Goal: Task Accomplishment & Management: Use online tool/utility

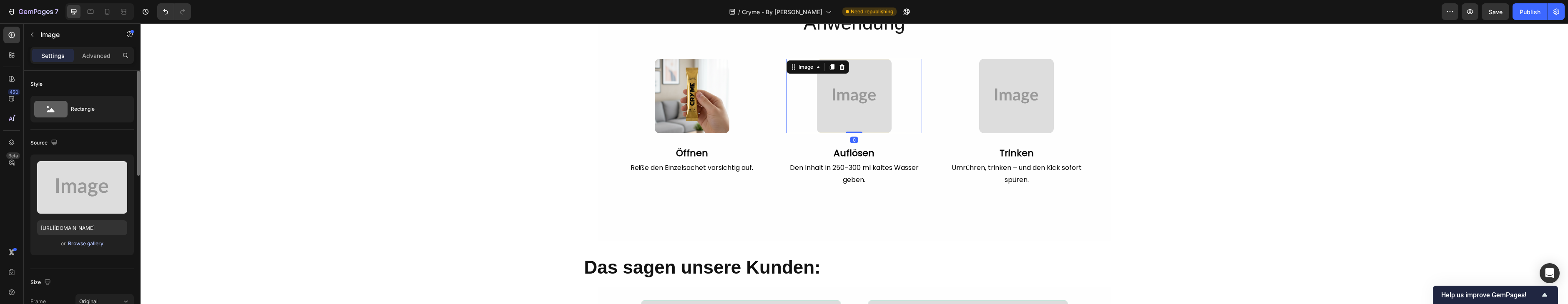
click at [69, 246] on div "Browse gallery" at bounding box center [86, 244] width 35 height 8
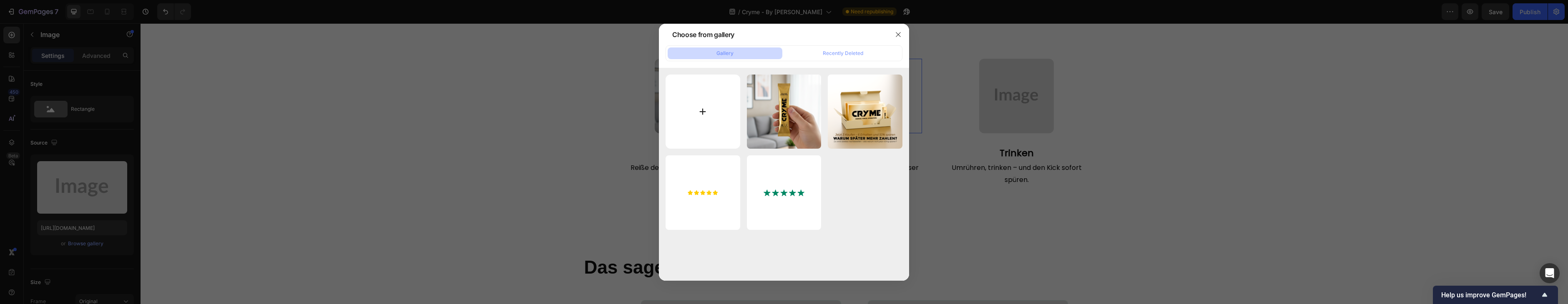
click at [685, 109] on input "file" at bounding box center [703, 112] width 75 height 75
click at [722, 111] on input "file" at bounding box center [703, 112] width 75 height 75
type input "C:\fakepath\Step 2.png"
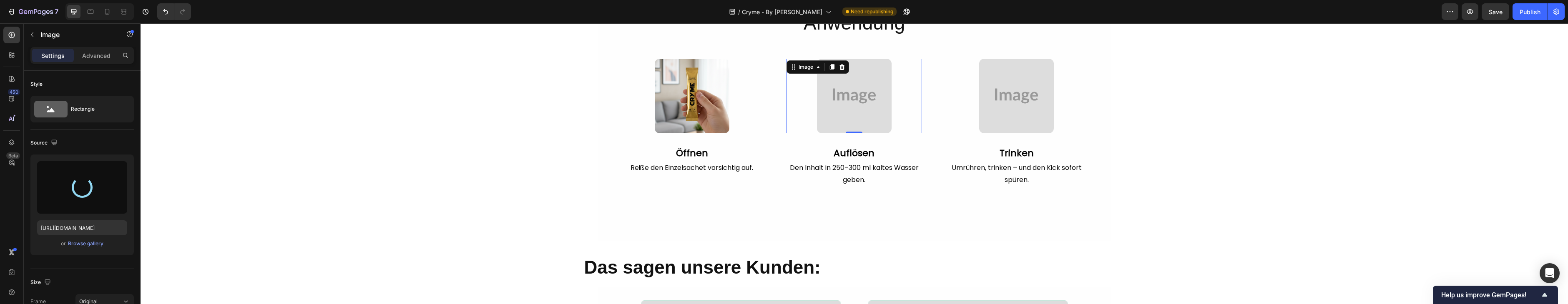
type input "[URL][DOMAIN_NAME]"
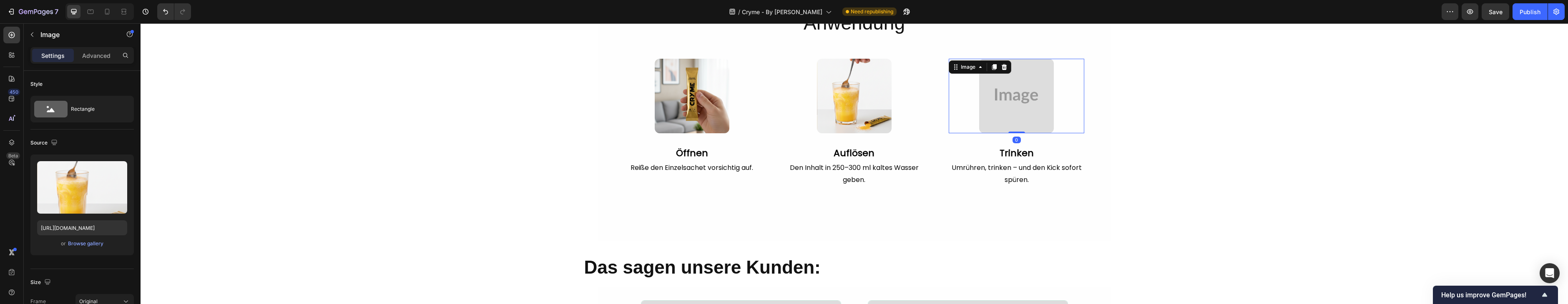
click at [1021, 99] on img at bounding box center [1016, 96] width 75 height 75
click at [83, 241] on div "Browse gallery" at bounding box center [86, 244] width 35 height 8
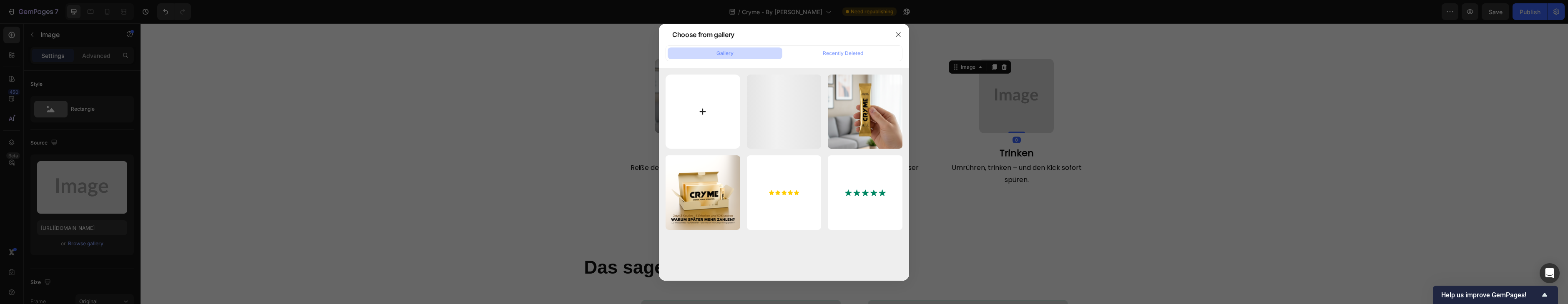
click at [682, 102] on input "file" at bounding box center [703, 112] width 75 height 75
type input "C:\fakepath\Step 3.png"
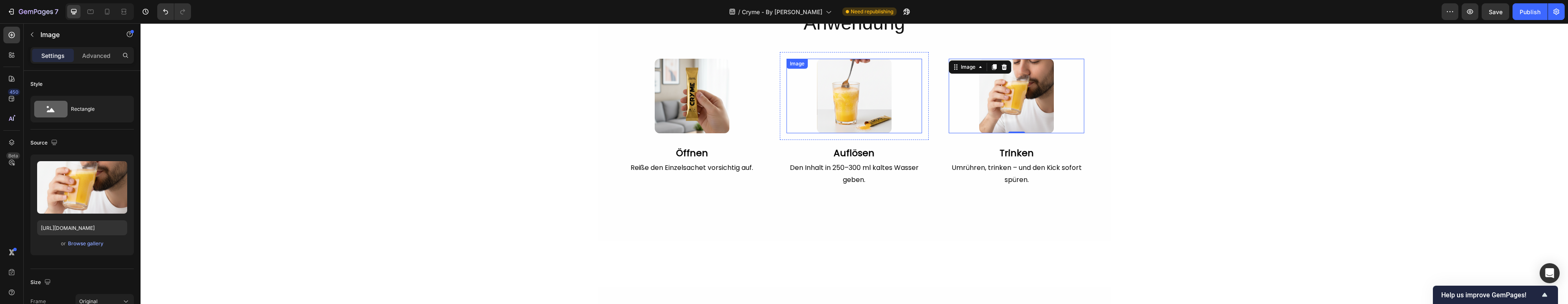
type input "[URL][DOMAIN_NAME]"
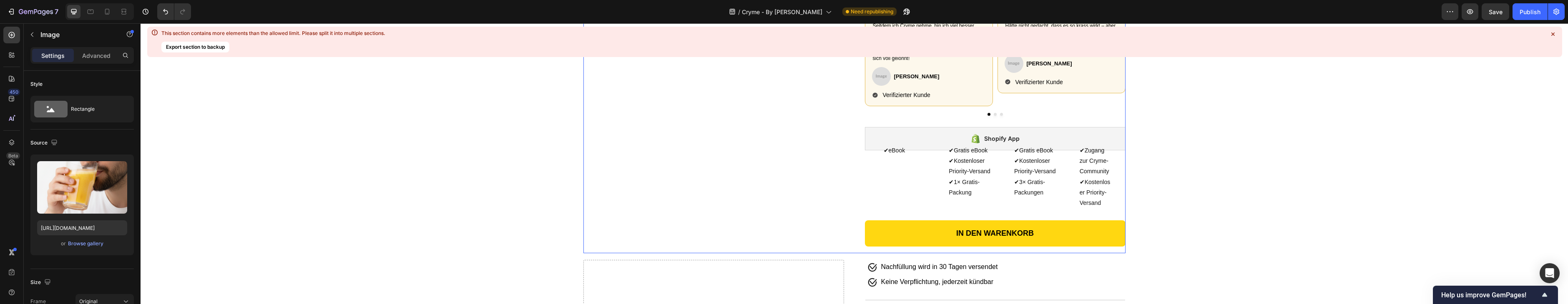
scroll to position [292, 0]
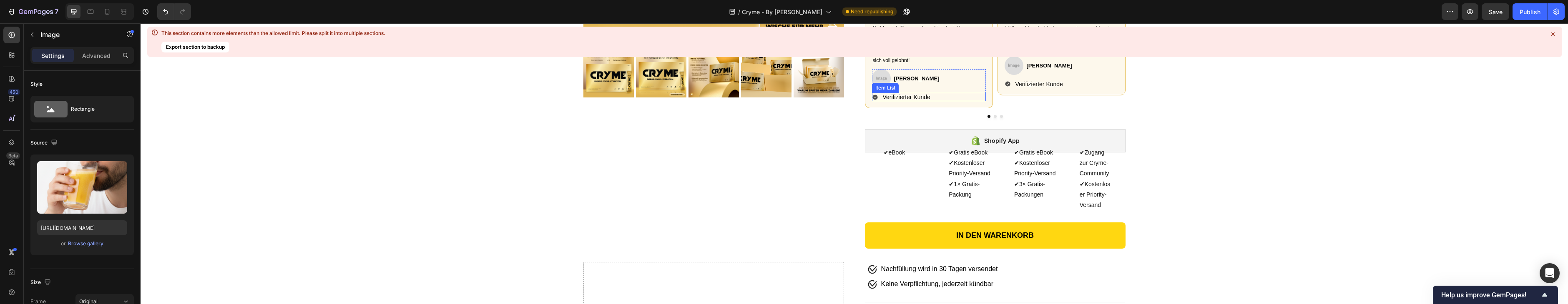
click at [876, 86] on div "Item List" at bounding box center [885, 88] width 27 height 10
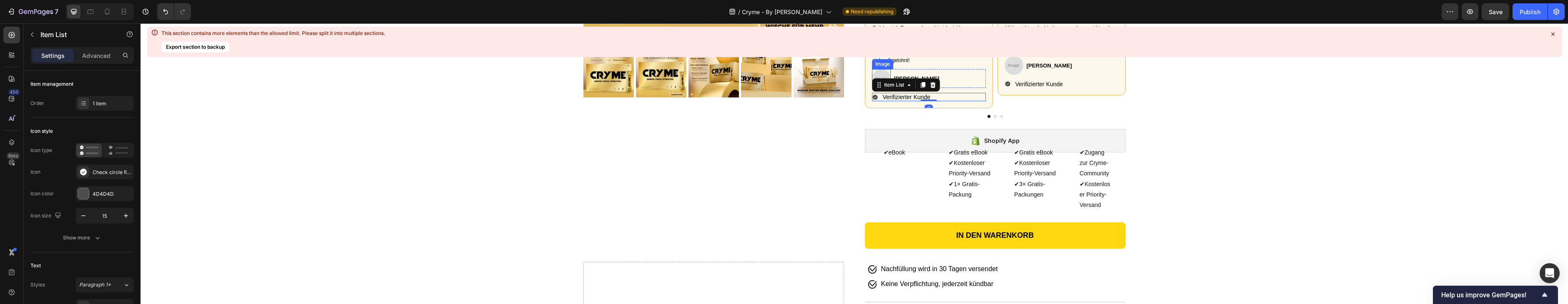
click at [883, 77] on img at bounding box center [881, 78] width 19 height 19
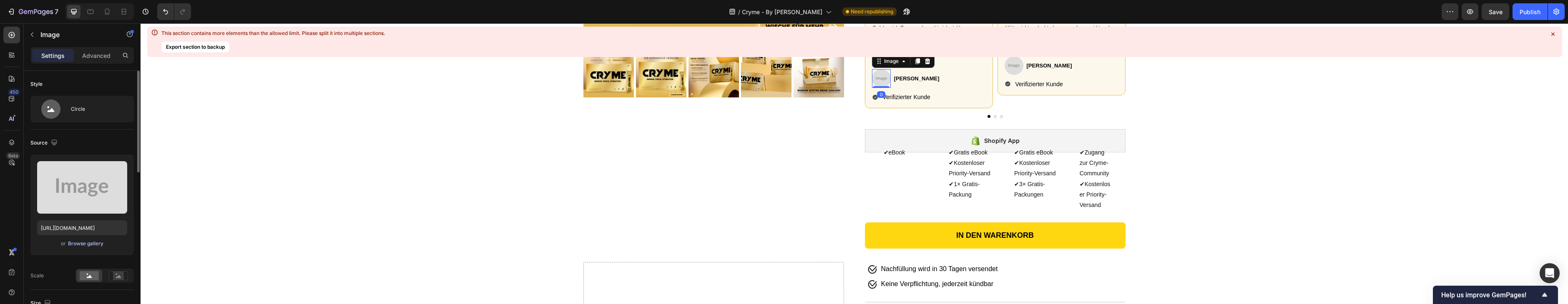
click at [101, 245] on div "Browse gallery" at bounding box center [86, 244] width 35 height 8
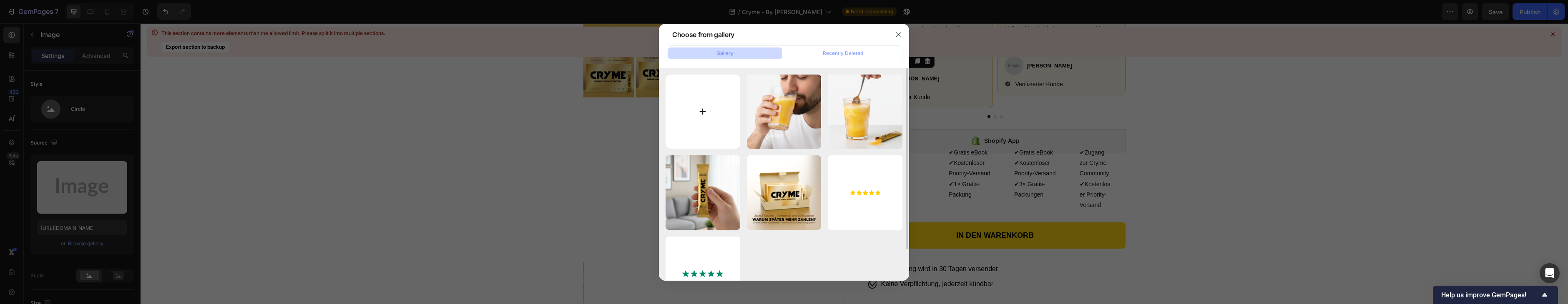
click at [714, 96] on input "file" at bounding box center [703, 112] width 75 height 75
type input "C:\fakepath\13.png"
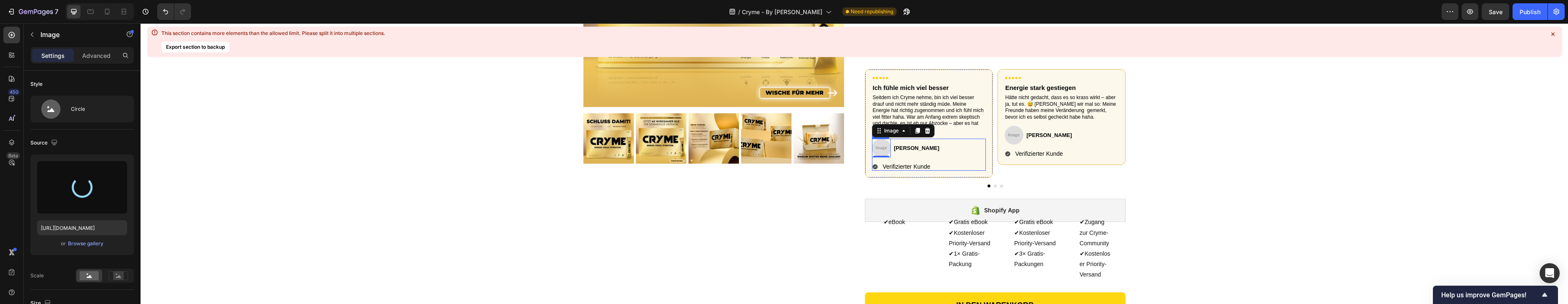
scroll to position [222, 0]
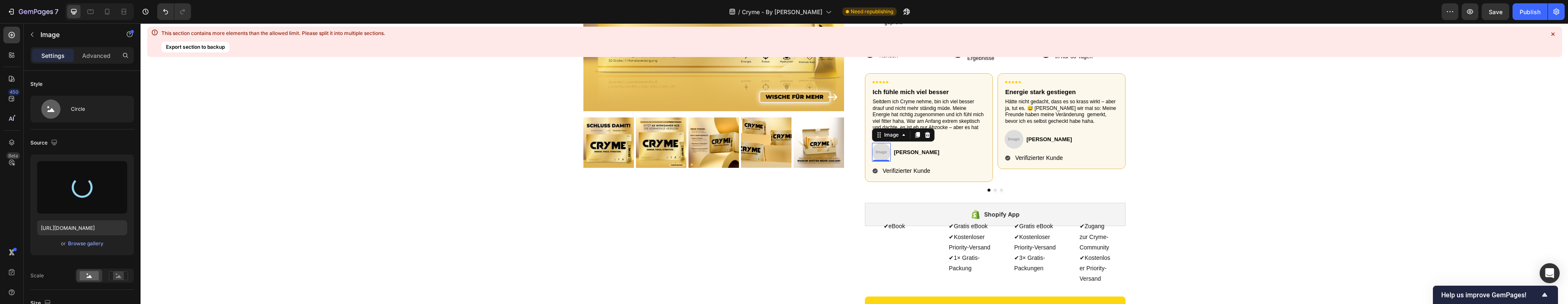
type input "[URL][DOMAIN_NAME]"
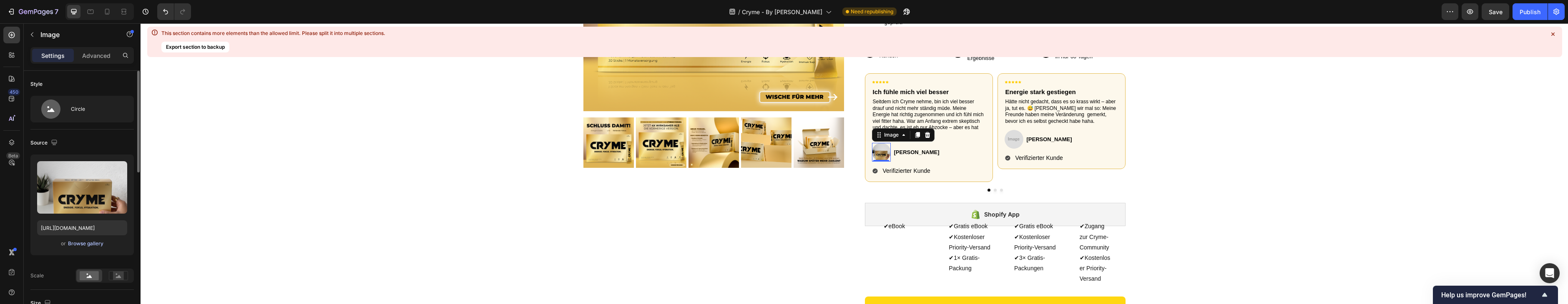
click at [94, 241] on div "Browse gallery" at bounding box center [86, 244] width 35 height 8
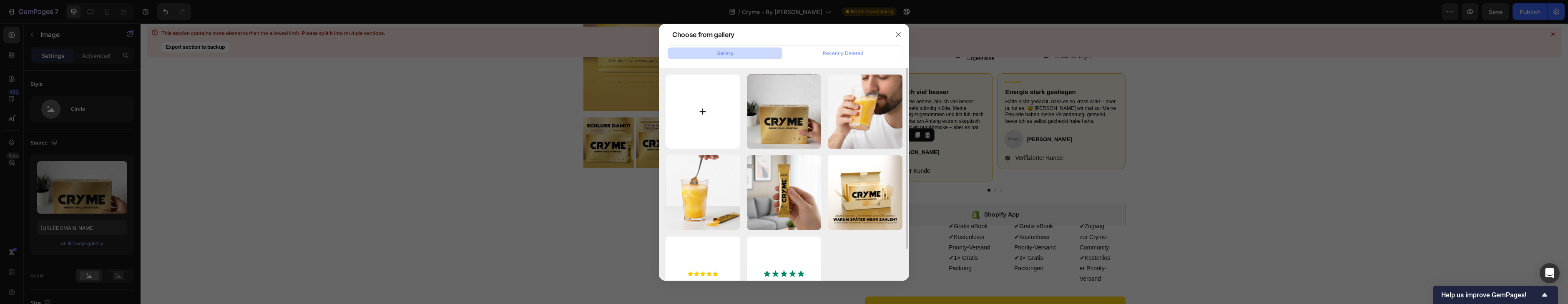
click at [708, 96] on input "file" at bounding box center [703, 112] width 75 height 75
type input "C:\fakepath\15.png"
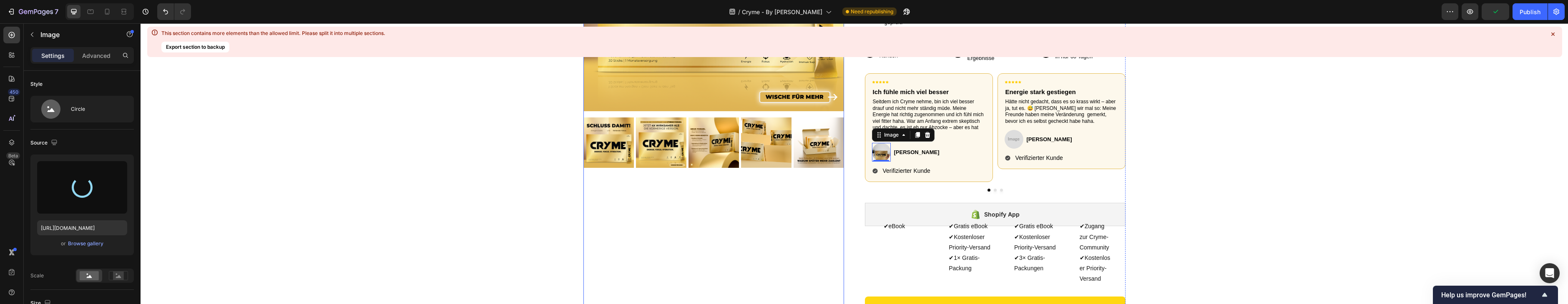
type input "[URL][DOMAIN_NAME]"
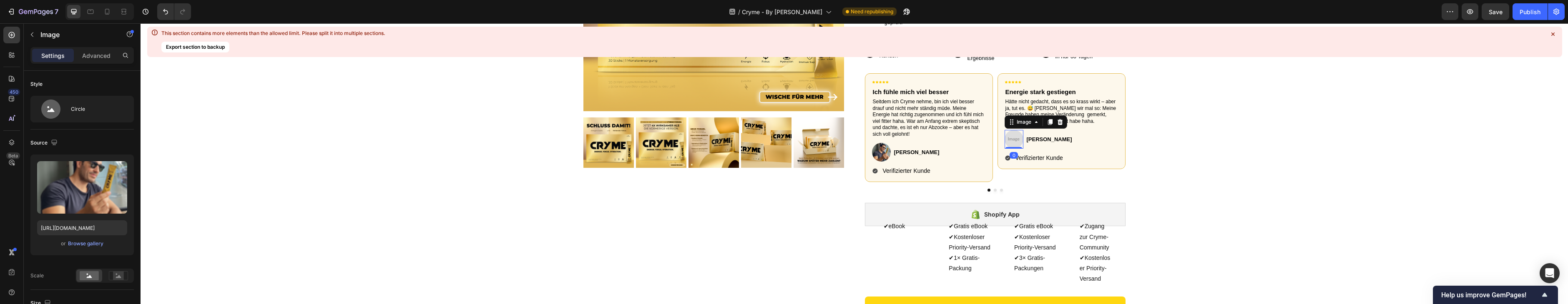
click at [1014, 142] on img at bounding box center [1014, 139] width 19 height 19
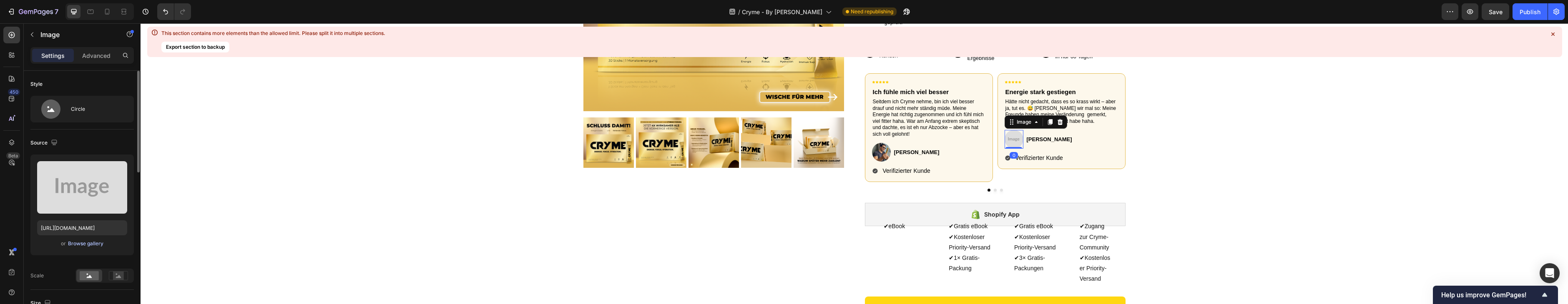
click at [91, 246] on div "Browse gallery" at bounding box center [86, 244] width 35 height 8
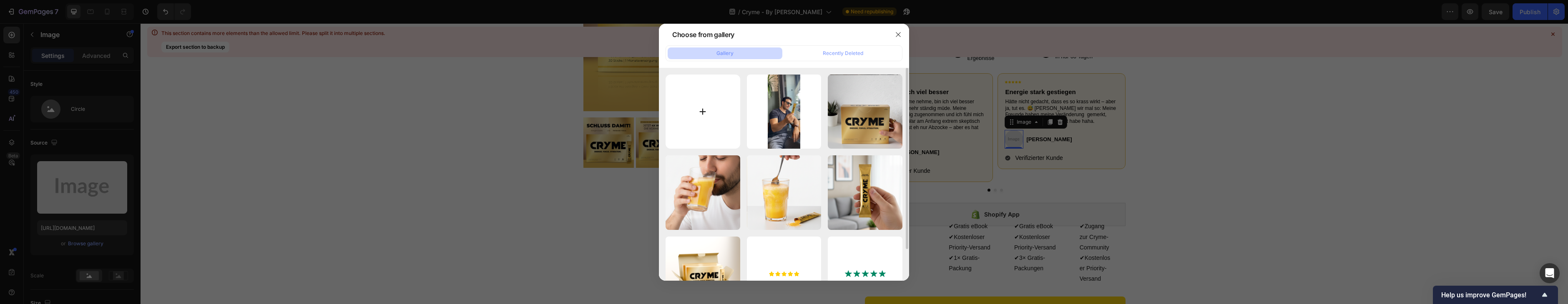
click at [695, 108] on input "file" at bounding box center [703, 112] width 75 height 75
type input "C:\fakepath\12.png"
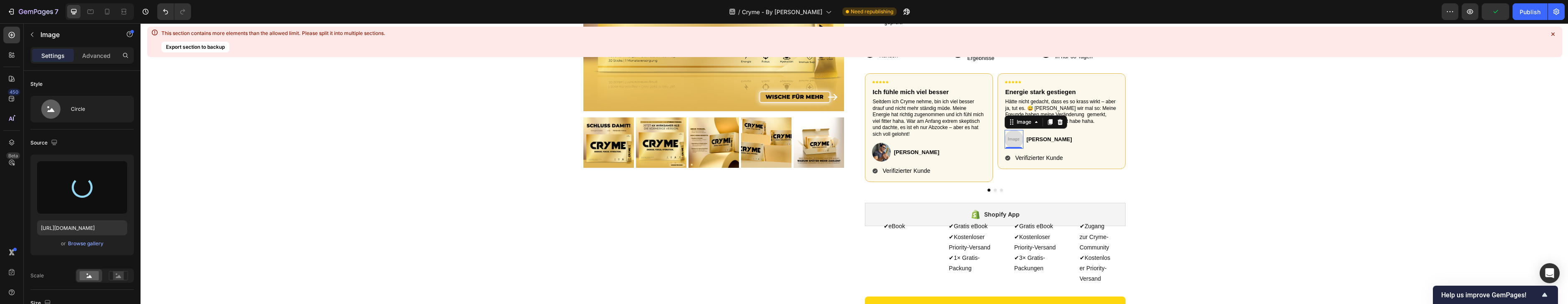
type input "[URL][DOMAIN_NAME]"
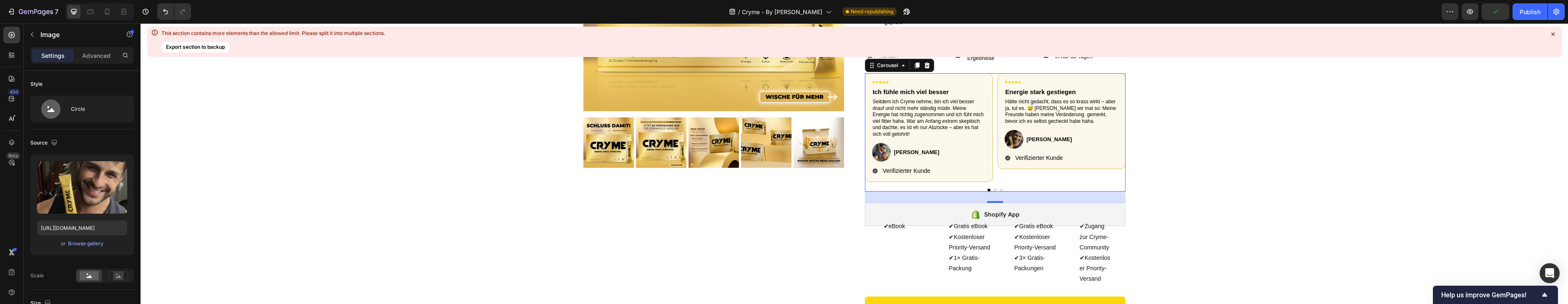
click at [995, 189] on button "Dot" at bounding box center [995, 190] width 3 height 3
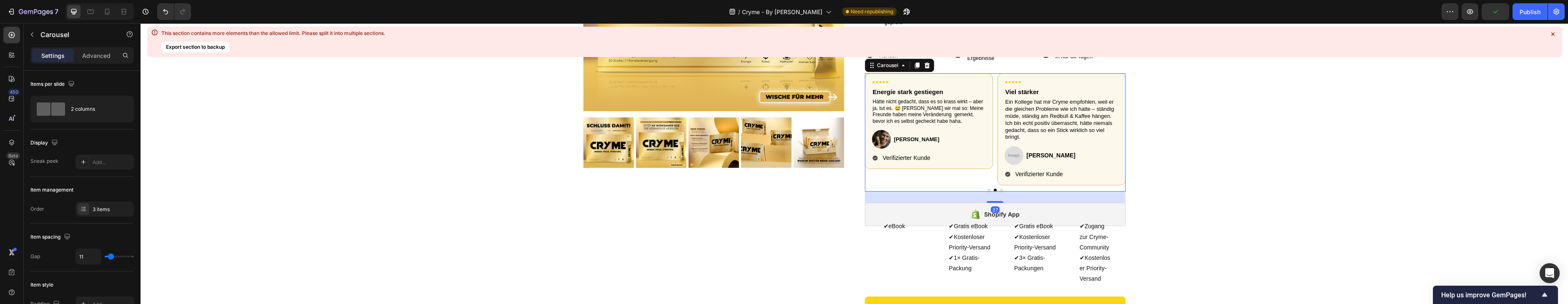
click at [1001, 189] on button "Dot" at bounding box center [1001, 190] width 3 height 3
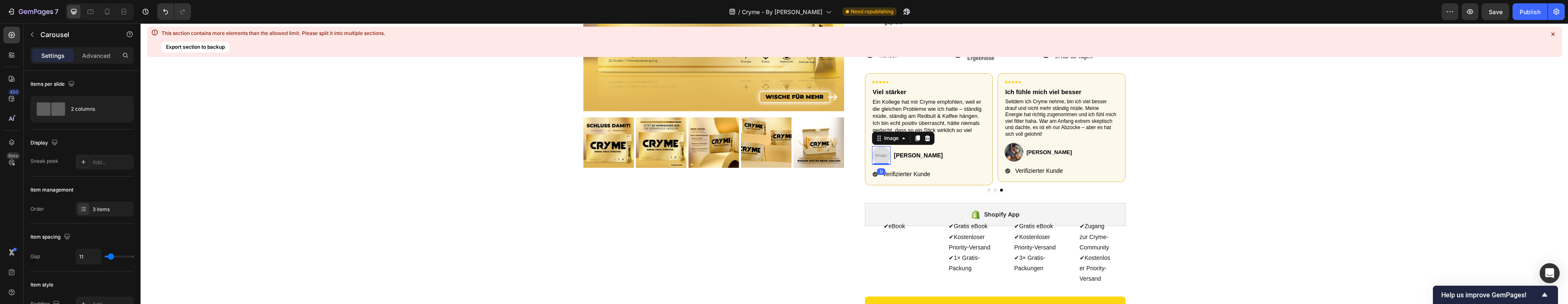
click at [885, 156] on img at bounding box center [881, 156] width 19 height 19
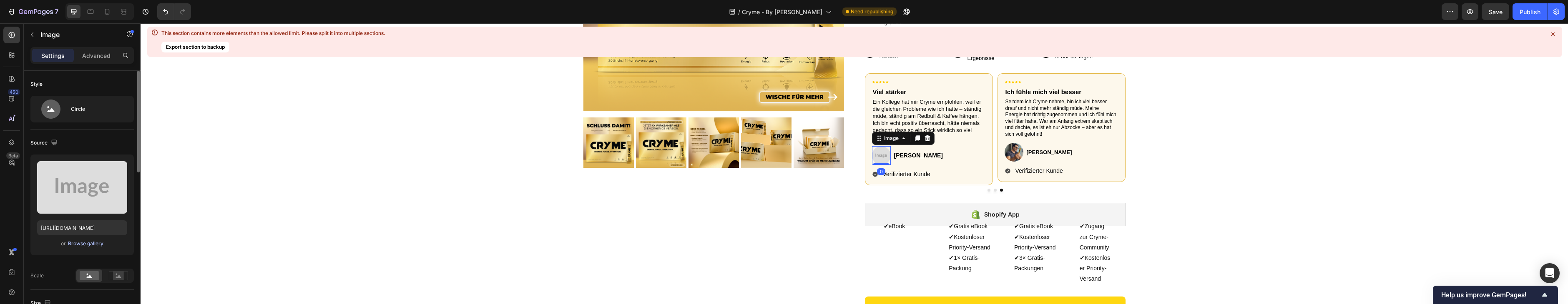
click at [85, 242] on div "Browse gallery" at bounding box center [86, 244] width 35 height 8
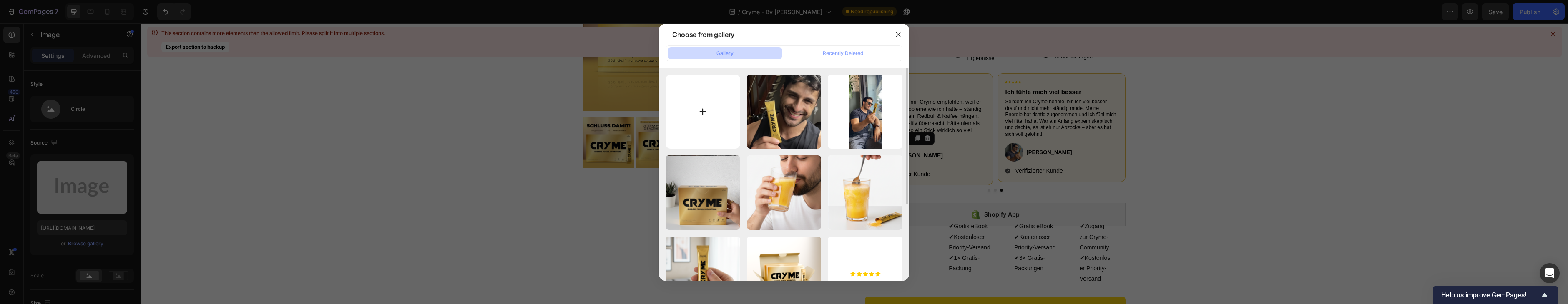
click at [706, 103] on input "file" at bounding box center [703, 112] width 75 height 75
type input "C:\fakepath\10.png"
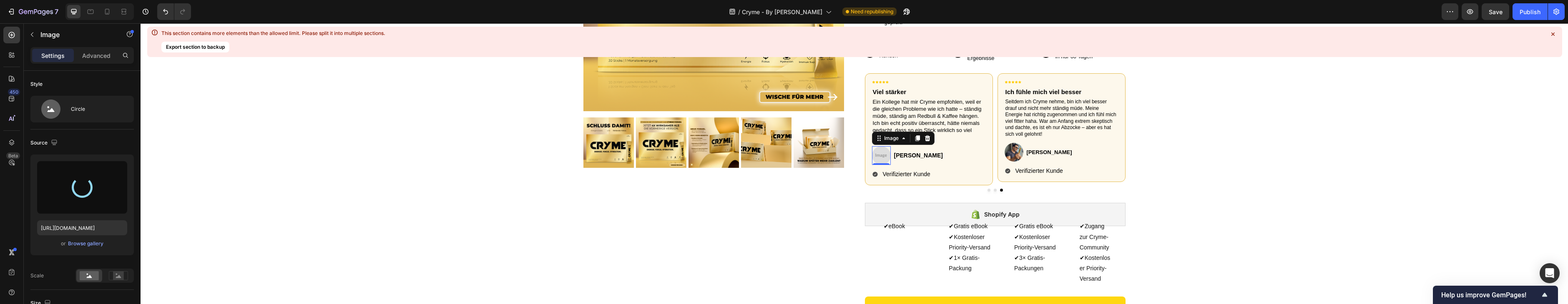
type input "[URL][DOMAIN_NAME]"
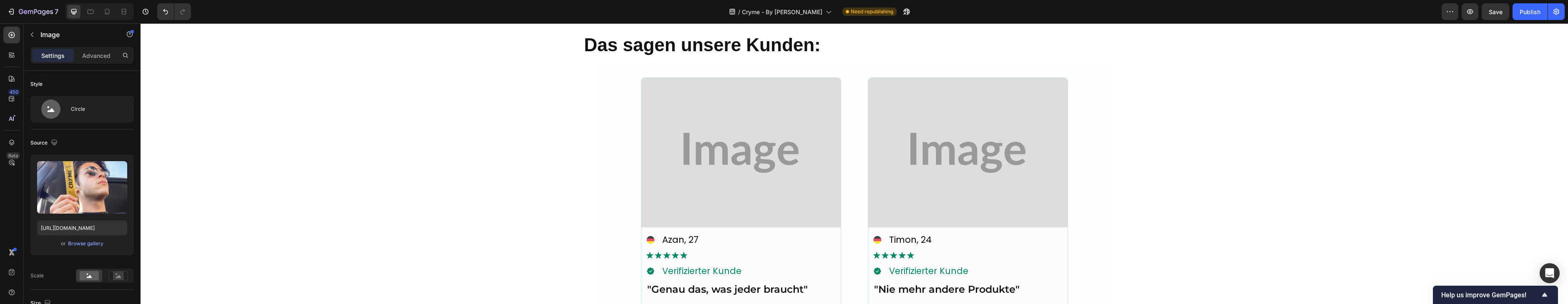
scroll to position [2045, 0]
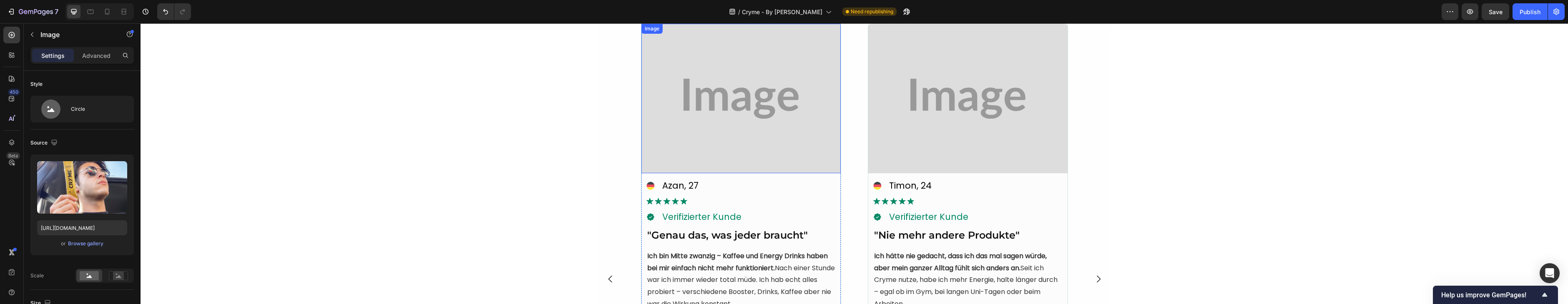
click at [773, 100] on img at bounding box center [741, 99] width 199 height 150
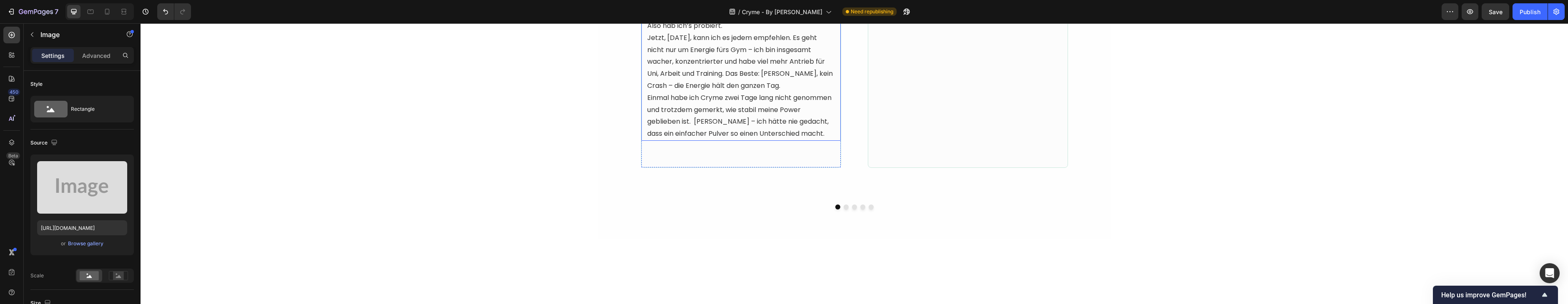
scroll to position [2397, 0]
click at [84, 241] on div "Browse gallery" at bounding box center [86, 244] width 35 height 8
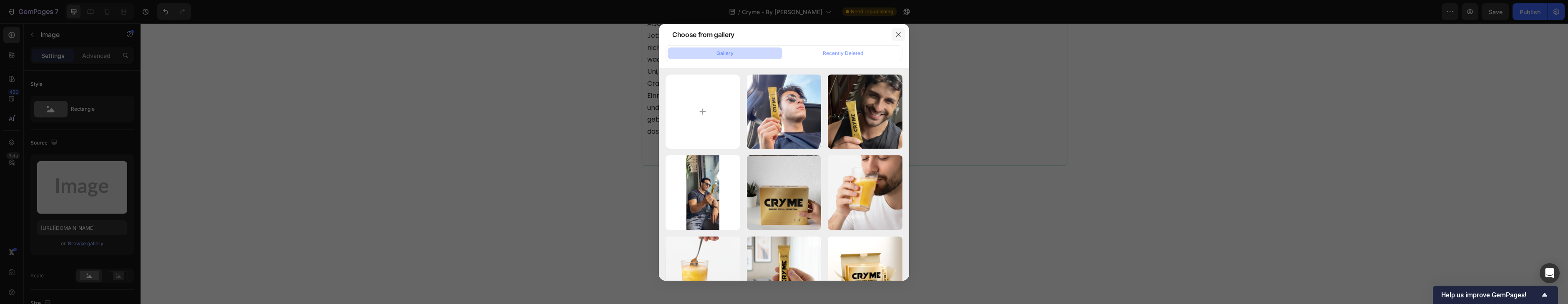
click at [899, 40] on button "button" at bounding box center [898, 35] width 13 height 13
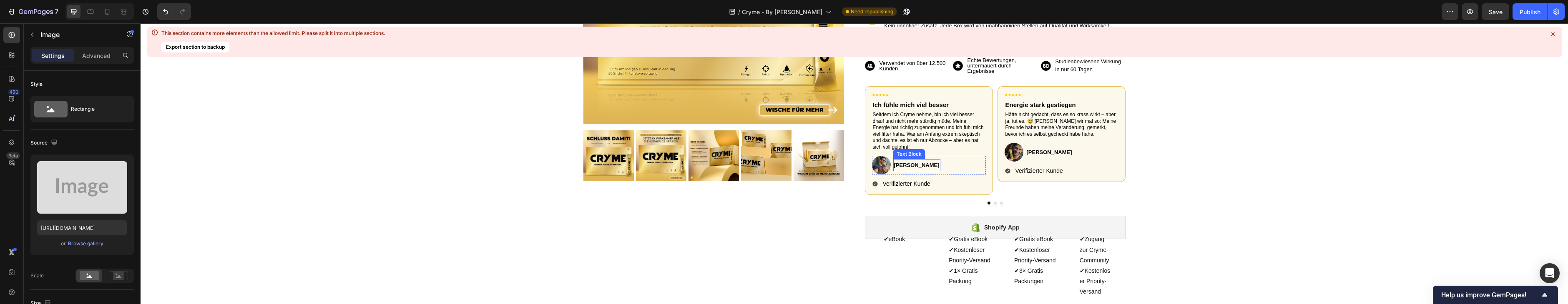
scroll to position [219, 0]
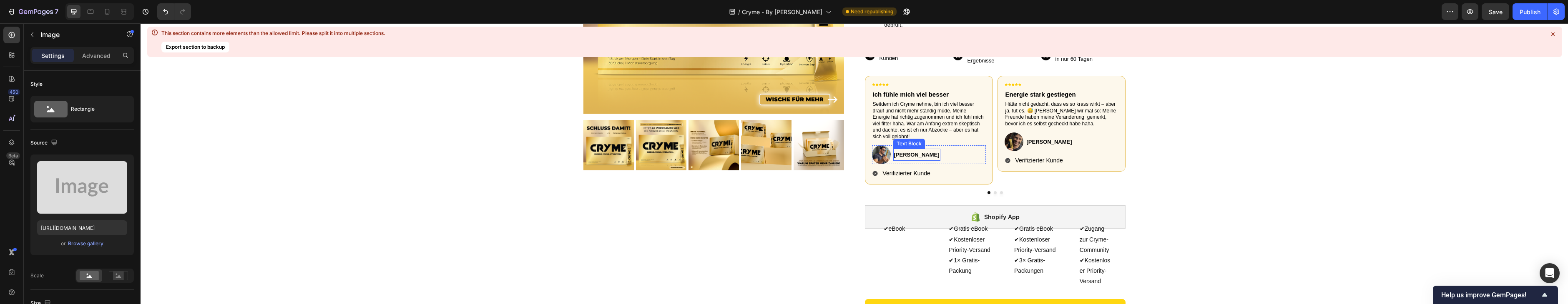
click at [905, 154] on strong "Ahmed G." at bounding box center [917, 155] width 45 height 6
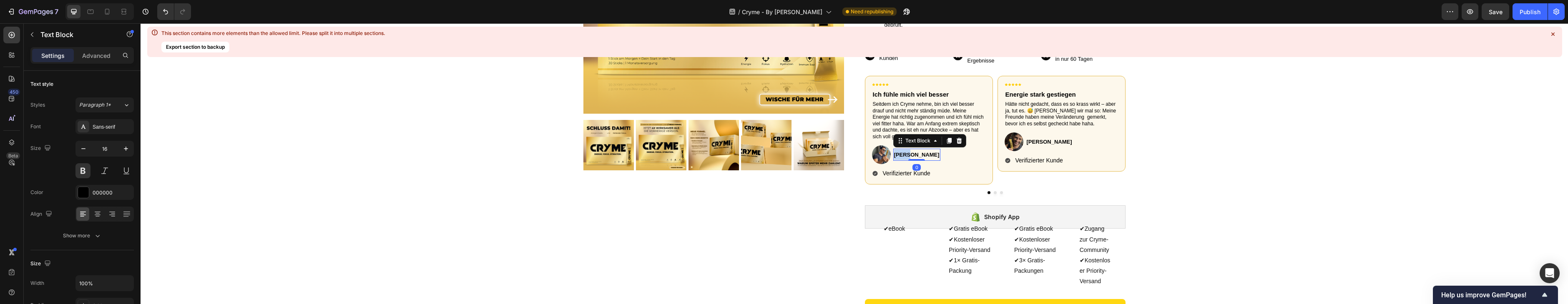
click at [905, 154] on strong "Ahmed G." at bounding box center [917, 155] width 45 height 6
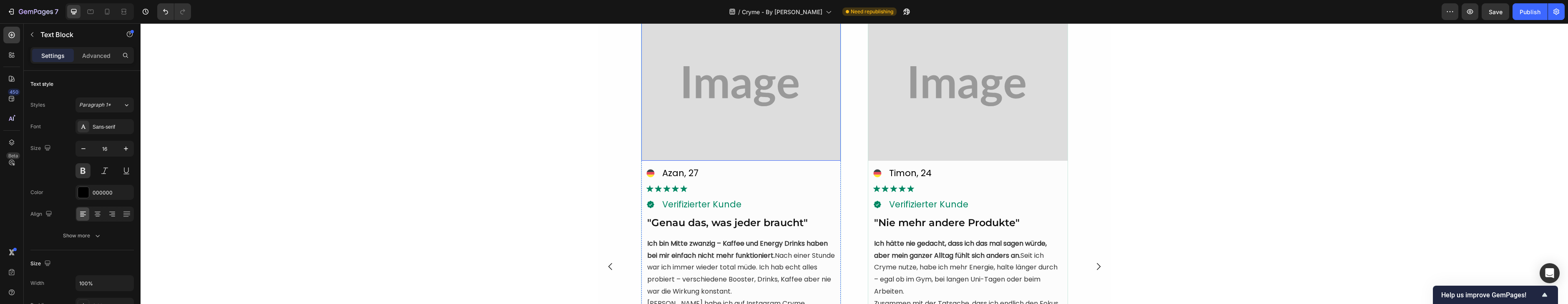
scroll to position [2081, 0]
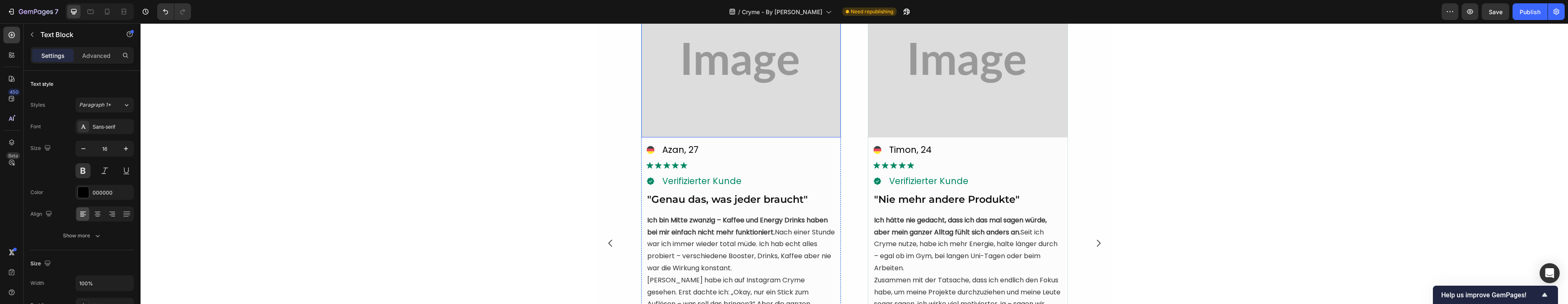
click at [760, 85] on img at bounding box center [741, 63] width 199 height 150
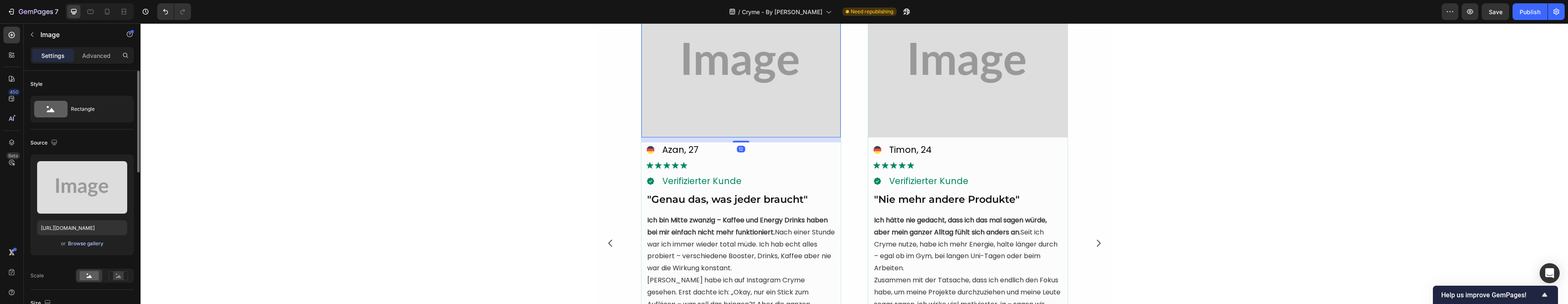
click at [93, 242] on div "Browse gallery" at bounding box center [86, 244] width 35 height 8
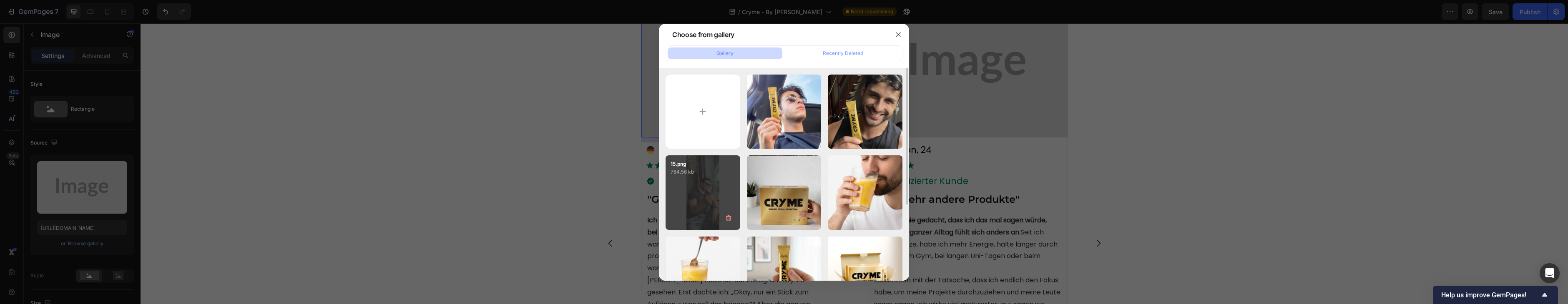
click at [699, 187] on div "15.png 784.56 kb" at bounding box center [703, 193] width 75 height 75
type input "[URL][DOMAIN_NAME]"
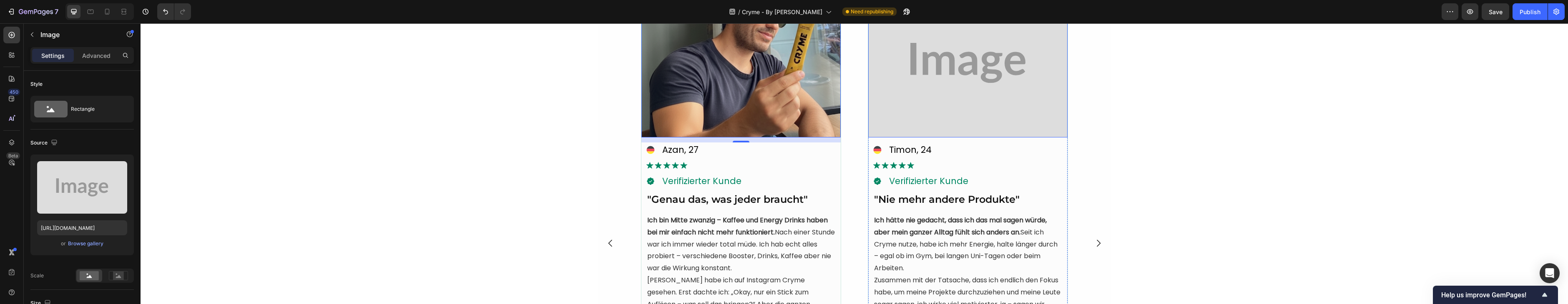
click at [939, 107] on img at bounding box center [968, 63] width 199 height 150
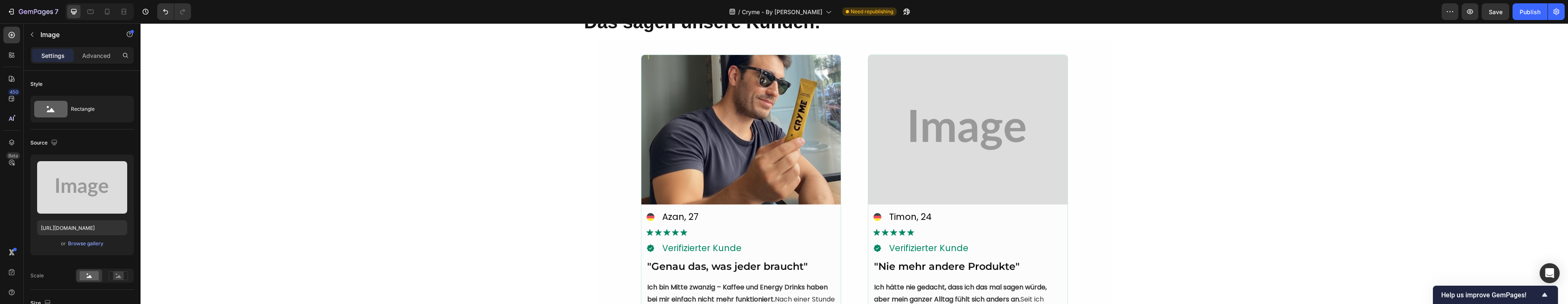
scroll to position [2001, 0]
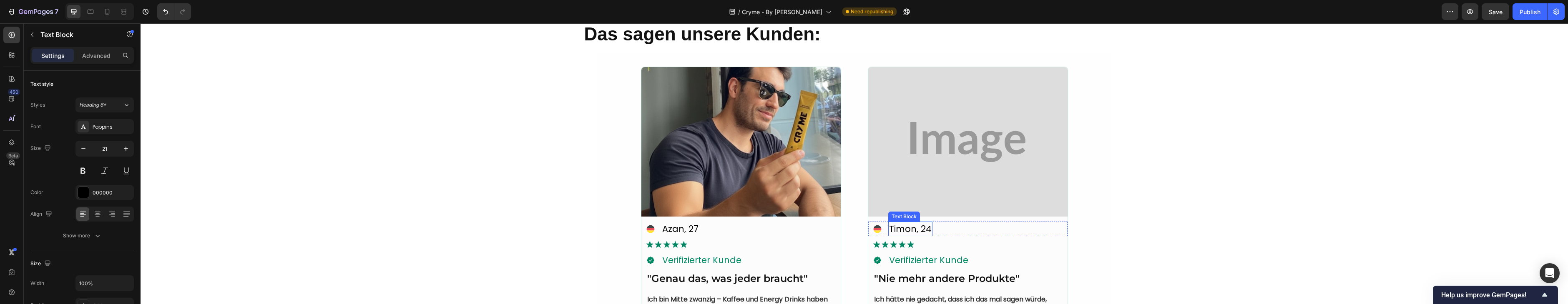
click at [904, 230] on p "Timon, 24" at bounding box center [910, 229] width 42 height 13
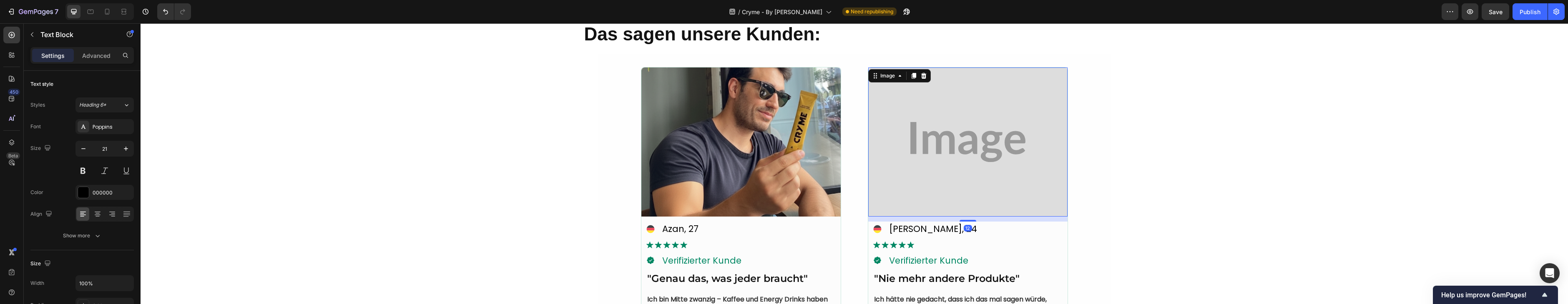
click at [939, 132] on img at bounding box center [968, 143] width 199 height 150
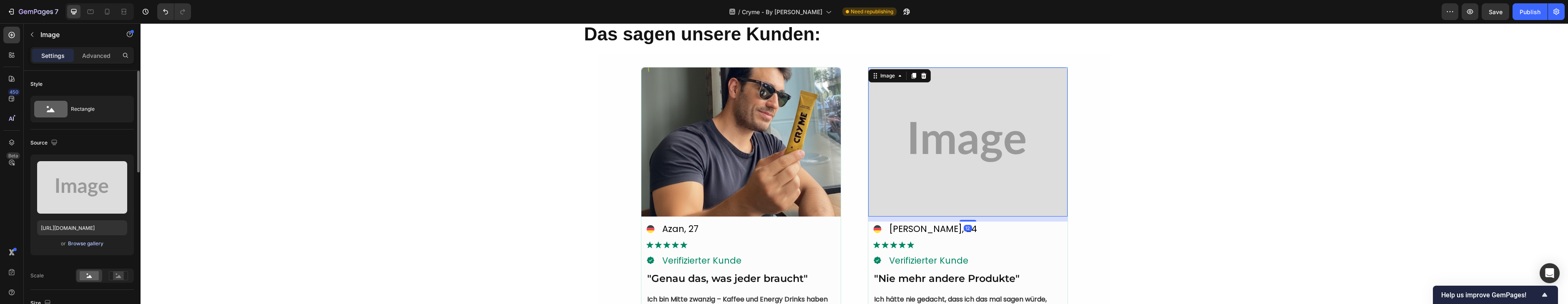
click at [74, 244] on div "Browse gallery" at bounding box center [86, 244] width 35 height 8
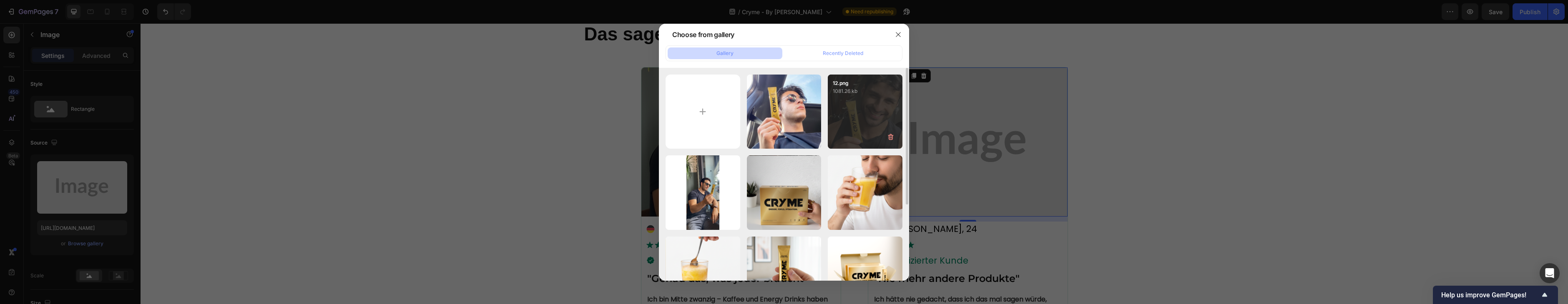
click at [854, 112] on div "12.png 1081.26 kb" at bounding box center [865, 112] width 75 height 75
type input "[URL][DOMAIN_NAME]"
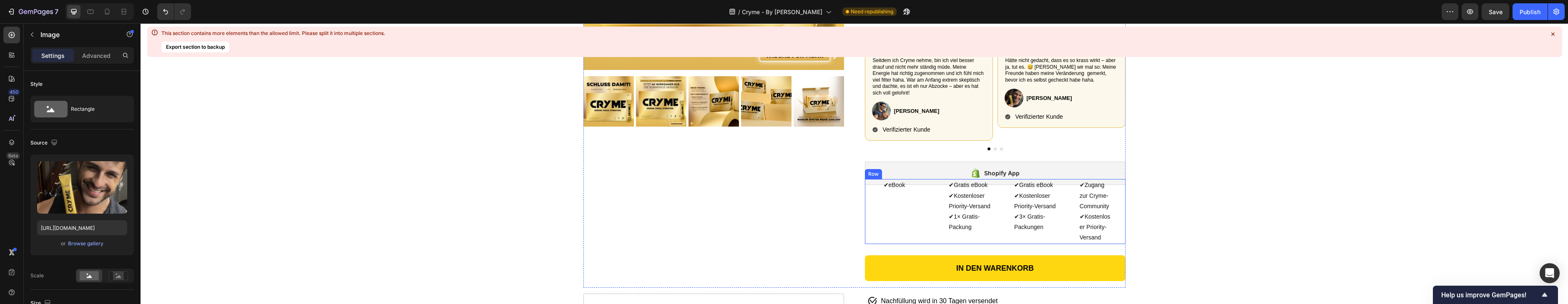
scroll to position [262, 0]
click at [994, 148] on button "Dot" at bounding box center [995, 149] width 3 height 3
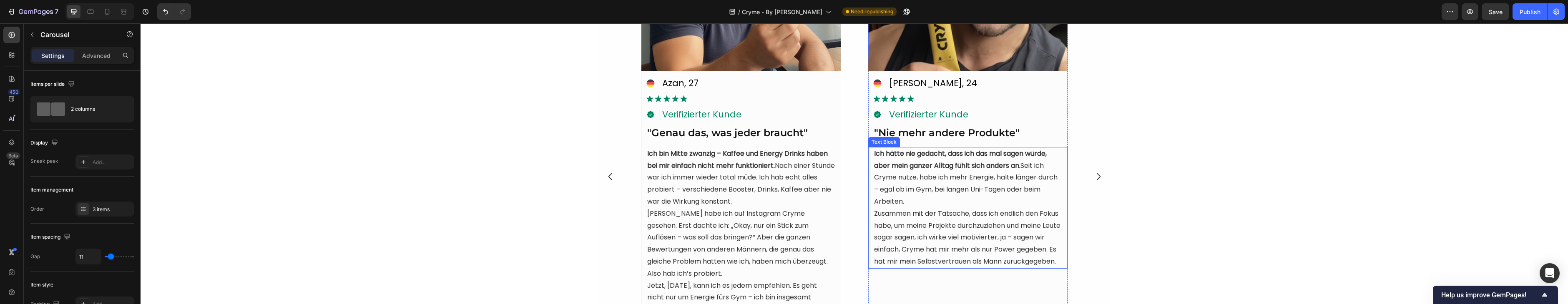
scroll to position [2141, 0]
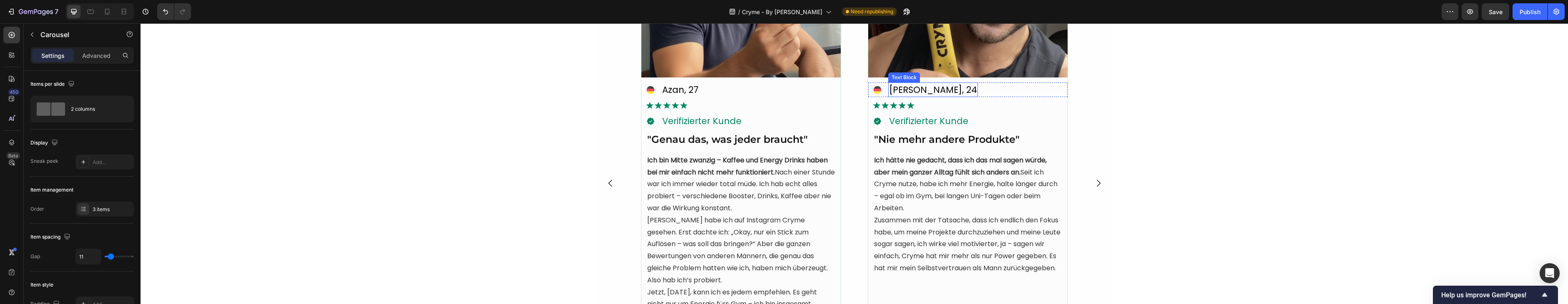
click at [925, 93] on p "Noah, 24" at bounding box center [933, 90] width 88 height 13
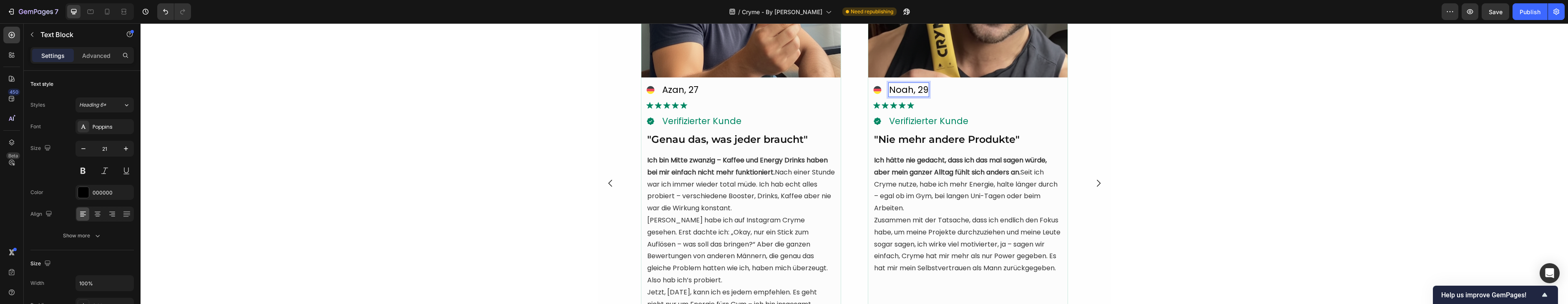
click at [1093, 189] on button "Carousel Next Arrow" at bounding box center [1098, 183] width 23 height 23
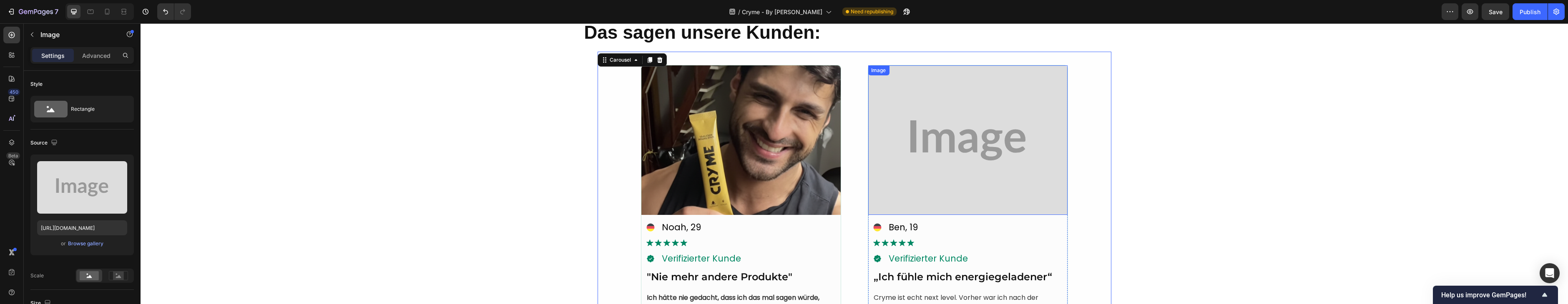
click at [931, 170] on img at bounding box center [968, 141] width 199 height 150
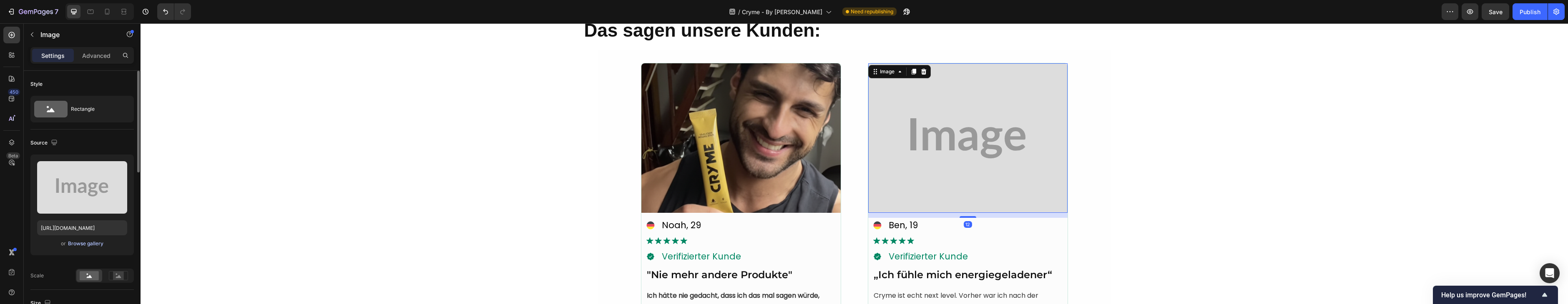
click at [98, 240] on div "Browse gallery" at bounding box center [86, 244] width 35 height 8
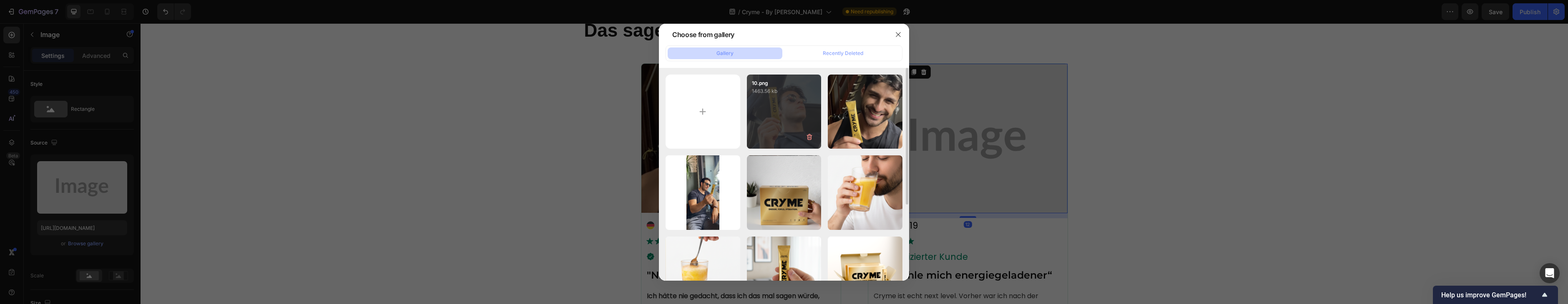
click at [797, 113] on div "10.png 1463.56 kb" at bounding box center [784, 112] width 75 height 75
type input "[URL][DOMAIN_NAME]"
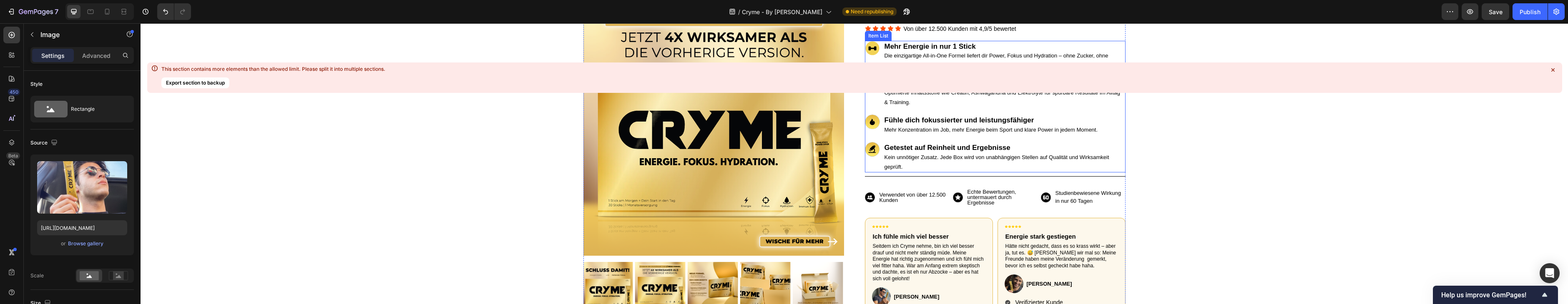
scroll to position [127, 0]
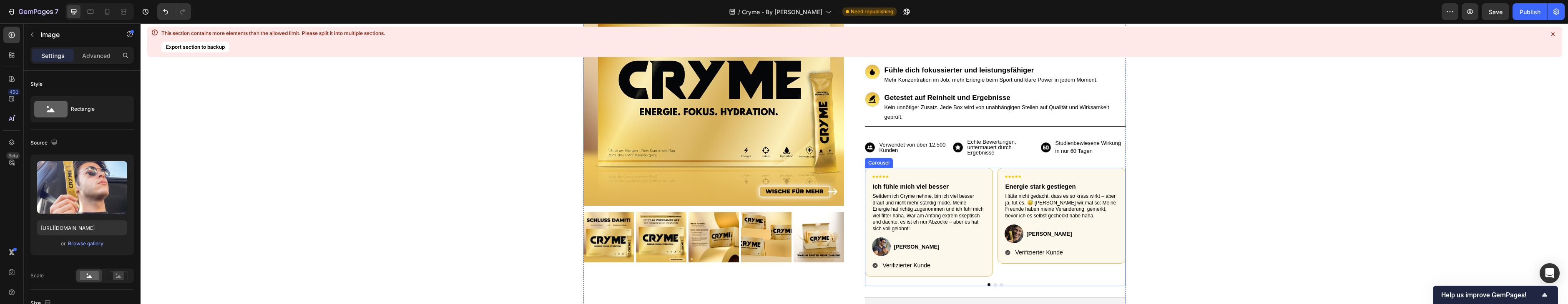
click at [994, 283] on button "Dot" at bounding box center [995, 285] width 3 height 3
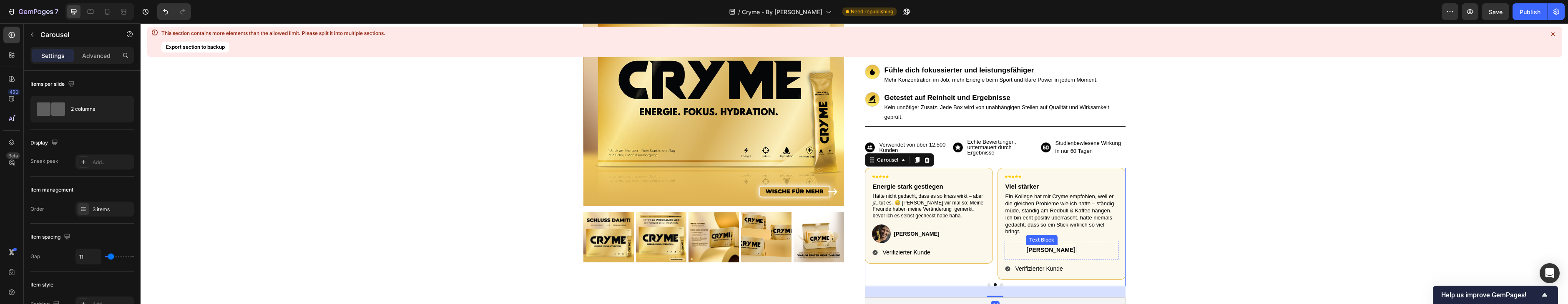
click at [1032, 250] on p "Tom B" at bounding box center [1051, 250] width 49 height 8
click at [1033, 250] on p "Tom B" at bounding box center [1051, 250] width 49 height 8
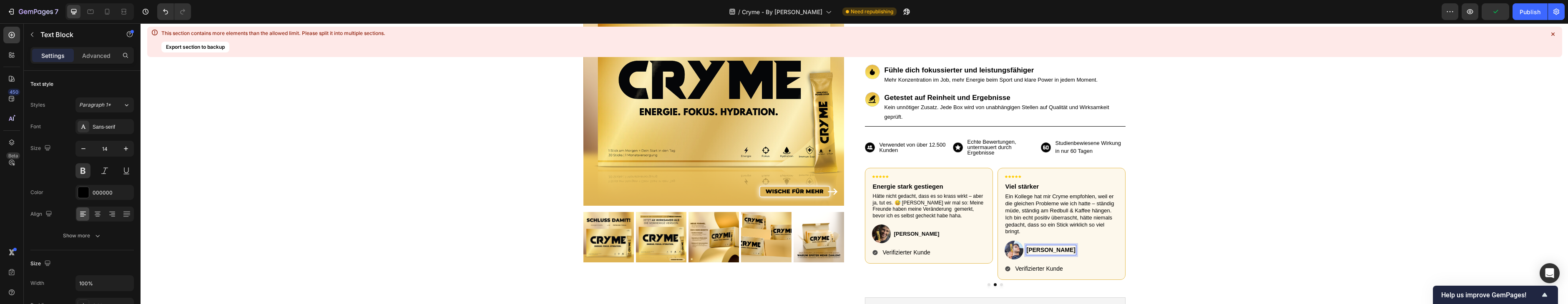
click at [1040, 248] on p "Ben B" at bounding box center [1051, 250] width 49 height 8
click at [1040, 248] on p "Ben B" at bounding box center [1051, 250] width 49 height 8
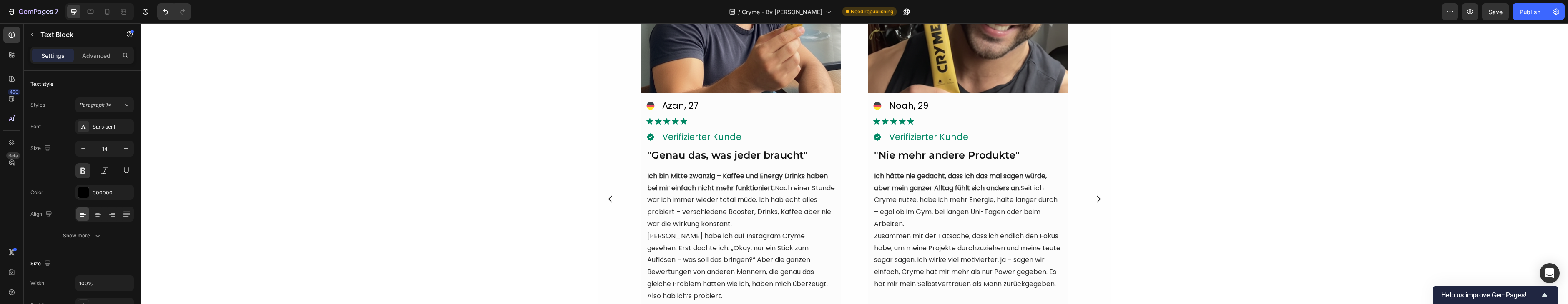
scroll to position [2126, 0]
click at [1092, 195] on button "Carousel Next Arrow" at bounding box center [1098, 198] width 23 height 23
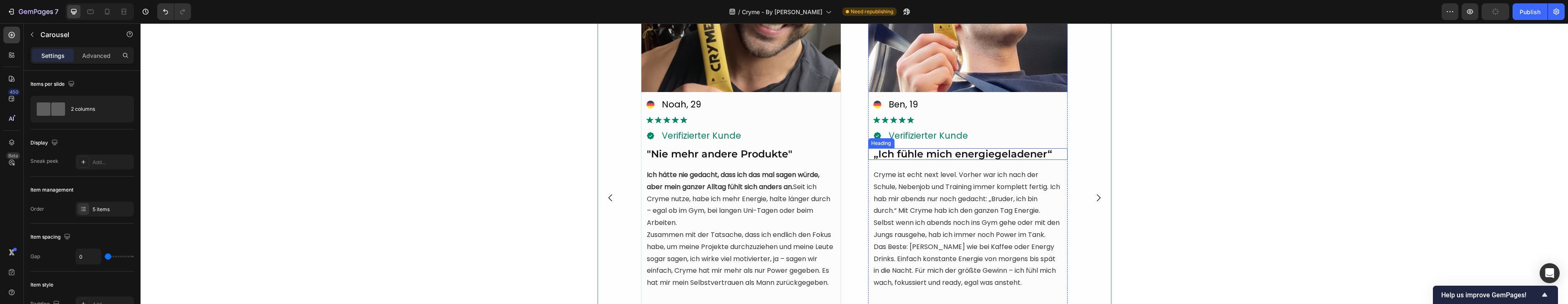
scroll to position [2163, 0]
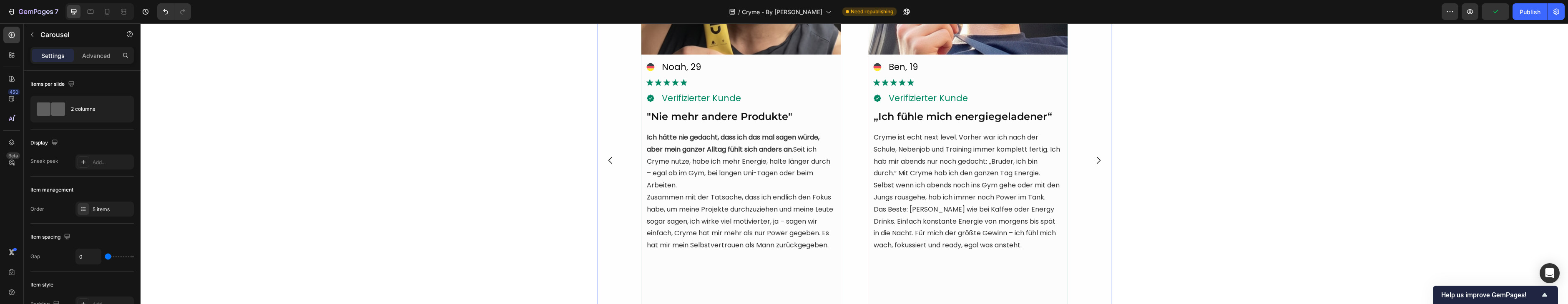
click at [1098, 161] on icon "Carousel Next Arrow" at bounding box center [1098, 160] width 10 height 10
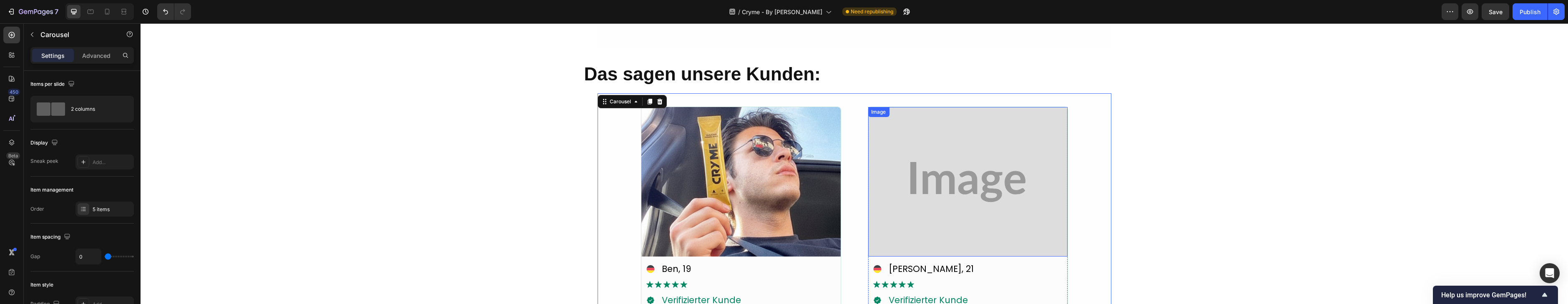
scroll to position [1960, 0]
click at [949, 190] on img at bounding box center [968, 183] width 199 height 150
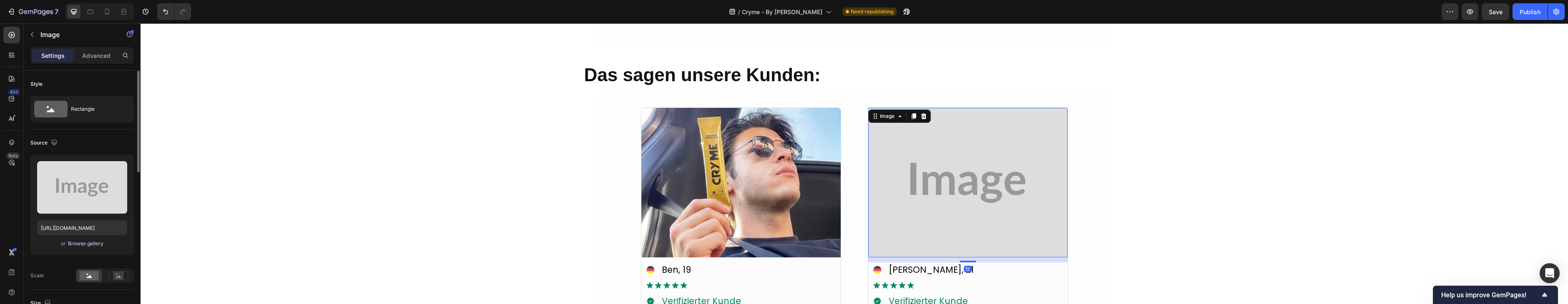
click at [86, 245] on div "Browse gallery" at bounding box center [86, 244] width 35 height 8
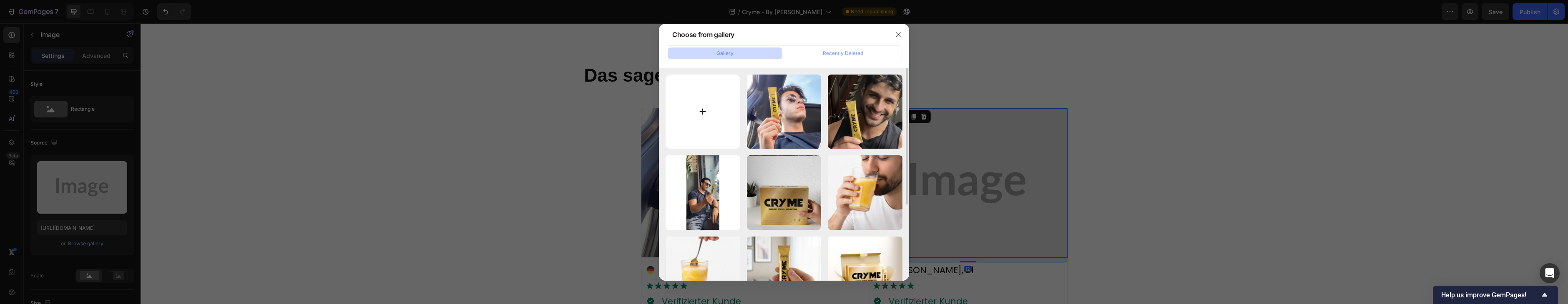
click at [701, 92] on input "file" at bounding box center [703, 112] width 75 height 75
type input "C:\fakepath\13.png"
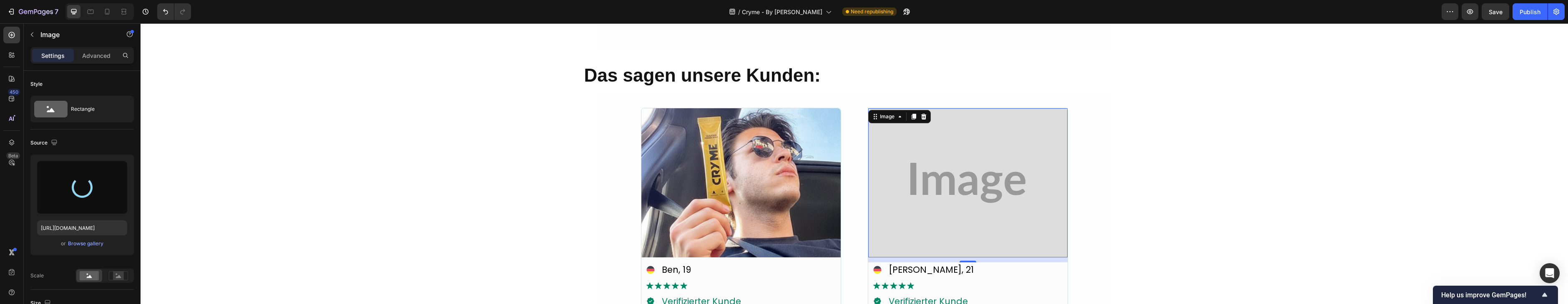
type input "[URL][DOMAIN_NAME]"
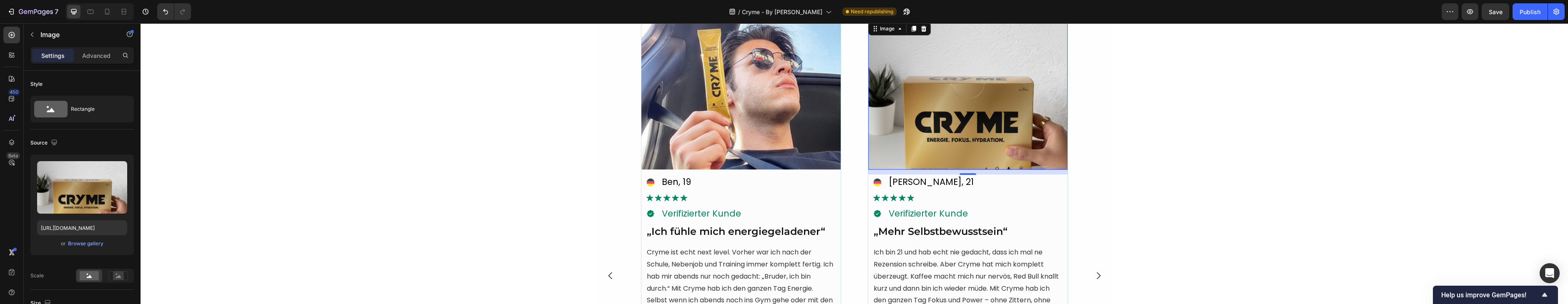
scroll to position [2049, 0]
click at [668, 180] on p "Ben, 19" at bounding box center [676, 181] width 29 height 13
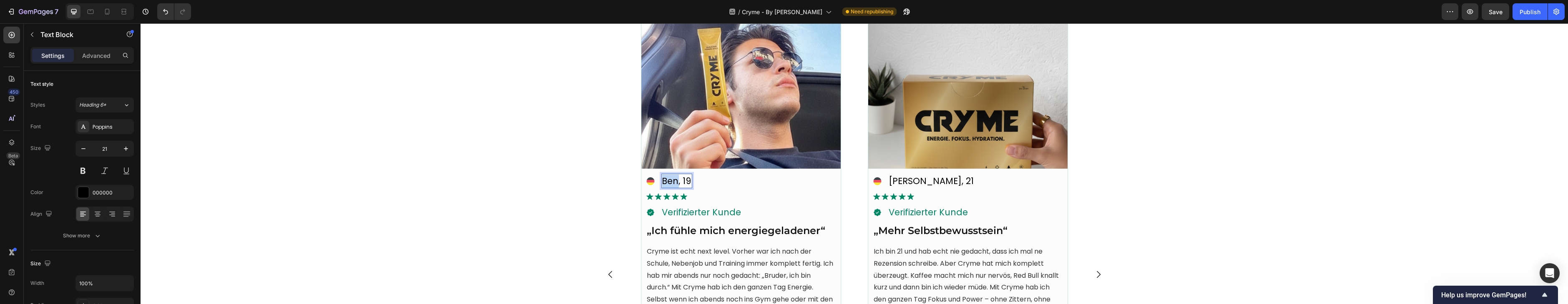
click at [668, 180] on p "Ben, 19" at bounding box center [676, 181] width 29 height 13
click at [794, 118] on img at bounding box center [741, 94] width 199 height 150
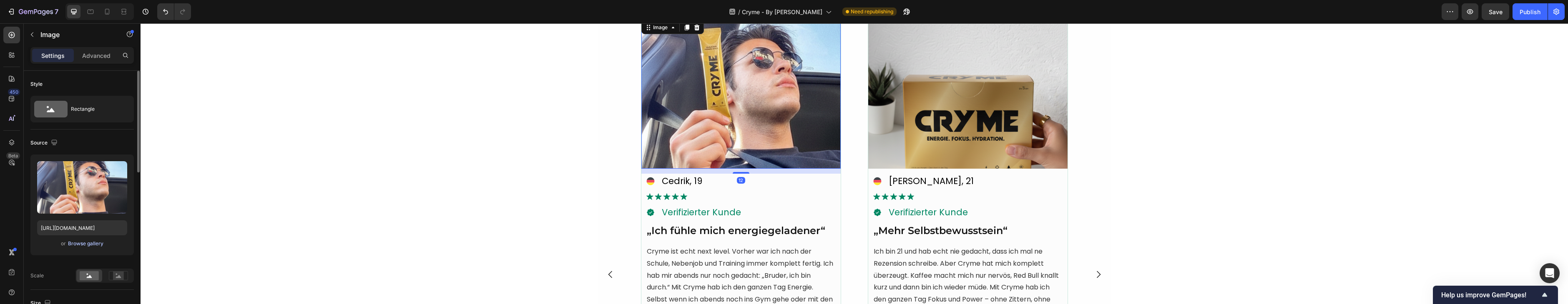
click at [93, 244] on div "Browse gallery" at bounding box center [86, 244] width 35 height 8
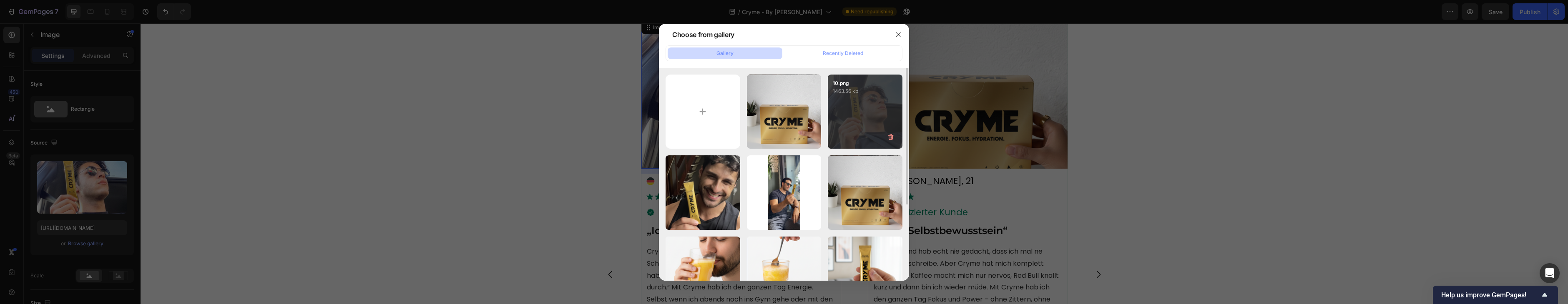
click at [0, 0] on div "13.png 1117.14 kb" at bounding box center [0, 0] width 0 height 0
type input "[URL][DOMAIN_NAME]"
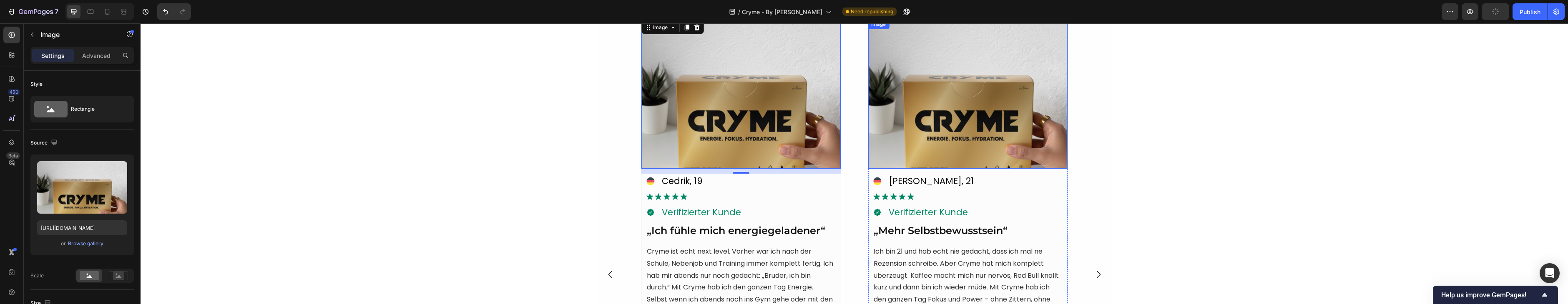
drag, startPoint x: 934, startPoint y: 100, endPoint x: 923, endPoint y: 100, distance: 11.0
click at [934, 100] on img at bounding box center [968, 94] width 199 height 150
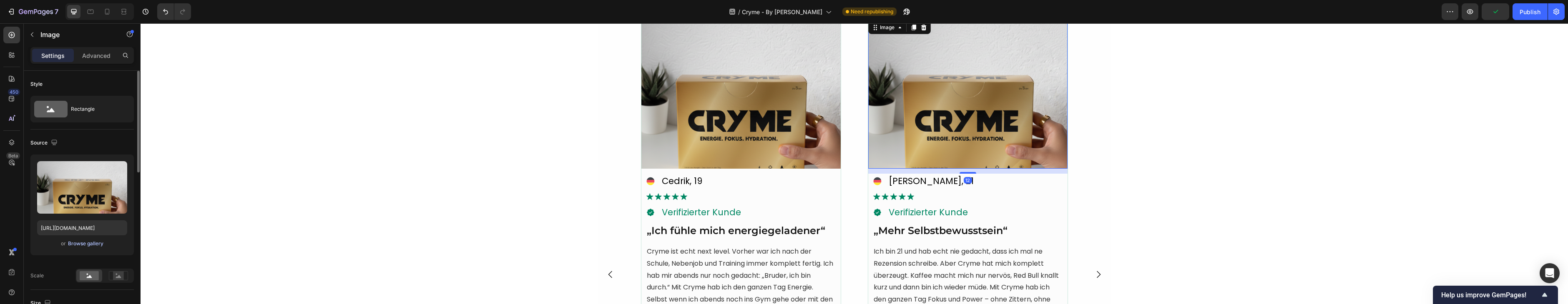
click at [88, 241] on div "Browse gallery" at bounding box center [86, 244] width 35 height 8
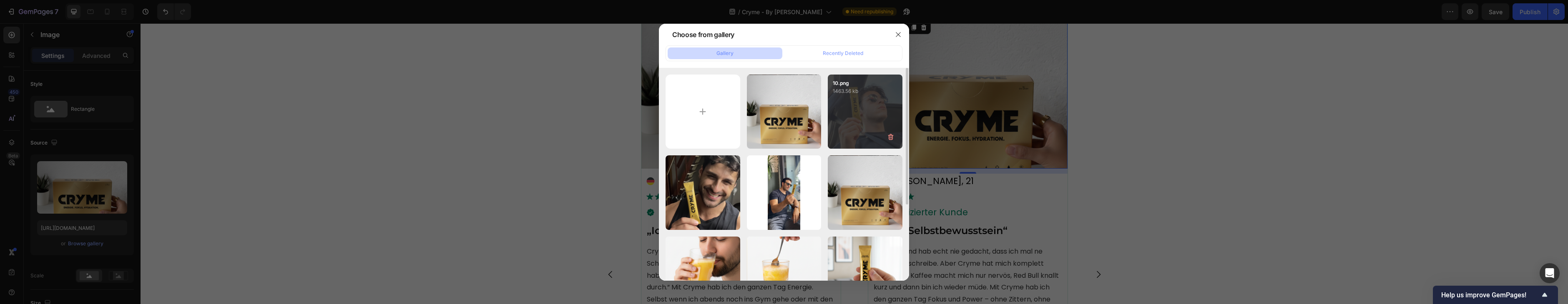
click at [862, 112] on div "10.png 1463.56 kb" at bounding box center [865, 112] width 75 height 75
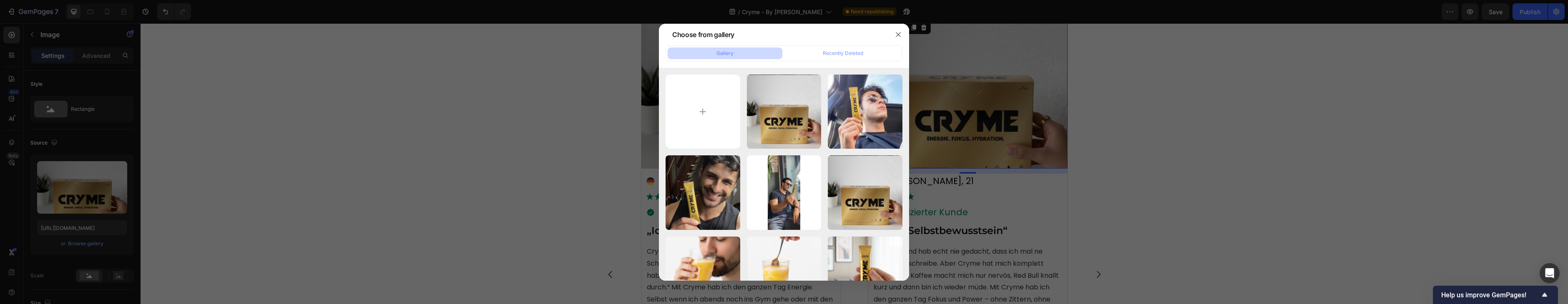
type input "[URL][DOMAIN_NAME]"
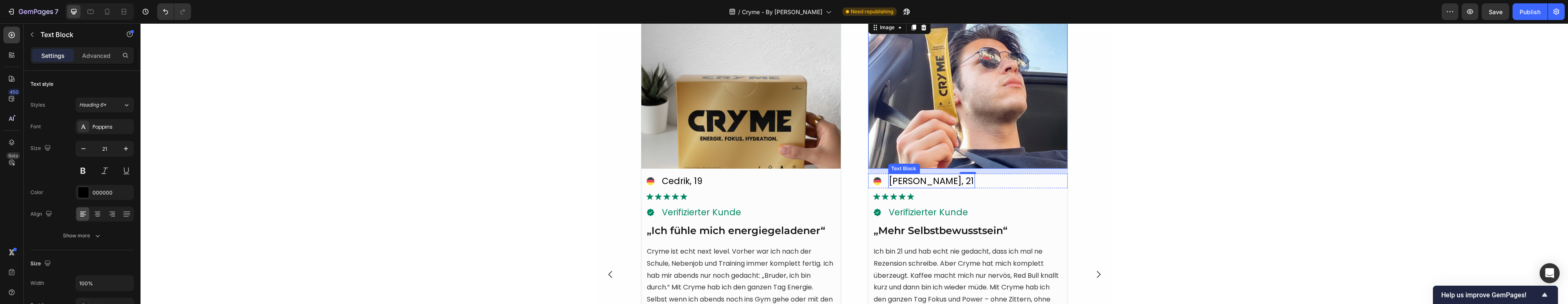
click at [910, 185] on p "Ahmed, 21" at bounding box center [931, 181] width 85 height 13
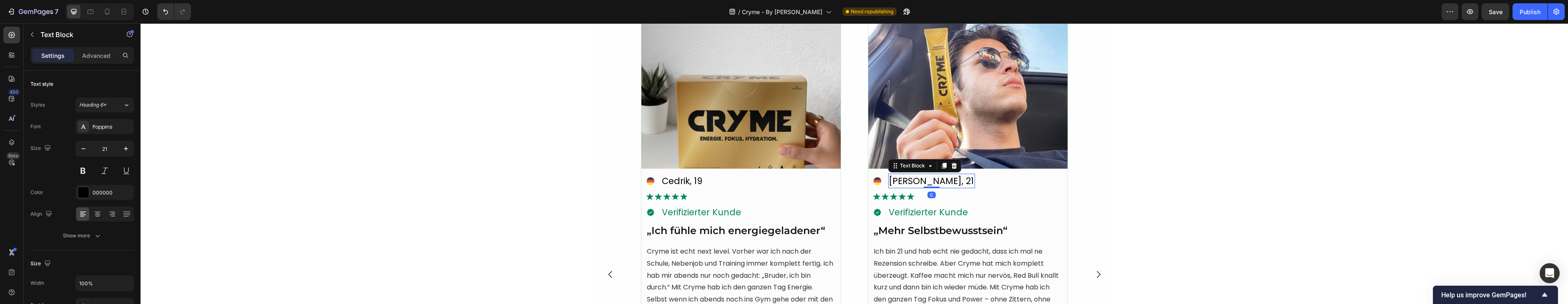
click at [910, 185] on p "Ahmed, 21" at bounding box center [931, 181] width 85 height 13
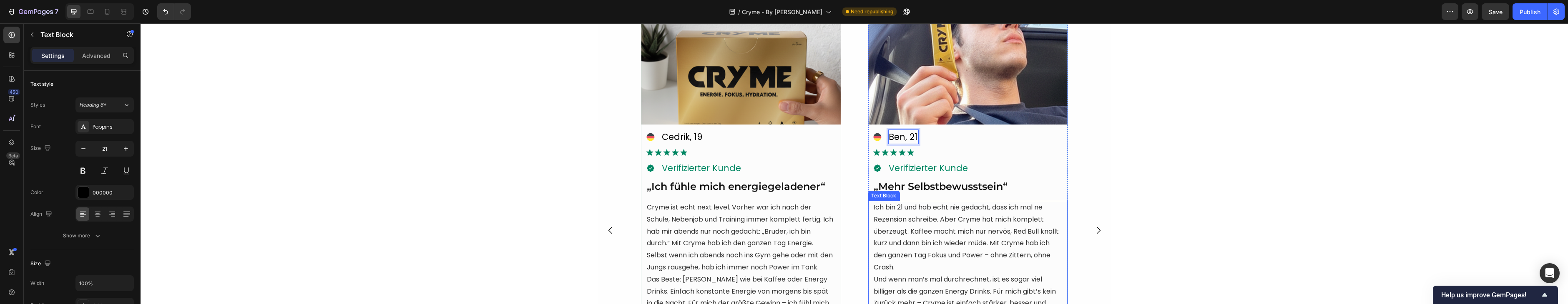
scroll to position [2105, 0]
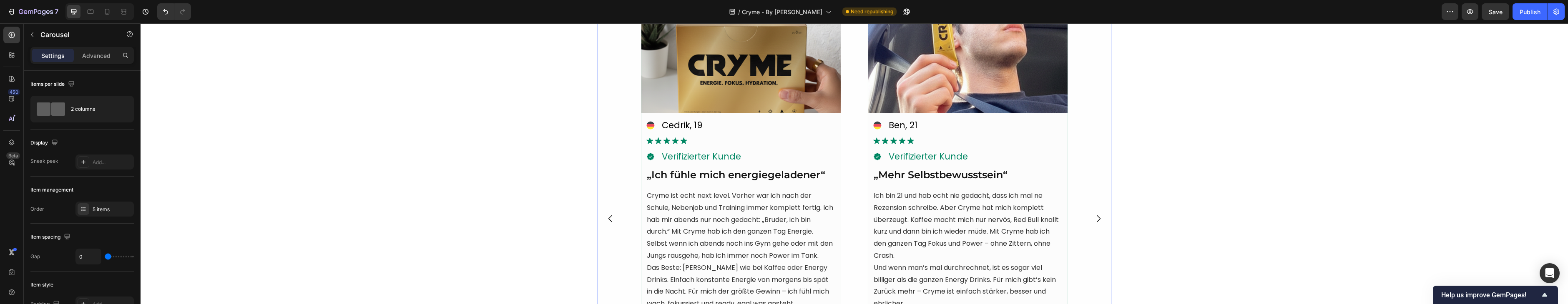
click at [1101, 221] on icon "Carousel Next Arrow" at bounding box center [1098, 218] width 10 height 10
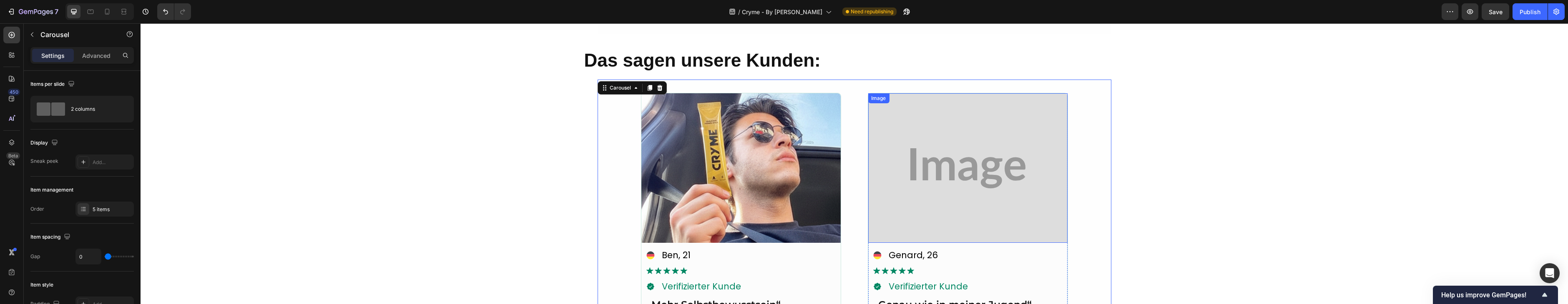
scroll to position [1963, 0]
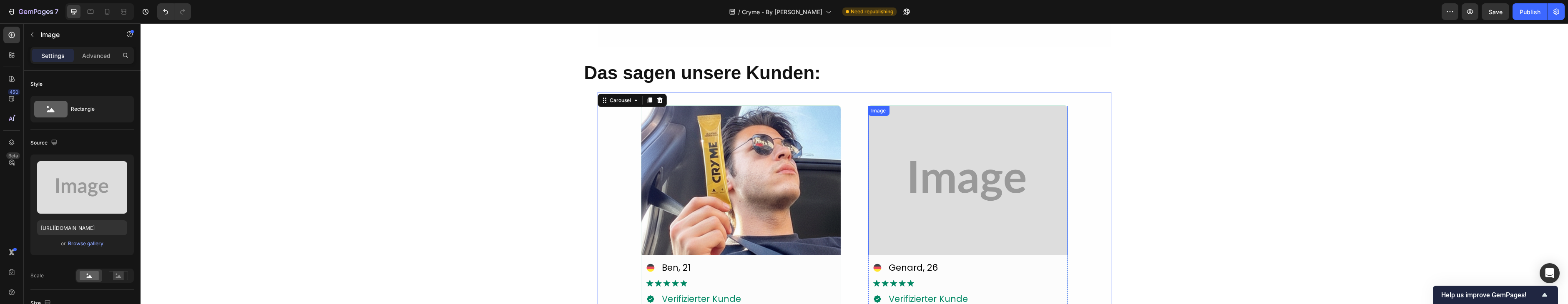
click at [917, 177] on img at bounding box center [968, 181] width 199 height 150
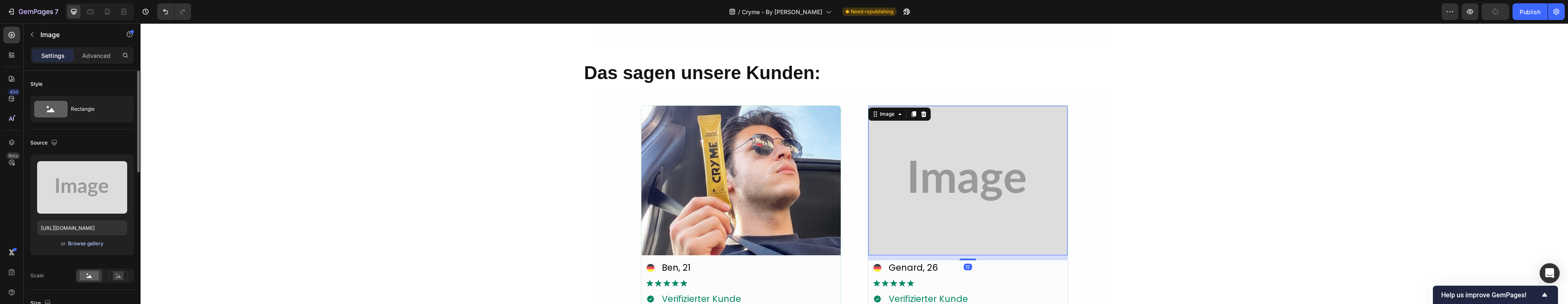
click at [94, 240] on div "Browse gallery" at bounding box center [86, 244] width 35 height 8
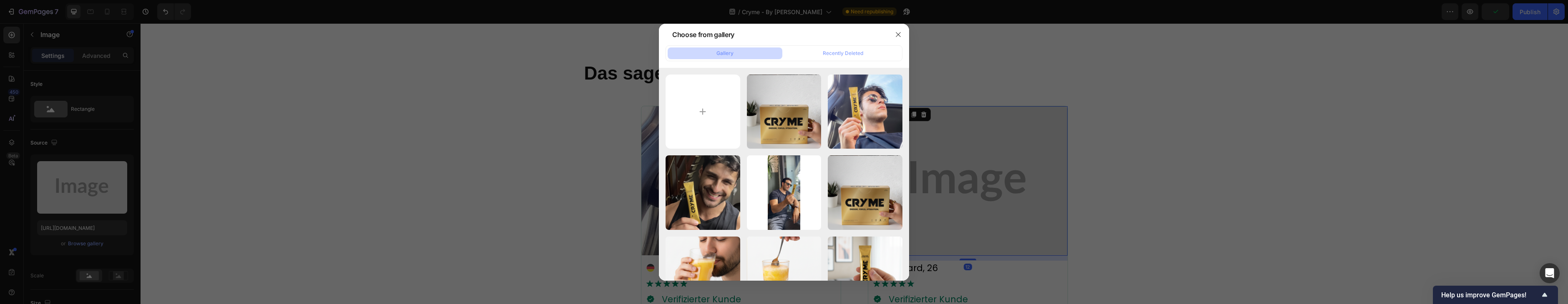
click at [654, 86] on div at bounding box center [784, 152] width 1568 height 304
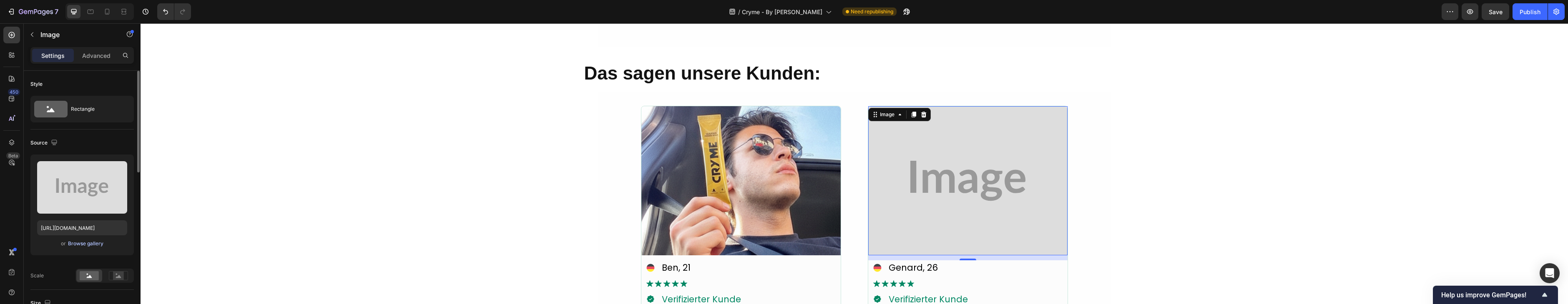
click at [78, 240] on div "Browse gallery" at bounding box center [86, 244] width 35 height 8
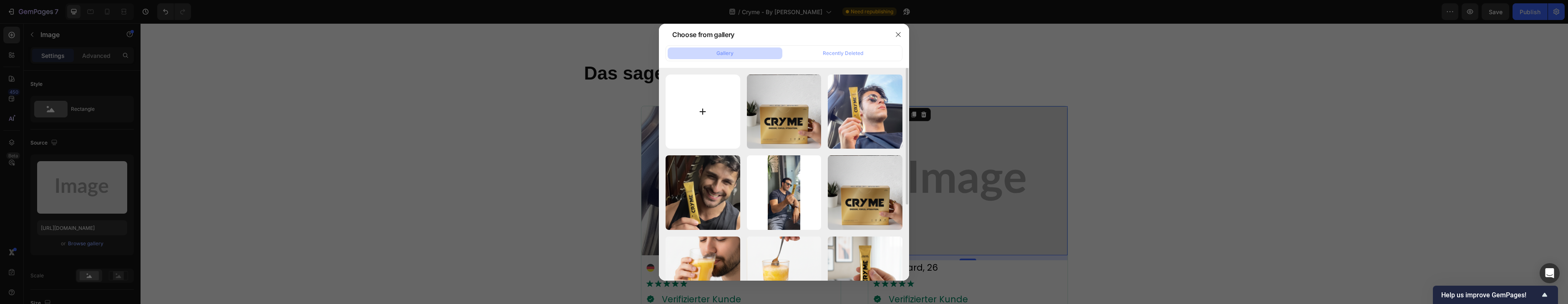
click at [711, 95] on input "file" at bounding box center [703, 112] width 75 height 75
type input "C:\fakepath\11.png"
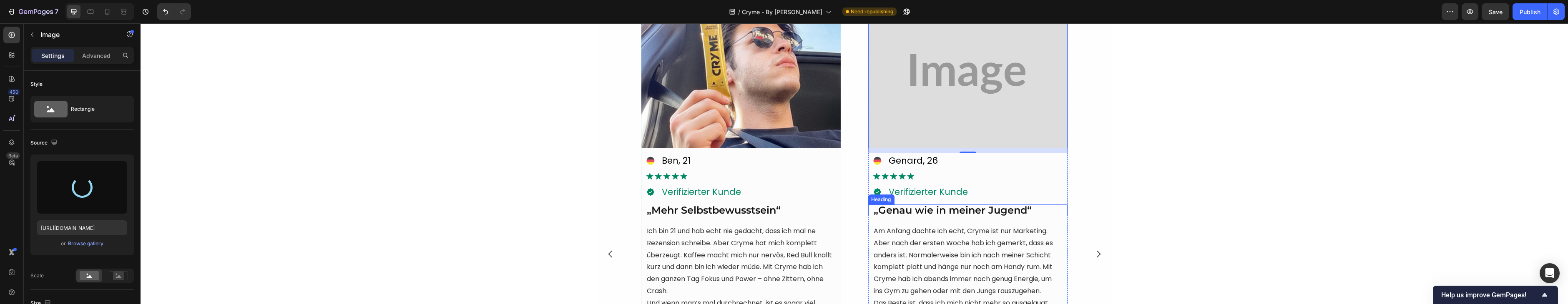
scroll to position [2076, 0]
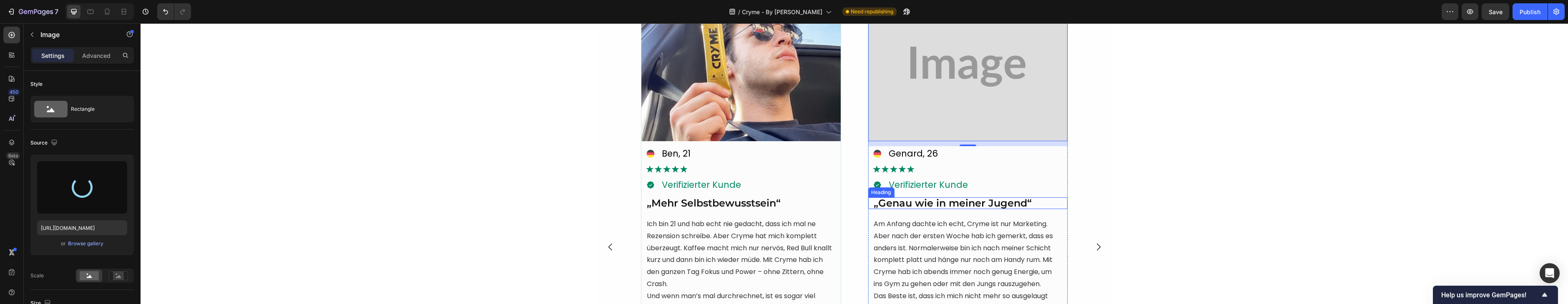
type input "[URL][DOMAIN_NAME]"
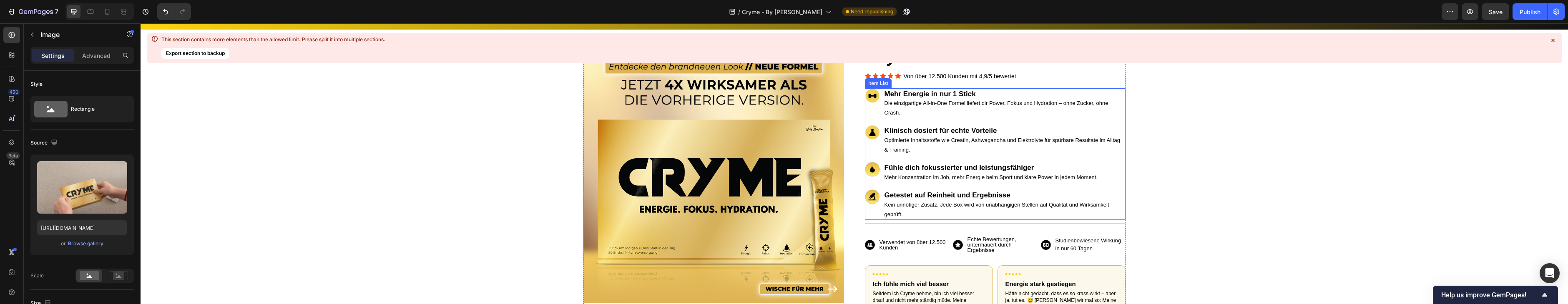
scroll to position [0, 0]
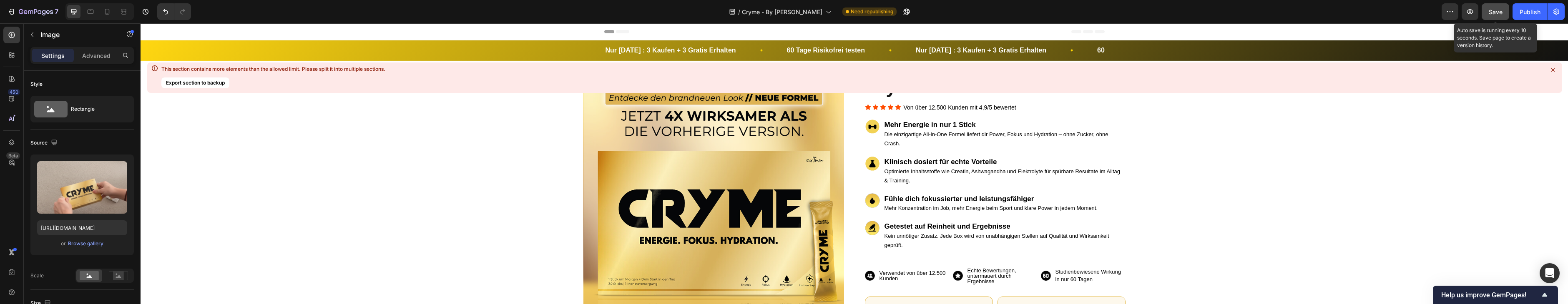
click at [1502, 11] on span "Save" at bounding box center [1495, 12] width 13 height 7
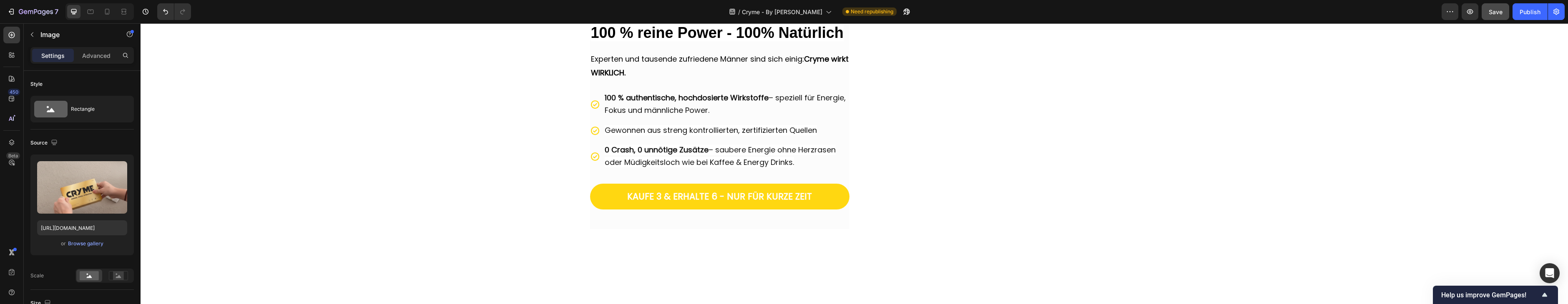
scroll to position [1224, 0]
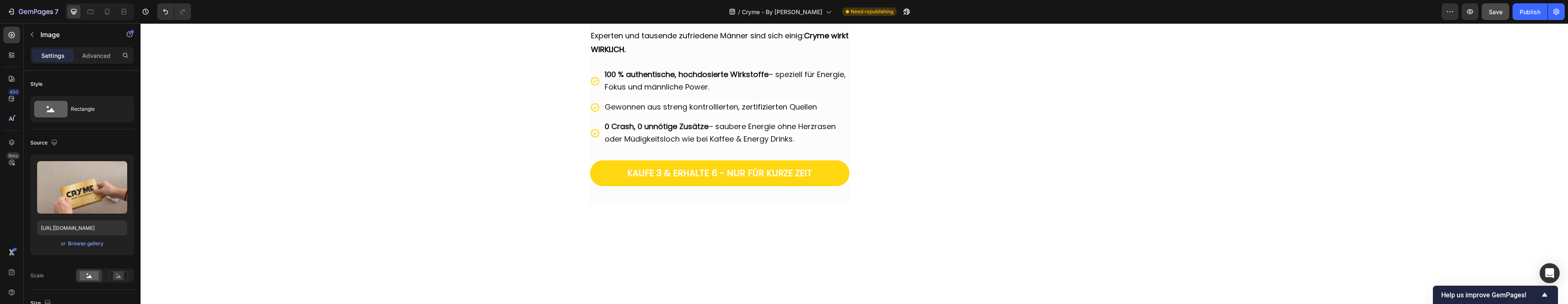
drag, startPoint x: 966, startPoint y: 156, endPoint x: 722, endPoint y: 154, distance: 244.0
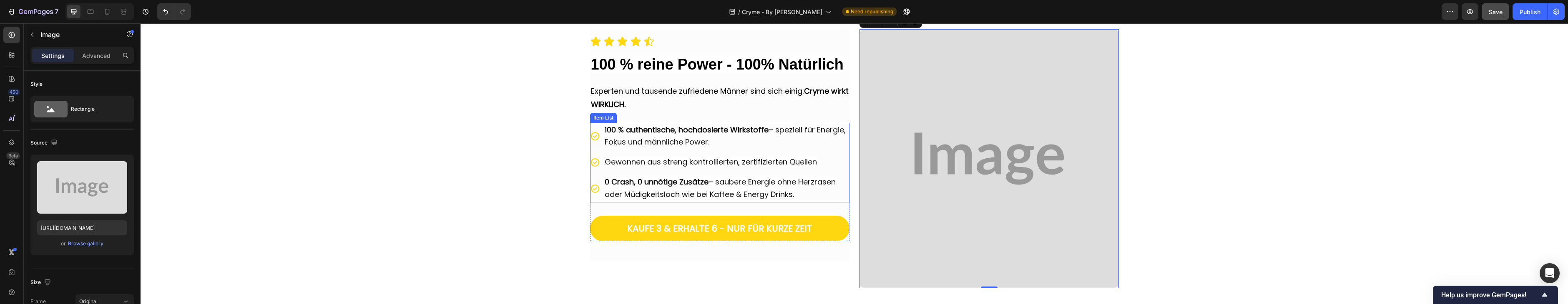
scroll to position [1246, 0]
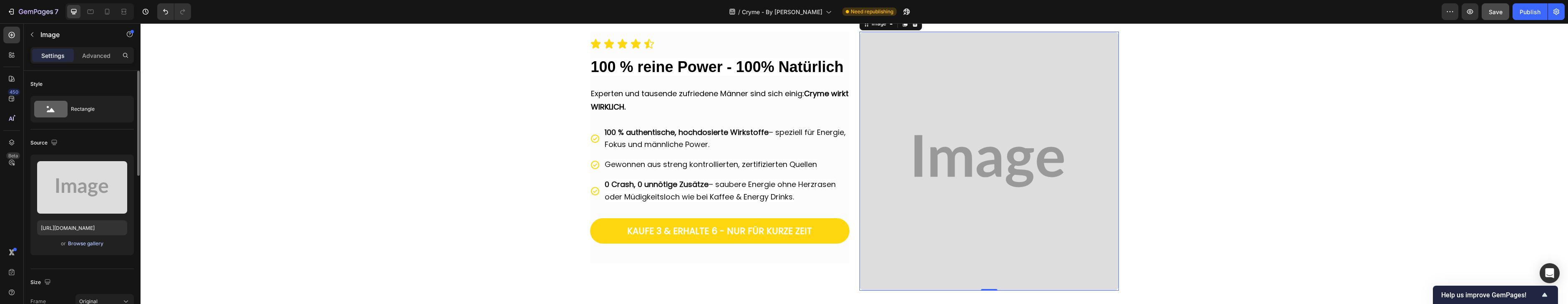
click at [91, 240] on button "Browse gallery" at bounding box center [86, 244] width 36 height 8
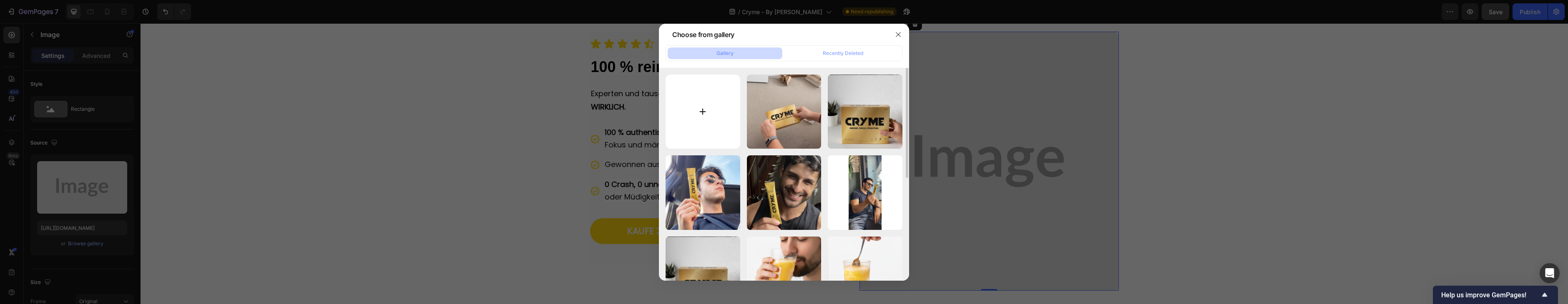
click at [707, 119] on input "file" at bounding box center [703, 112] width 75 height 75
click at [896, 40] on button "button" at bounding box center [898, 35] width 13 height 13
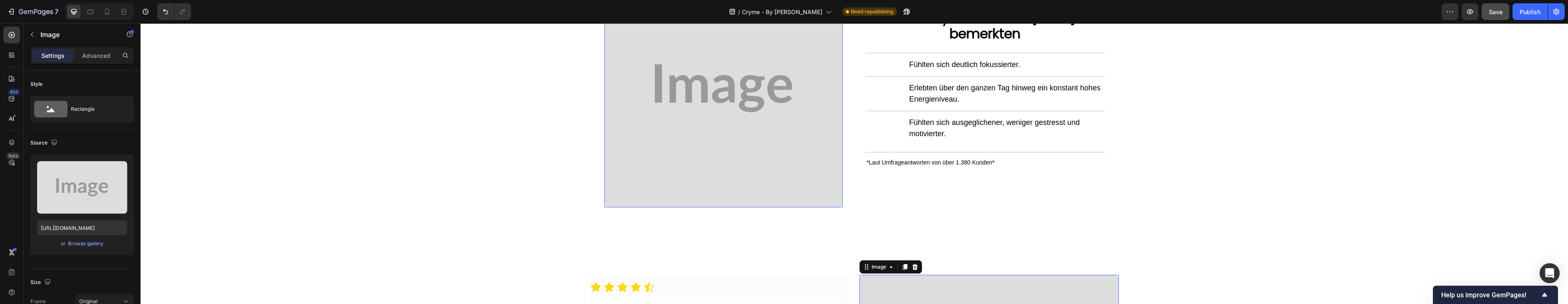
scroll to position [983, 0]
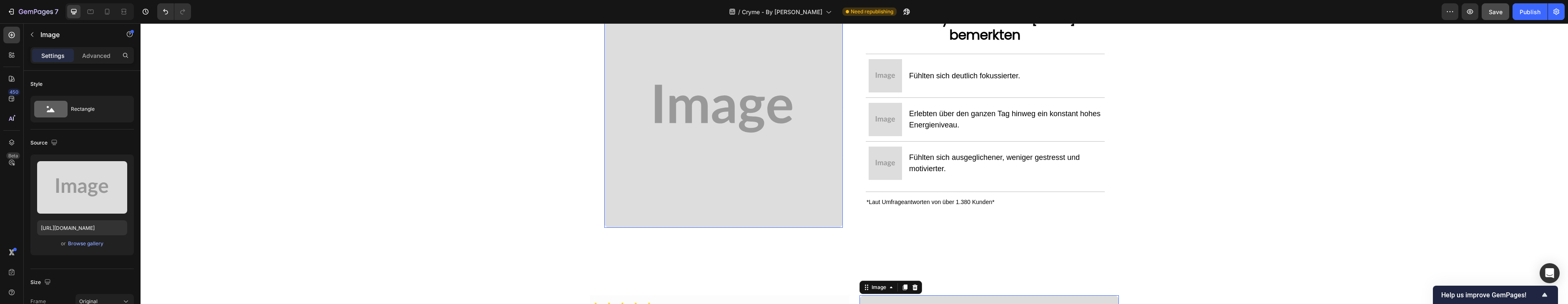
click at [796, 126] on img at bounding box center [724, 109] width 239 height 239
click at [85, 243] on div "Browse gallery" at bounding box center [86, 244] width 35 height 8
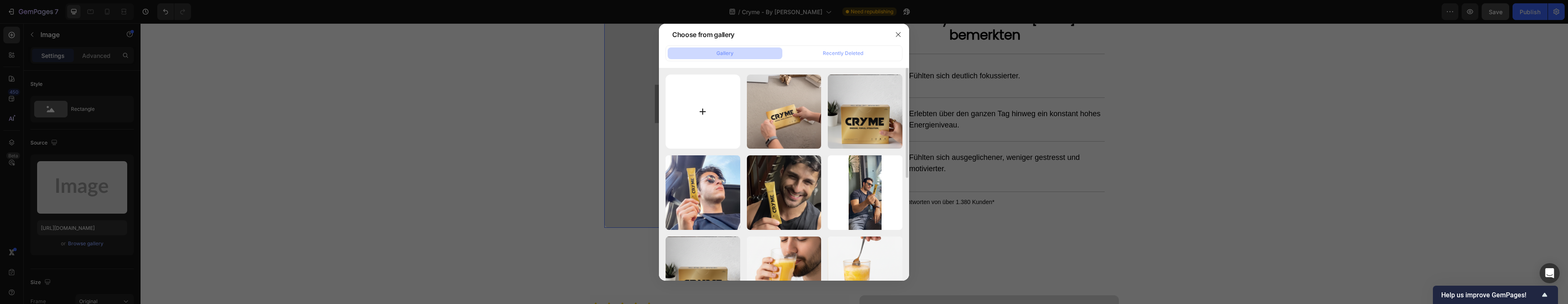
click at [685, 104] on input "file" at bounding box center [703, 112] width 75 height 75
type input "C:\fakepath\19.png"
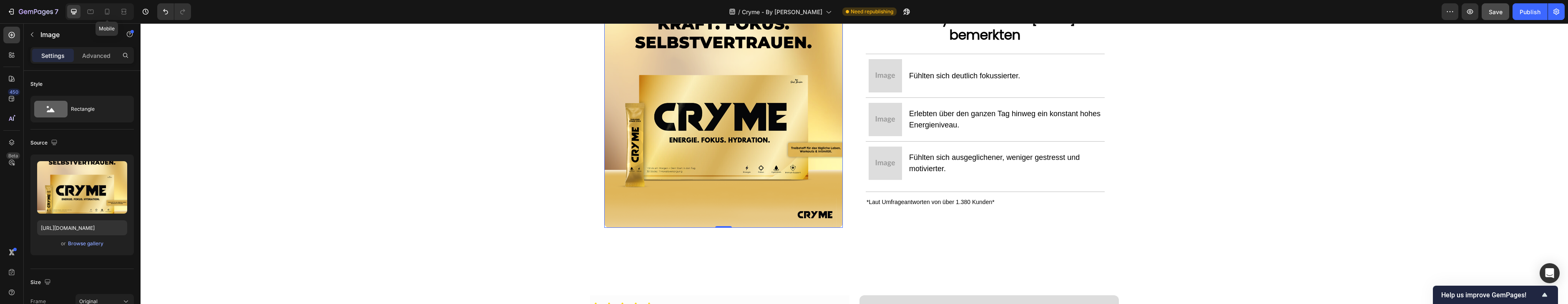
drag, startPoint x: 109, startPoint y: 15, endPoint x: 123, endPoint y: 21, distance: 15.2
click at [108, 15] on icon at bounding box center [108, 12] width 8 height 8
type input "[URL][DOMAIN_NAME]"
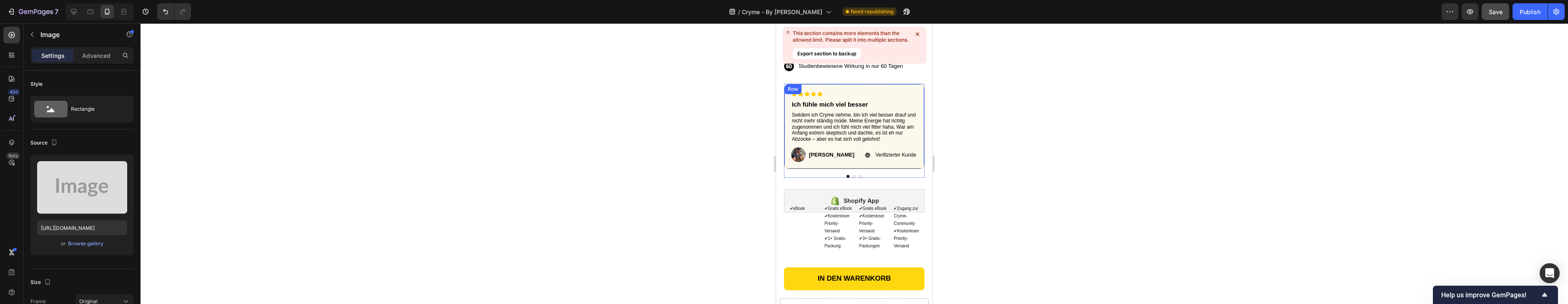
scroll to position [444, 0]
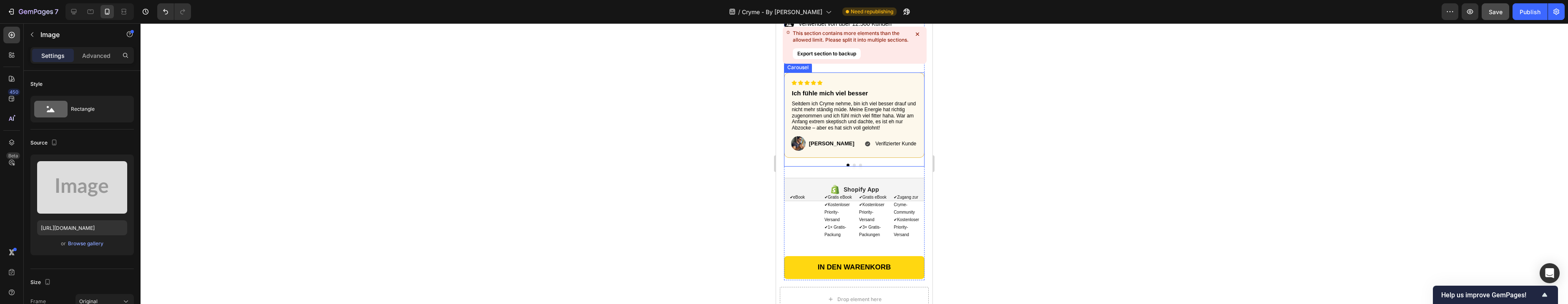
click at [854, 164] on button "Dot" at bounding box center [854, 165] width 3 height 3
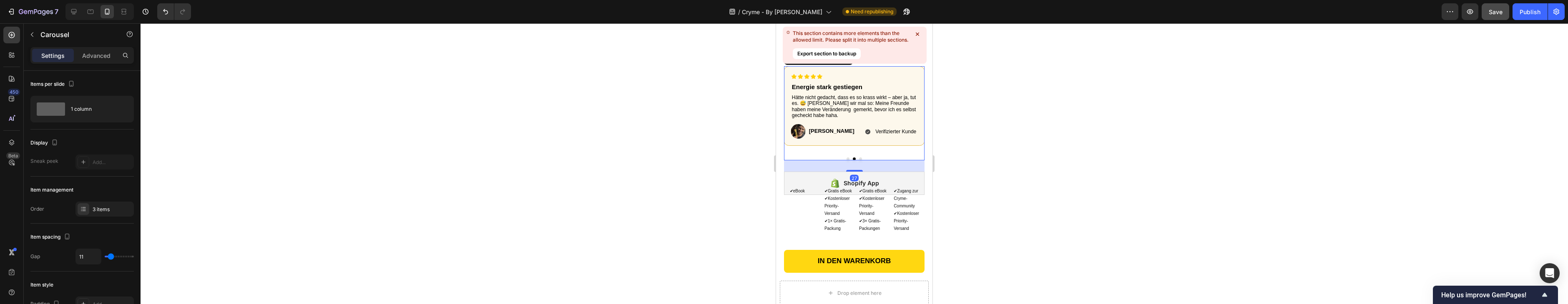
click at [861, 162] on div "27" at bounding box center [854, 166] width 141 height 11
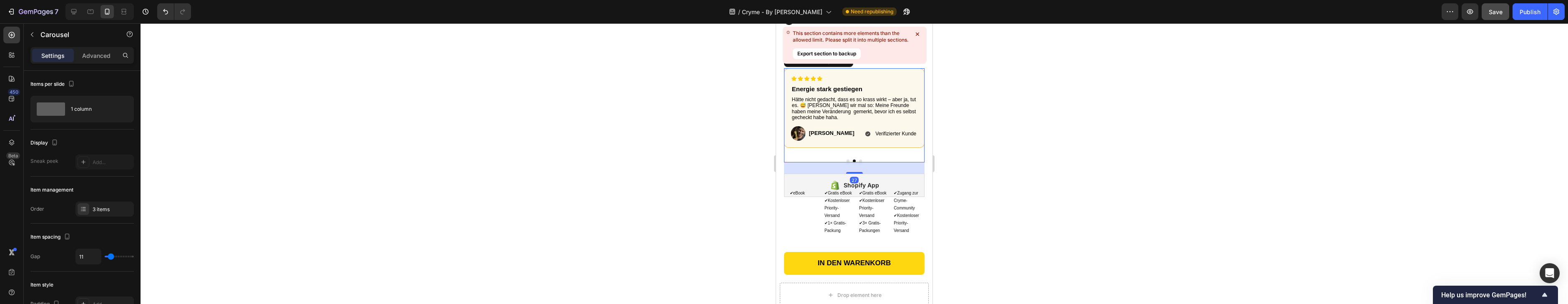
scroll to position [452, 0]
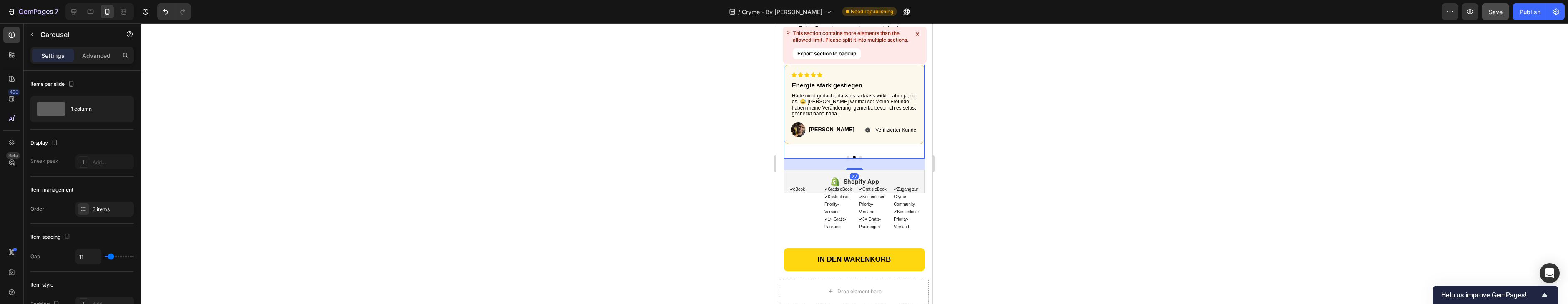
click at [861, 160] on div "27" at bounding box center [854, 165] width 141 height 11
click at [861, 157] on button "Dot" at bounding box center [861, 158] width 3 height 3
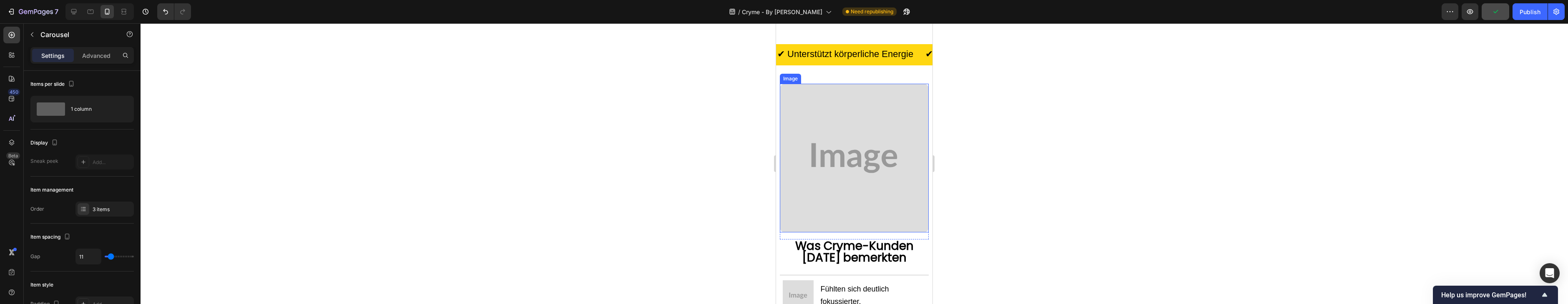
scroll to position [1017, 0]
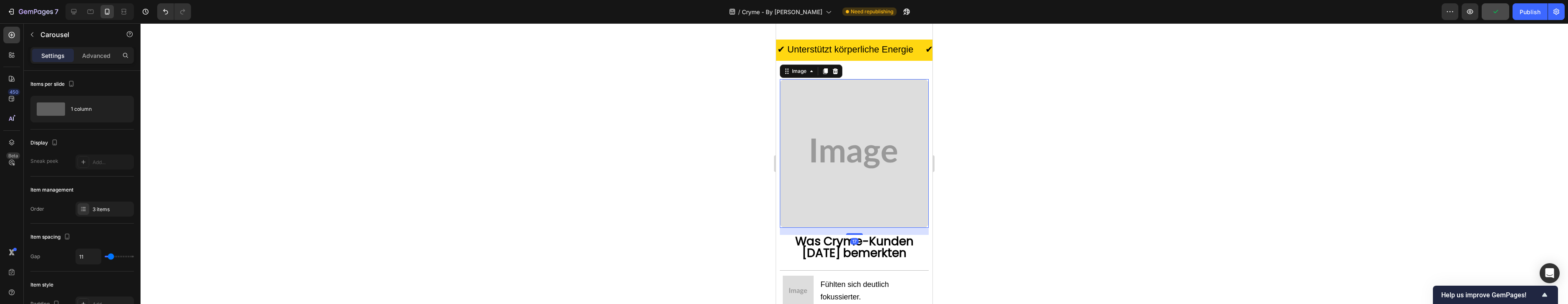
click at [869, 142] on img at bounding box center [854, 153] width 149 height 148
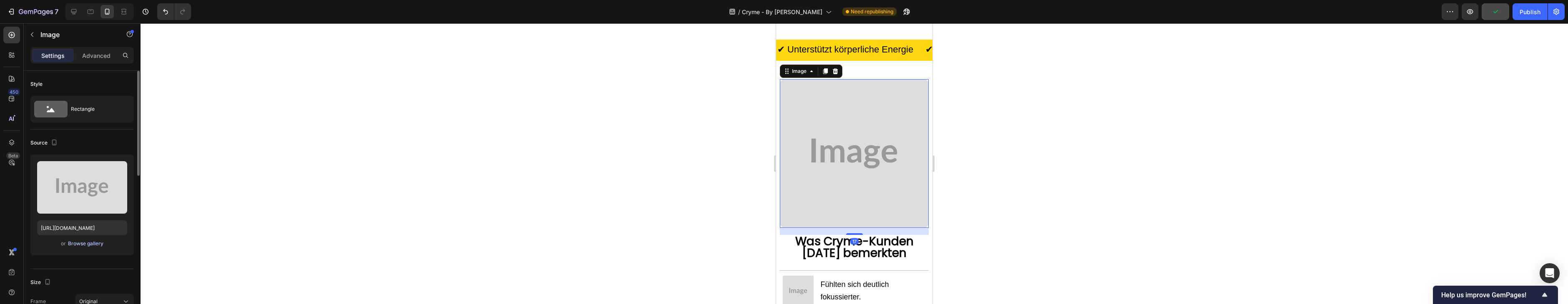
click at [83, 240] on div "Browse gallery" at bounding box center [86, 244] width 35 height 8
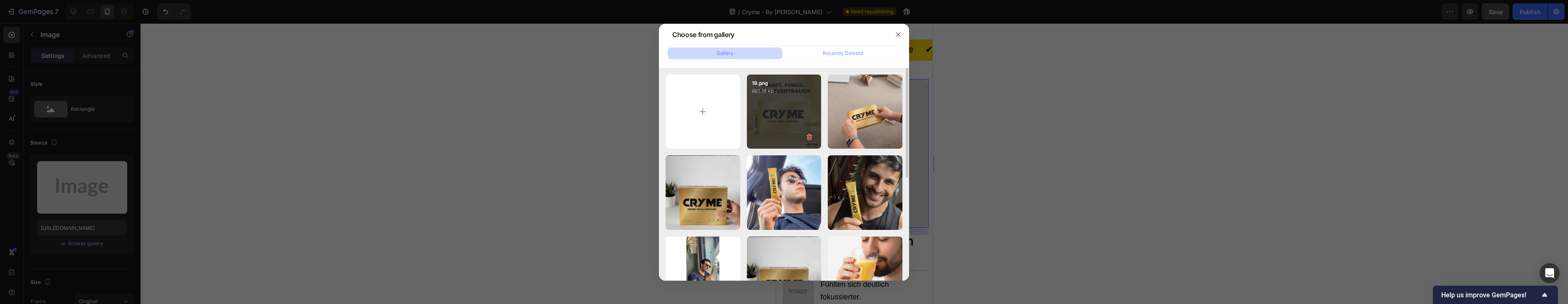
drag, startPoint x: 792, startPoint y: 104, endPoint x: 808, endPoint y: 113, distance: 18.4
click at [791, 104] on div "19.png 665.16 kb" at bounding box center [784, 112] width 75 height 75
type input "[URL][DOMAIN_NAME]"
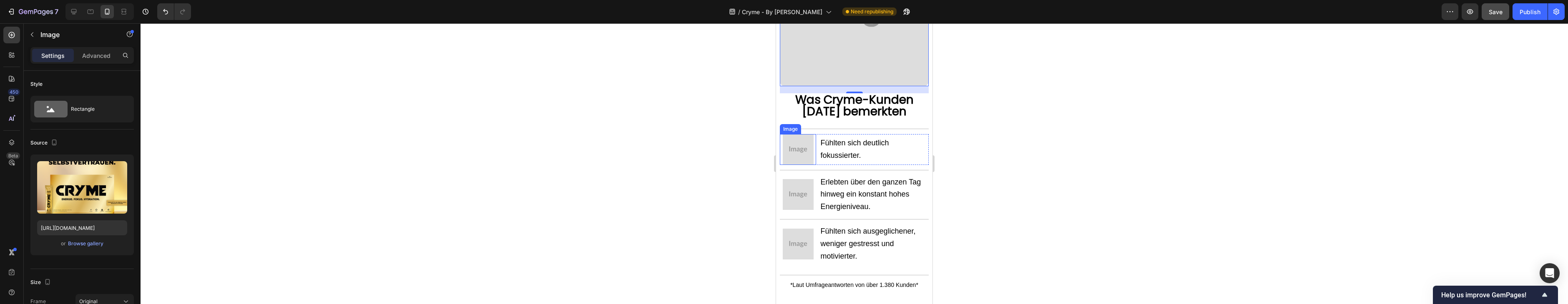
scroll to position [986, 0]
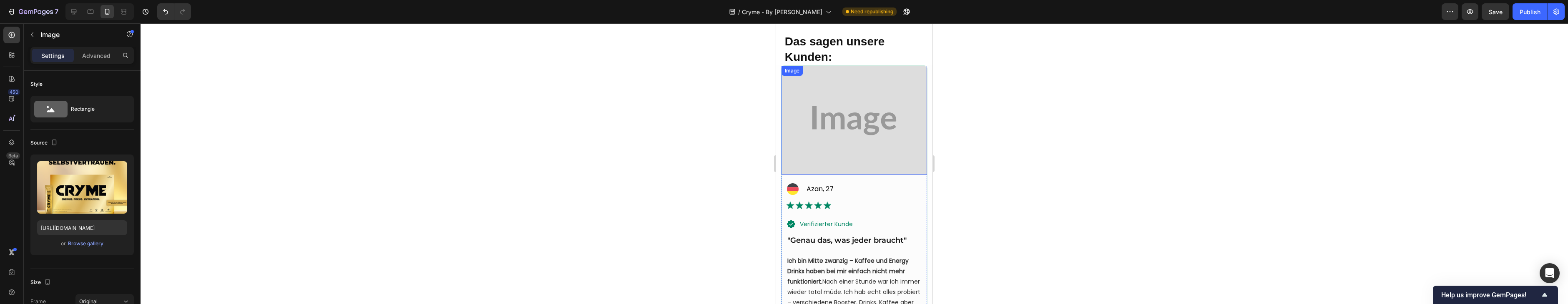
scroll to position [2383, 0]
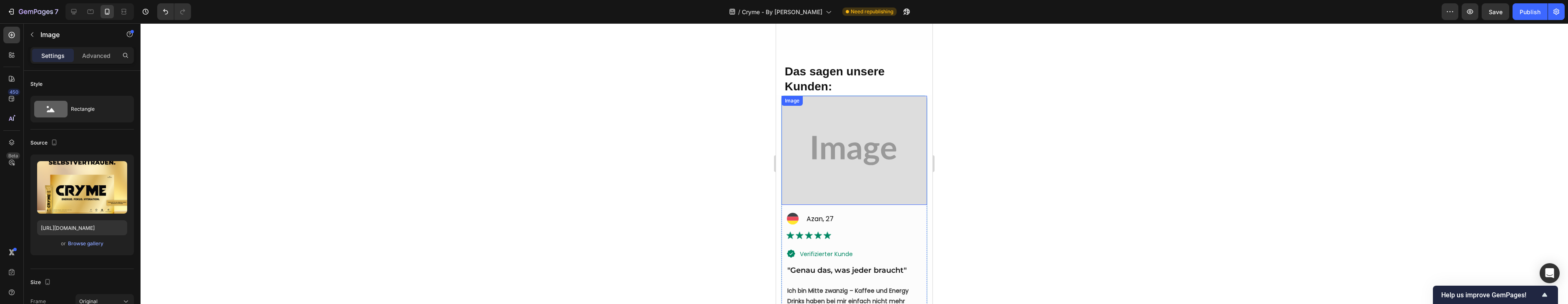
click at [847, 139] on img at bounding box center [854, 151] width 146 height 109
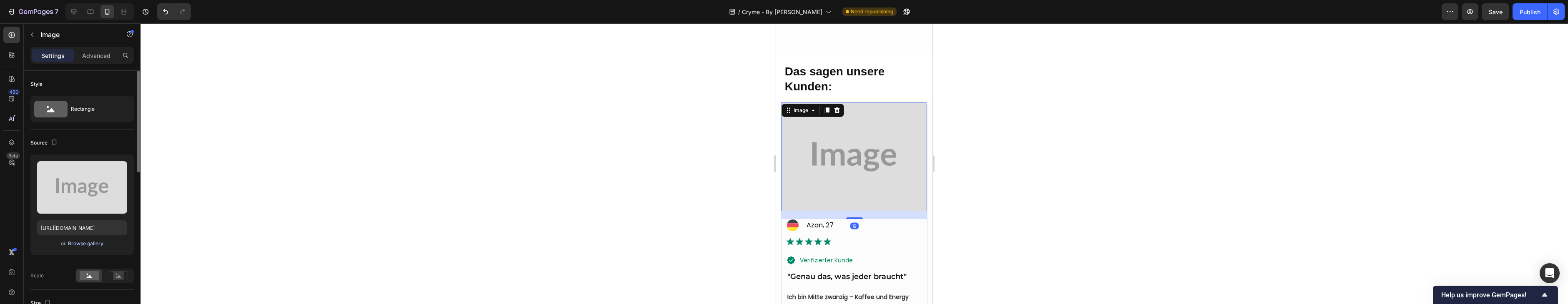
click at [92, 242] on div "Browse gallery" at bounding box center [86, 244] width 35 height 8
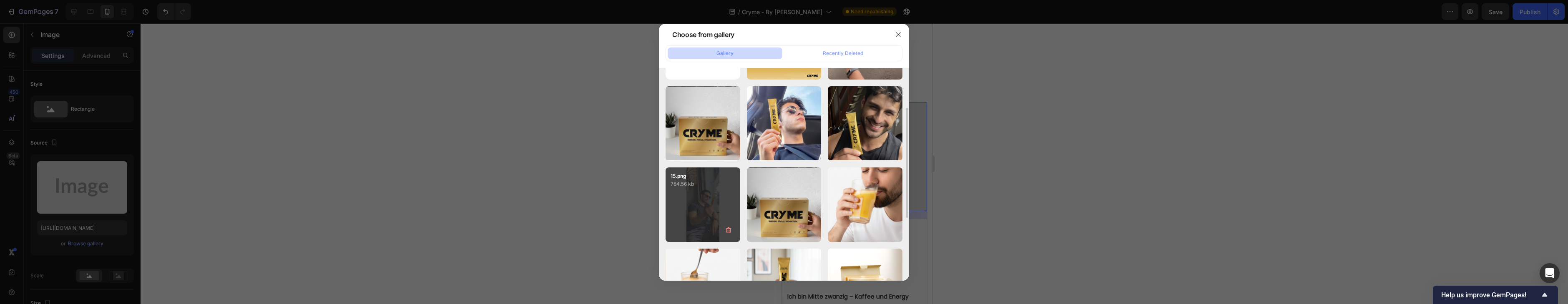
scroll to position [72, 0]
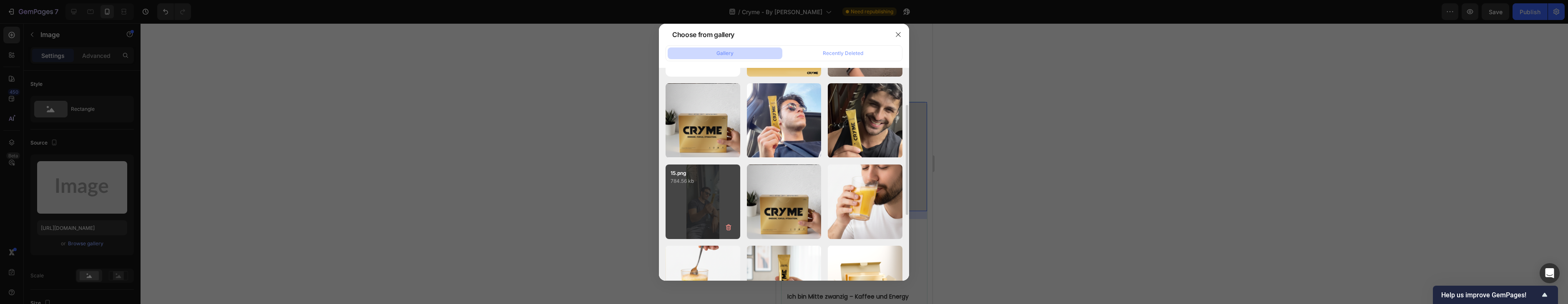
drag, startPoint x: 699, startPoint y: 180, endPoint x: 719, endPoint y: 178, distance: 20.1
click at [699, 180] on p "784.56 kb" at bounding box center [702, 182] width 64 height 8
type input "[URL][DOMAIN_NAME]"
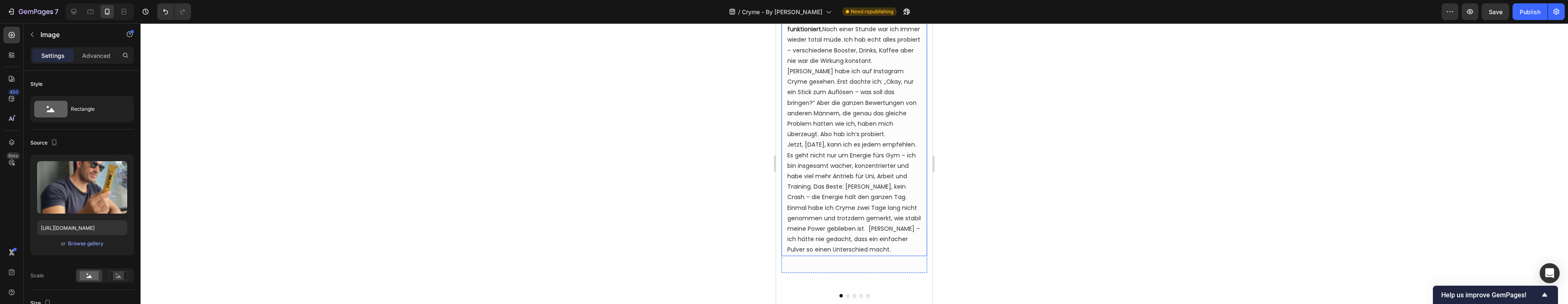
scroll to position [2774, 0]
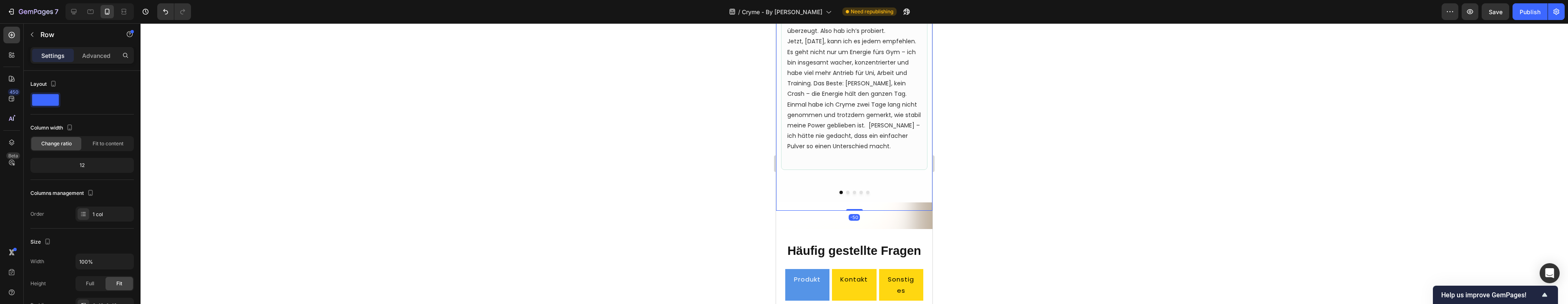
click at [848, 194] on button "Dot" at bounding box center [847, 192] width 4 height 4
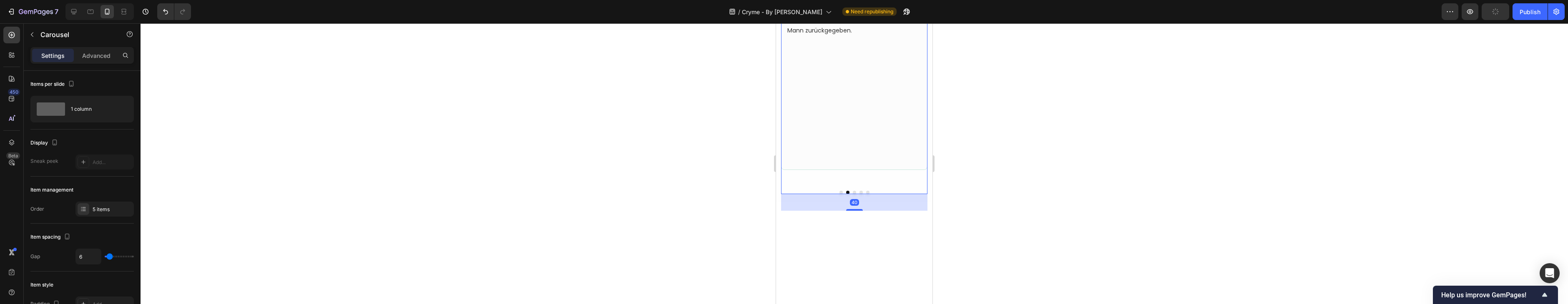
scroll to position [2416, 0]
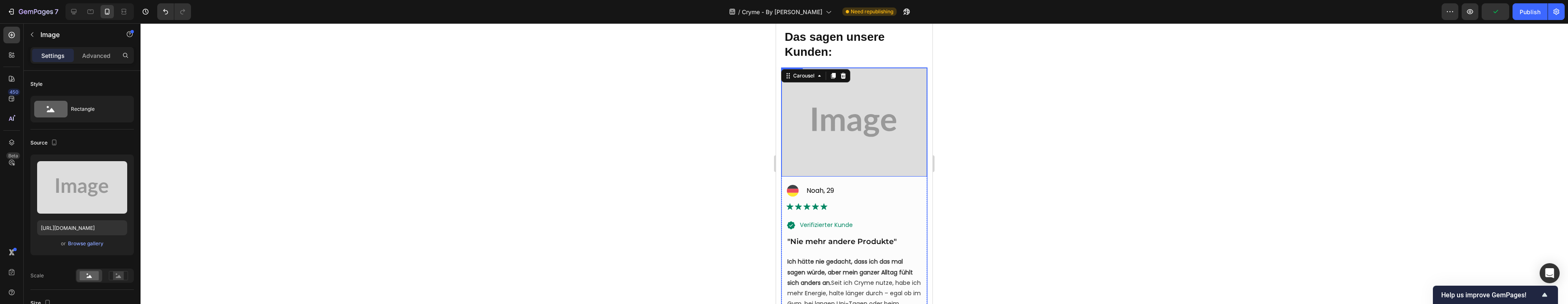
click at [866, 144] on img at bounding box center [854, 122] width 146 height 109
click at [81, 243] on div "Browse gallery" at bounding box center [86, 244] width 35 height 8
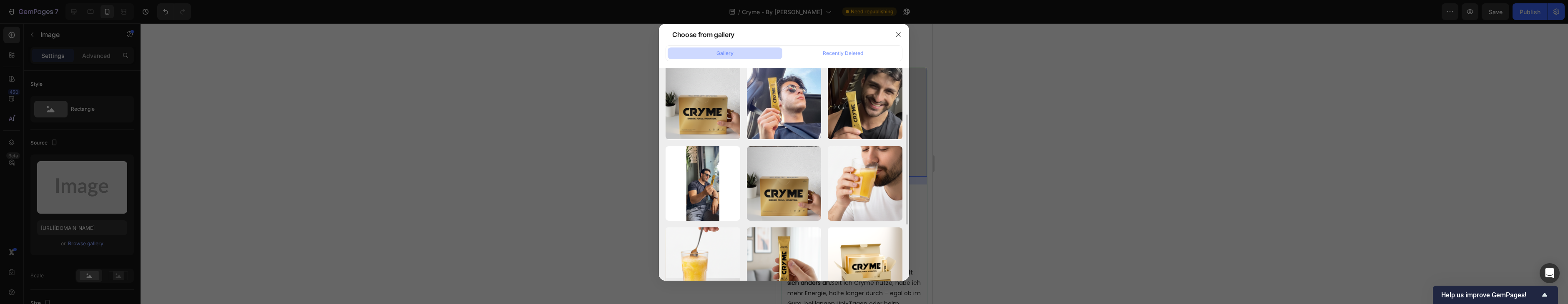
drag, startPoint x: 869, startPoint y: 104, endPoint x: 851, endPoint y: 144, distance: 43.9
click at [0, 0] on div "12.png 1081.26 kb" at bounding box center [0, 0] width 0 height 0
type input "[URL][DOMAIN_NAME]"
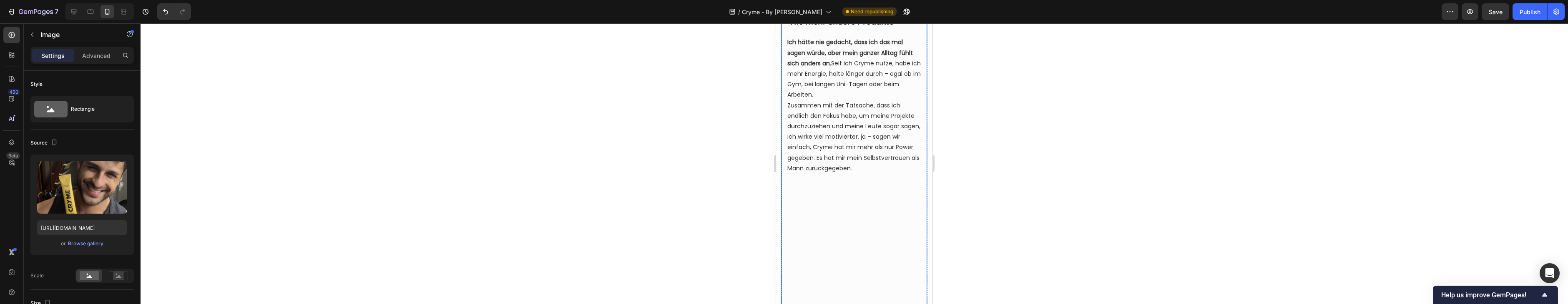
scroll to position [2732, 0]
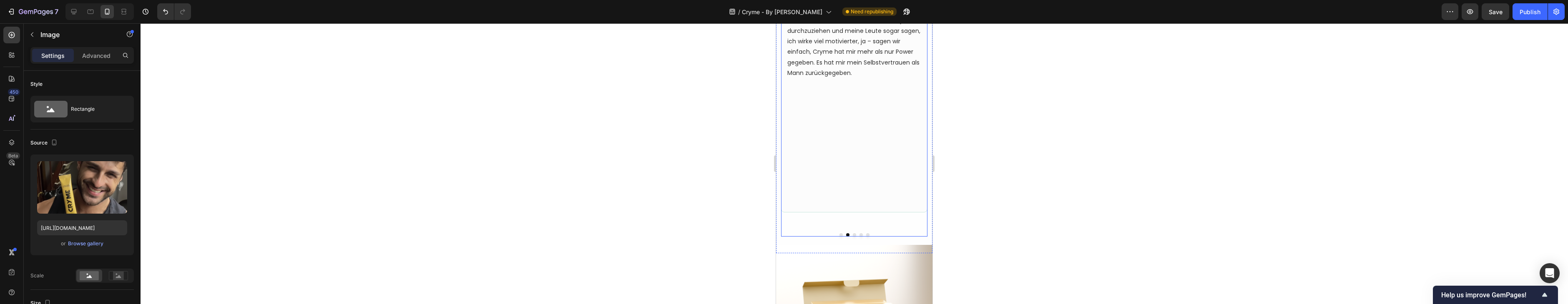
click at [854, 237] on button "Dot" at bounding box center [854, 235] width 4 height 4
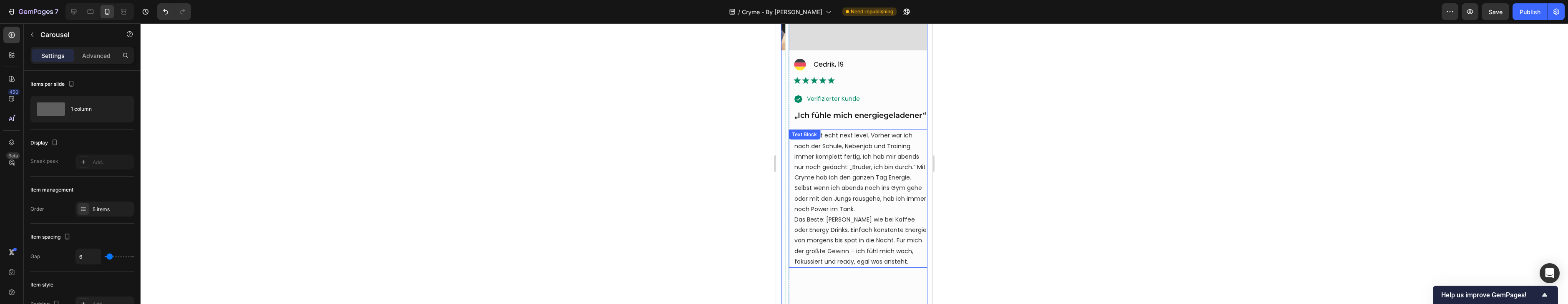
scroll to position [2530, 0]
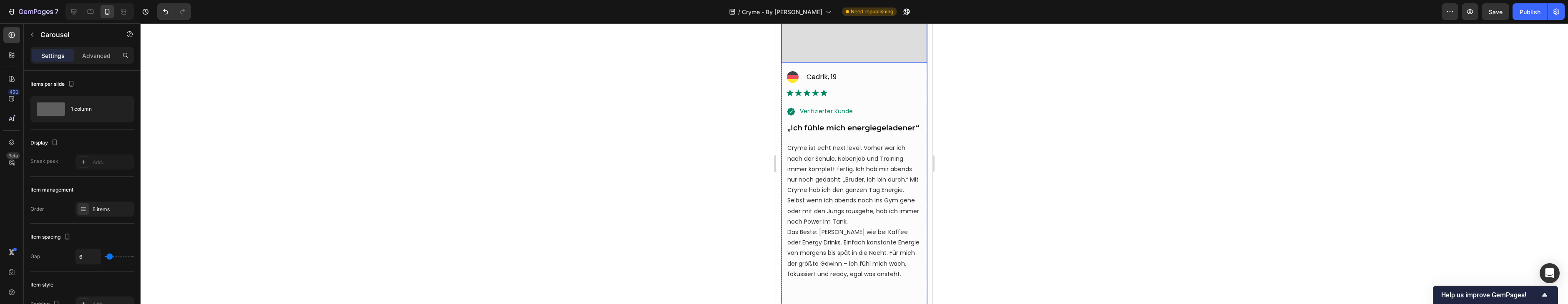
click at [842, 43] on img at bounding box center [854, 8] width 146 height 109
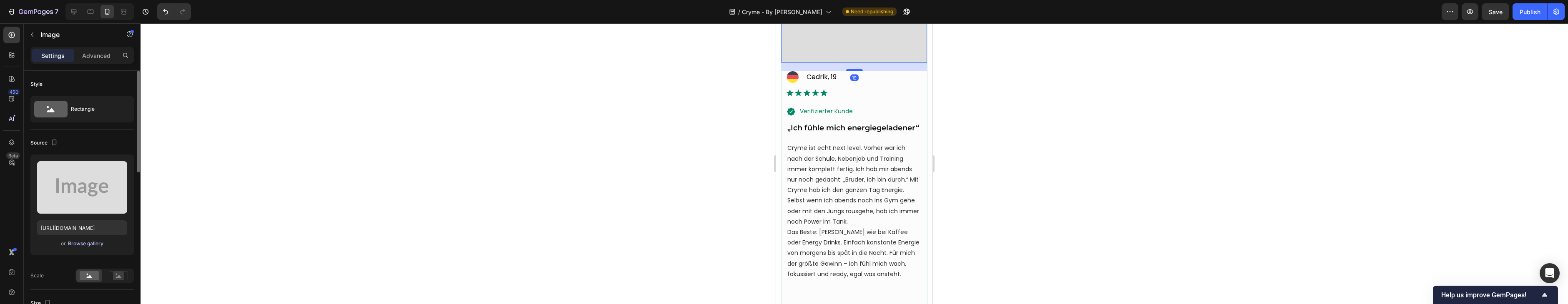
click at [80, 239] on div "Upload Image [URL][DOMAIN_NAME] or Browse gallery" at bounding box center [82, 205] width 103 height 101
click at [81, 240] on div "Browse gallery" at bounding box center [86, 244] width 35 height 8
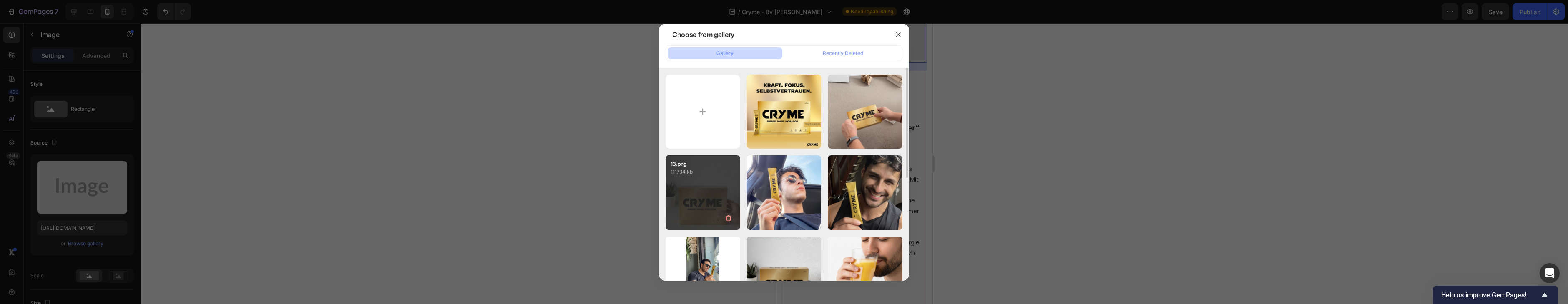
click at [707, 187] on div "13.png 1117.14 kb" at bounding box center [703, 193] width 75 height 75
type input "[URL][DOMAIN_NAME]"
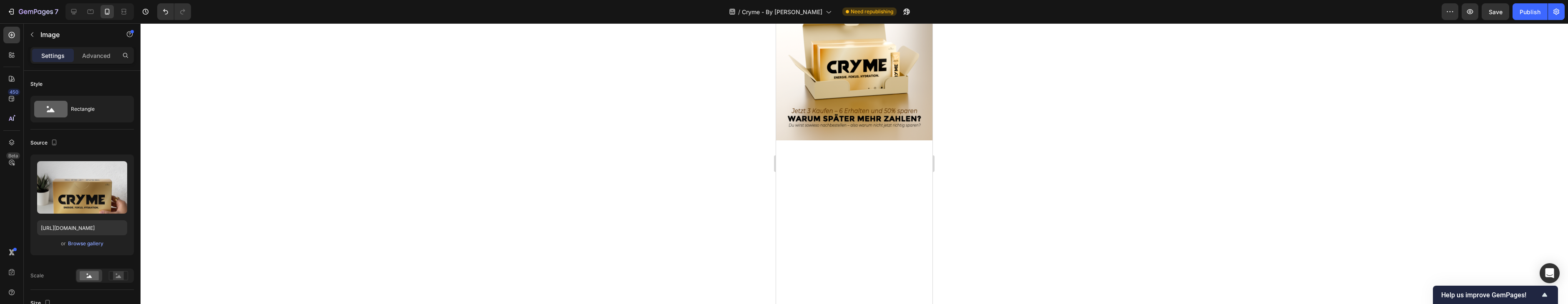
scroll to position [2749, 0]
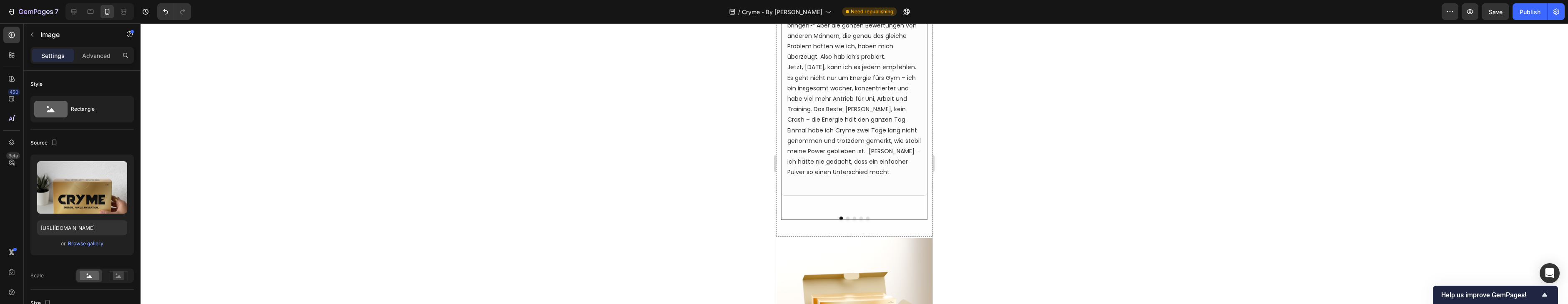
click at [855, 220] on button "Dot" at bounding box center [854, 218] width 4 height 4
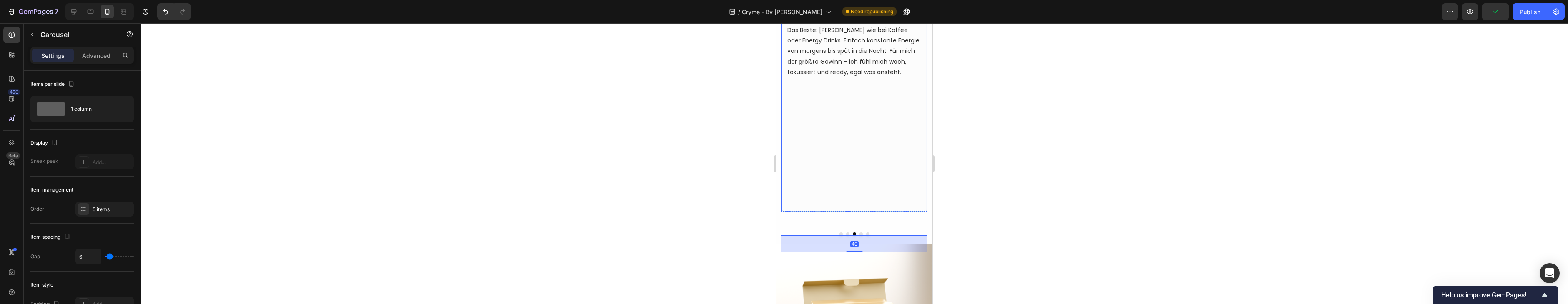
scroll to position [2739, 0]
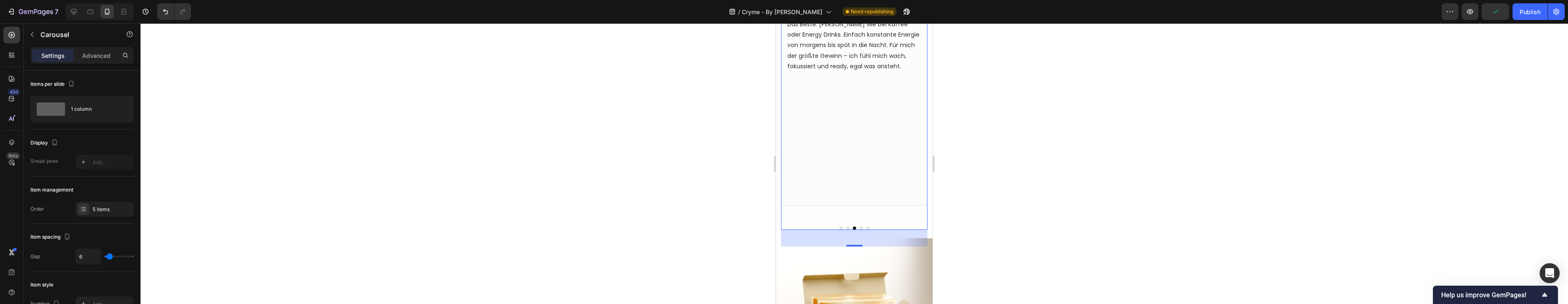
click at [861, 230] on button "Dot" at bounding box center [861, 228] width 4 height 4
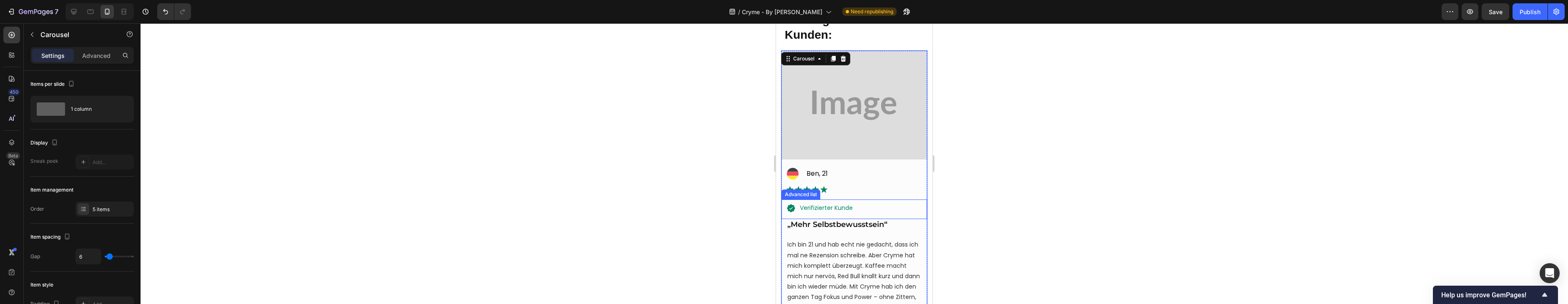
scroll to position [2409, 0]
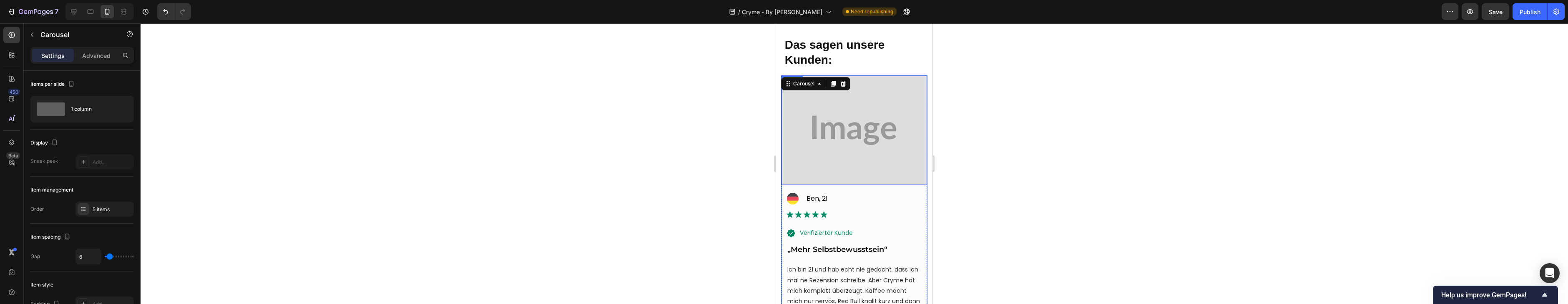
click at [869, 119] on img at bounding box center [854, 130] width 146 height 109
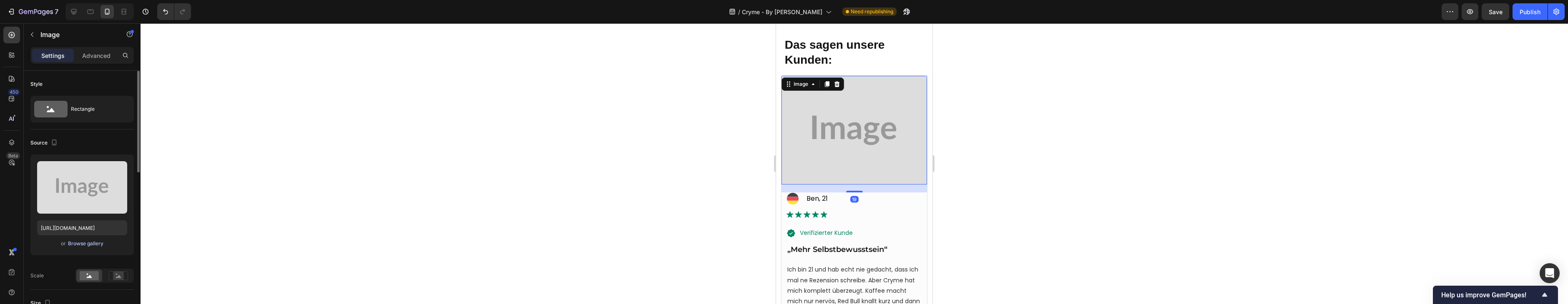
click at [82, 246] on div "Browse gallery" at bounding box center [86, 244] width 35 height 8
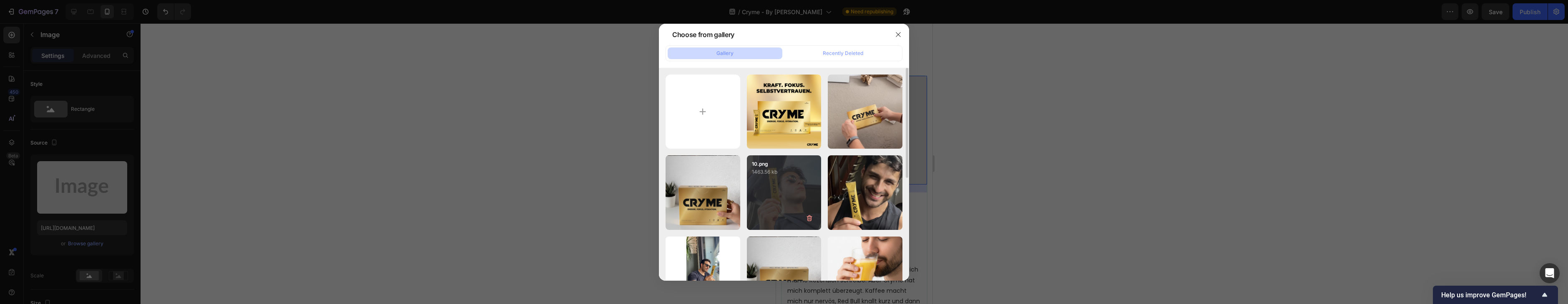
drag, startPoint x: 798, startPoint y: 194, endPoint x: 815, endPoint y: 189, distance: 17.7
click at [798, 194] on div "10.png 1463.56 kb" at bounding box center [784, 193] width 75 height 75
type input "[URL][DOMAIN_NAME]"
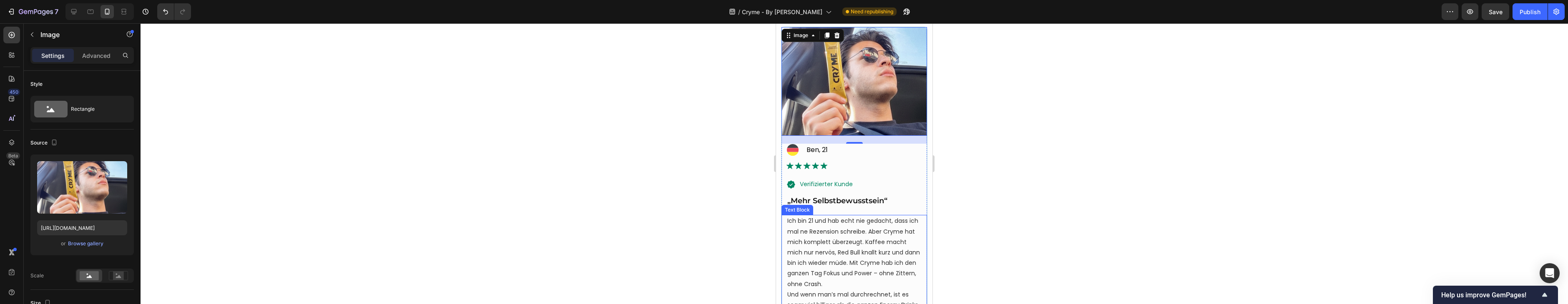
scroll to position [2784, 0]
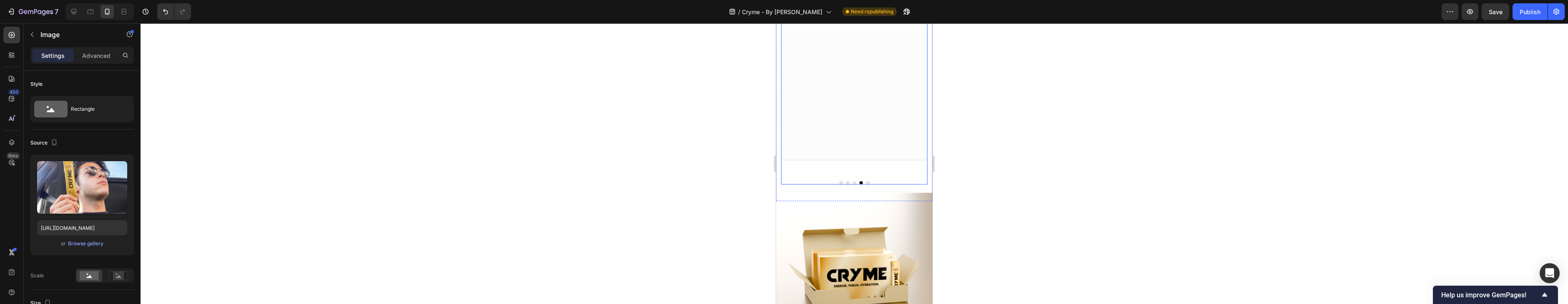
click at [866, 185] on button "Dot" at bounding box center [868, 182] width 4 height 4
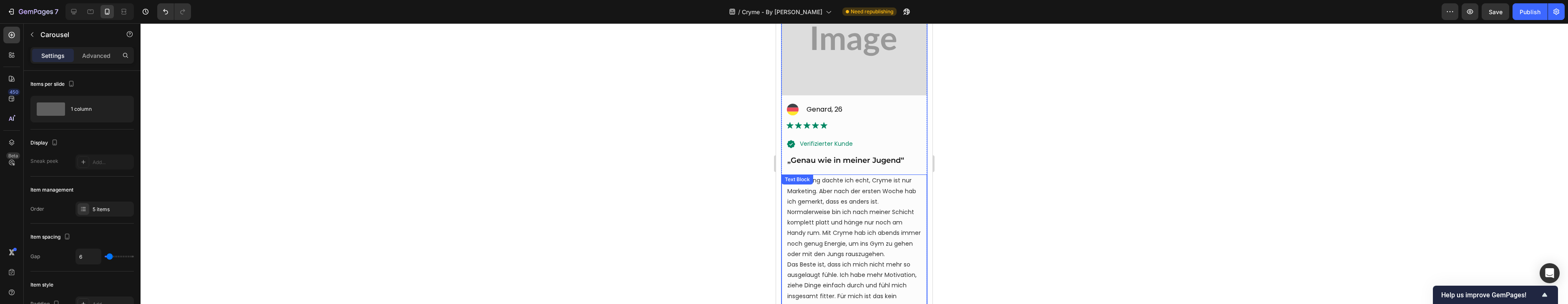
scroll to position [2376, 0]
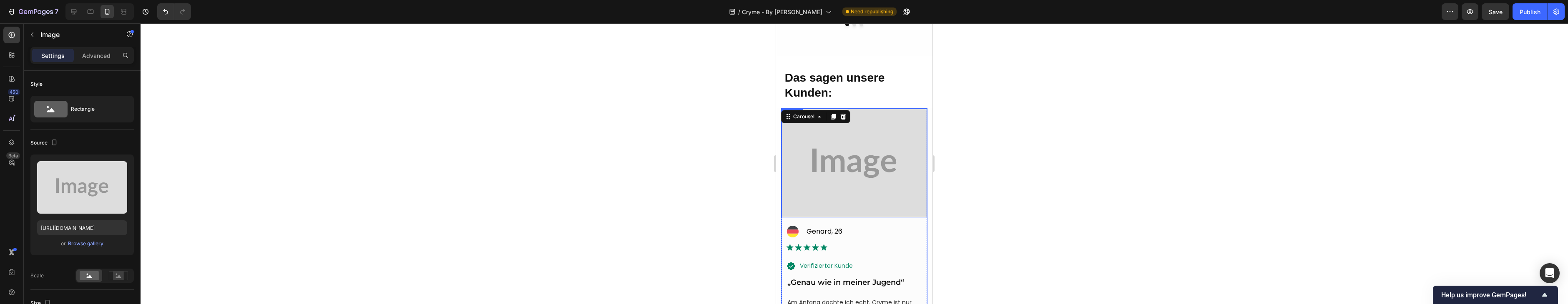
click at [888, 180] on img at bounding box center [854, 163] width 146 height 109
click at [85, 245] on div "Browse gallery" at bounding box center [86, 244] width 35 height 8
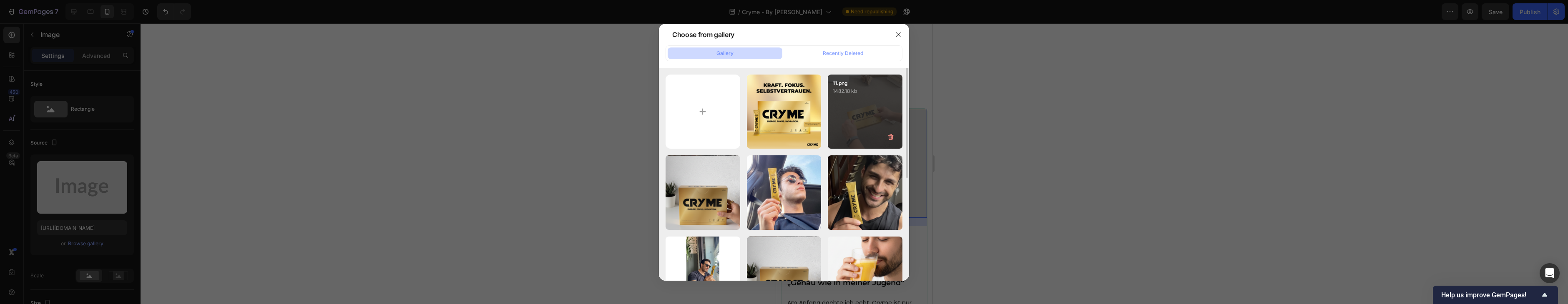
click at [882, 118] on div "11.png 1482.18 kb" at bounding box center [865, 112] width 75 height 75
type input "[URL][DOMAIN_NAME]"
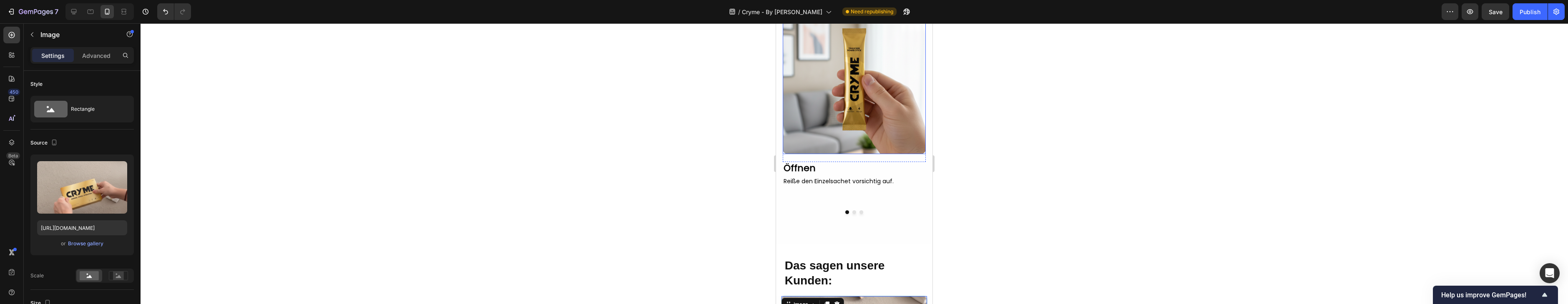
scroll to position [2186, 0]
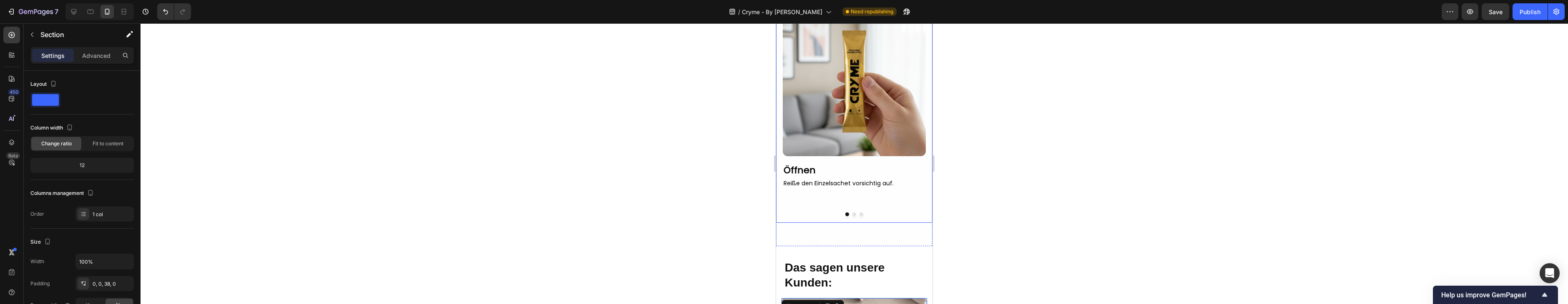
click at [881, 230] on div "Anwendung Heading Image Row Öffnen Text Block Reiße den Einzelsachet vorsichtig…" at bounding box center [854, 105] width 156 height 283
drag, startPoint x: 87, startPoint y: 57, endPoint x: 88, endPoint y: 71, distance: 14.0
click at [87, 57] on p "Advanced" at bounding box center [96, 56] width 28 height 8
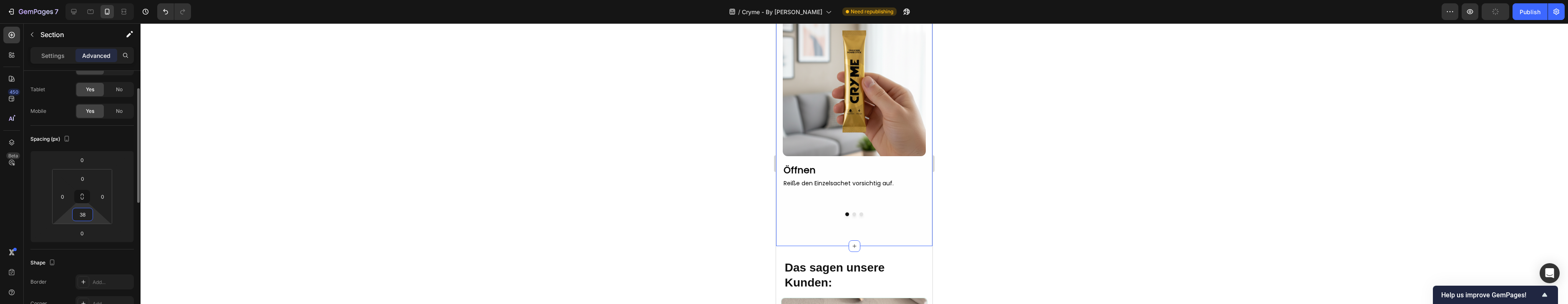
scroll to position [34, 0]
click at [87, 216] on input "38" at bounding box center [83, 214] width 17 height 13
type input "2"
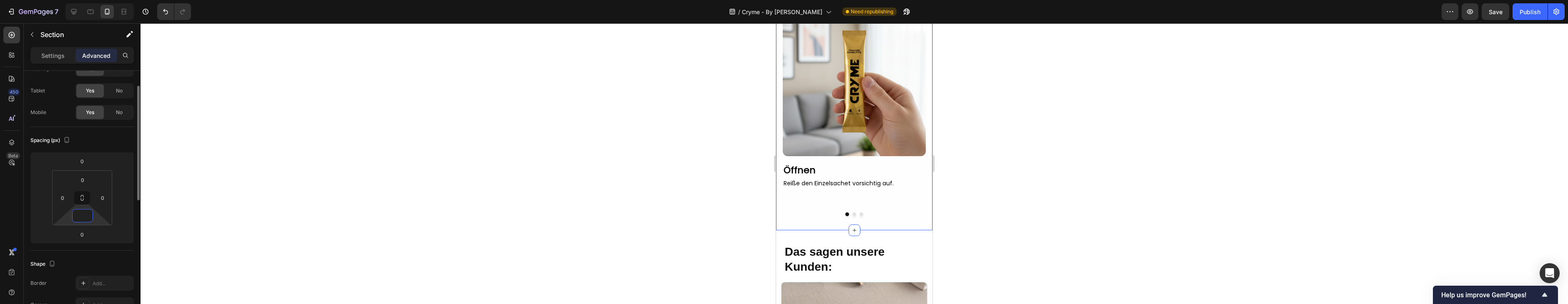
type input "1"
click at [705, 165] on div at bounding box center [854, 163] width 1427 height 281
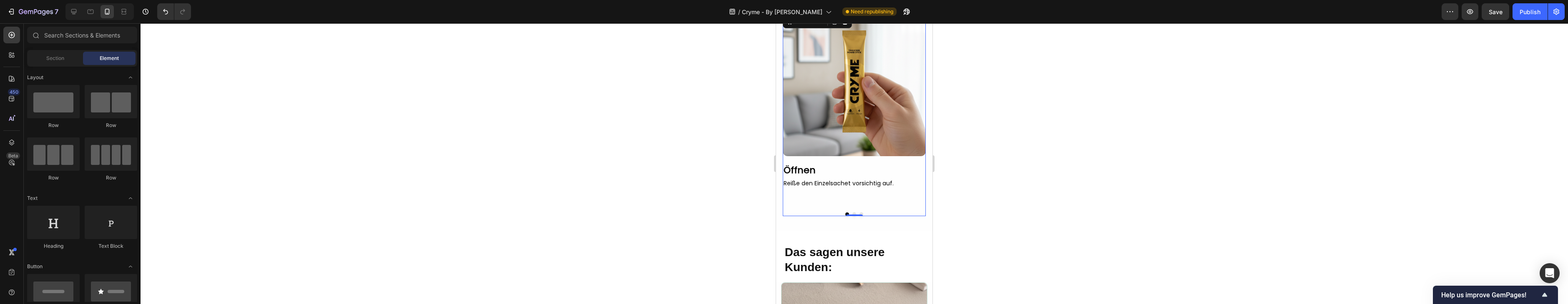
click at [854, 213] on button "Dot" at bounding box center [854, 214] width 4 height 4
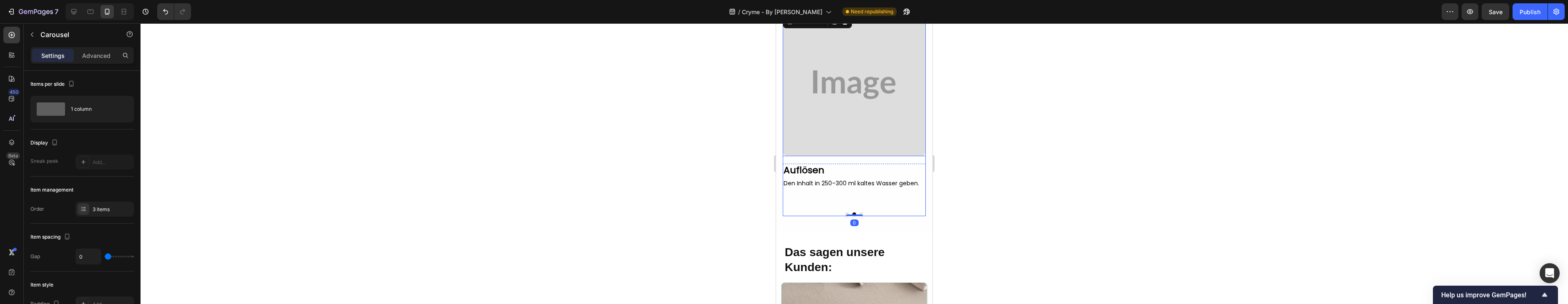
click at [883, 110] on img at bounding box center [854, 85] width 143 height 143
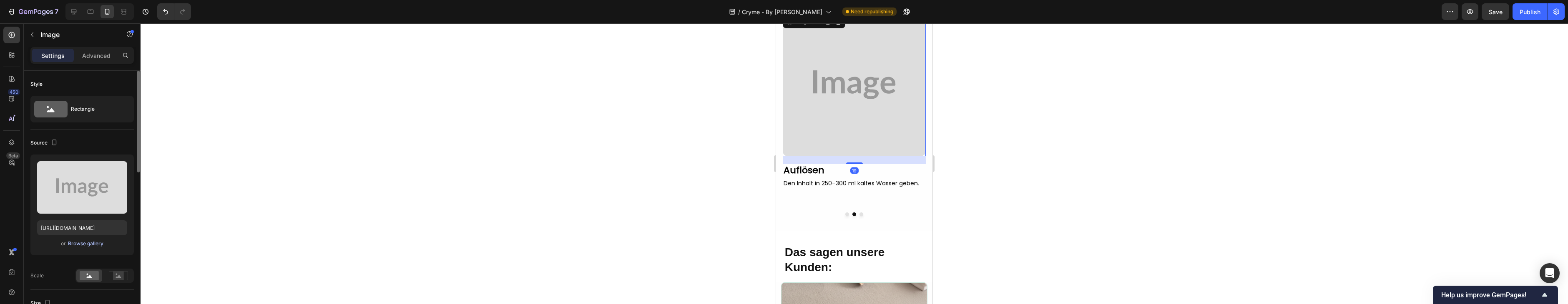
click at [99, 245] on div "Browse gallery" at bounding box center [86, 244] width 35 height 8
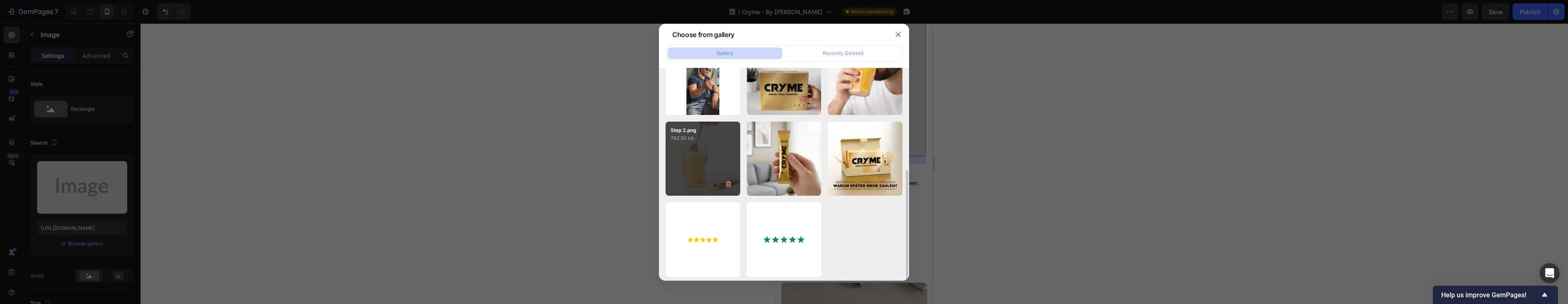
scroll to position [199, 0]
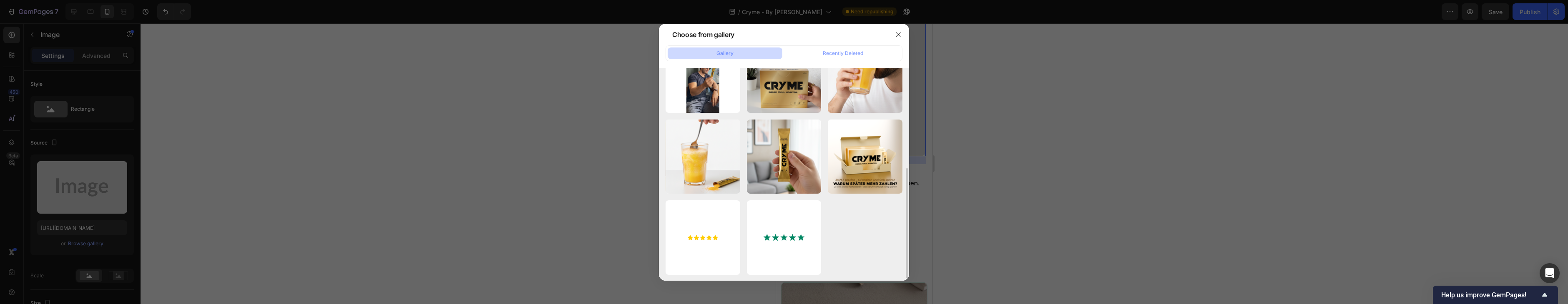
drag, startPoint x: 714, startPoint y: 166, endPoint x: 742, endPoint y: 173, distance: 28.9
click at [0, 0] on div "Step 2.png 762.50 kb" at bounding box center [0, 0] width 0 height 0
type input "[URL][DOMAIN_NAME]"
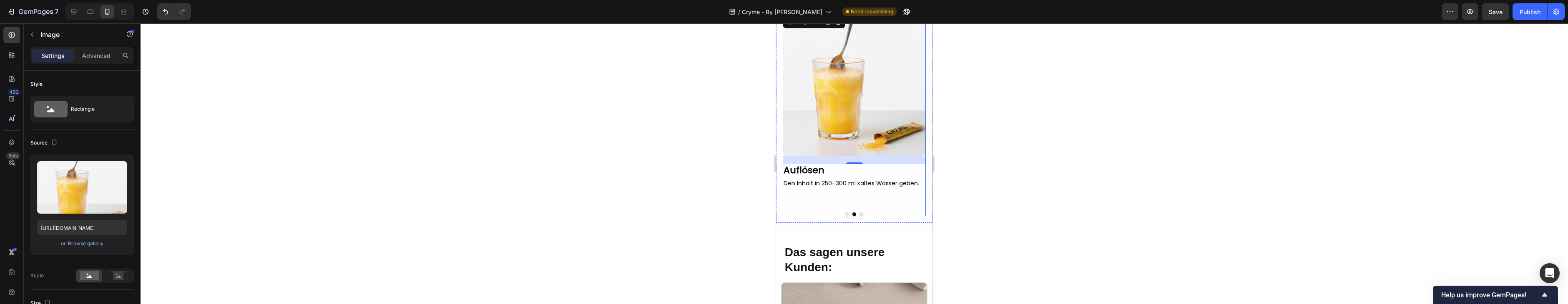
click at [859, 214] on button "Dot" at bounding box center [861, 214] width 4 height 4
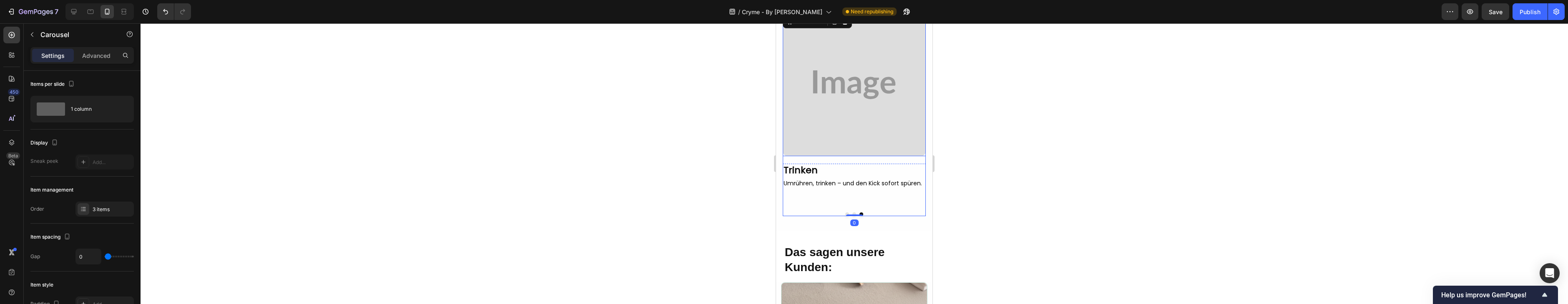
click at [894, 50] on img at bounding box center [854, 85] width 143 height 143
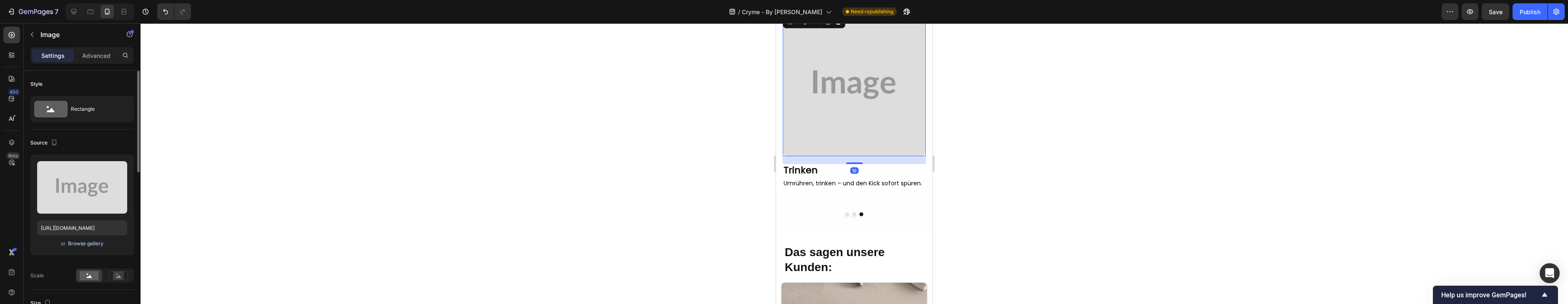
click at [83, 242] on div "Browse gallery" at bounding box center [86, 244] width 35 height 8
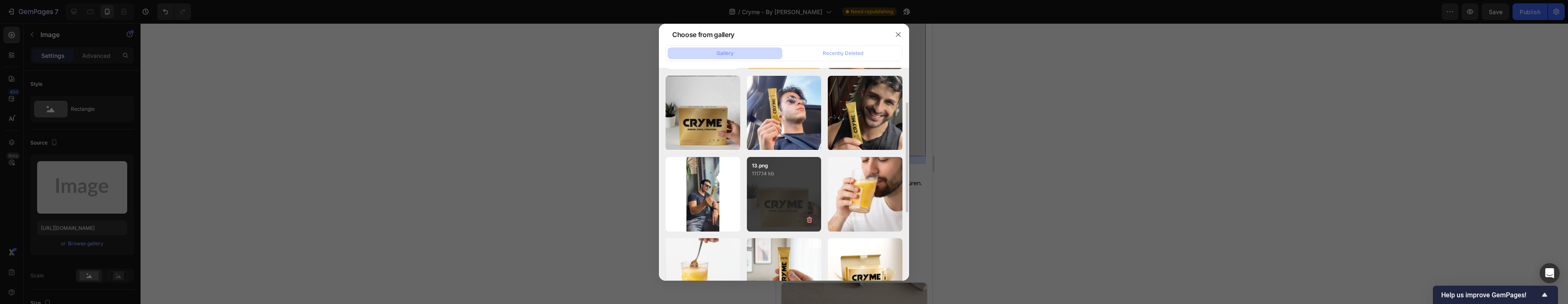
scroll to position [81, 0]
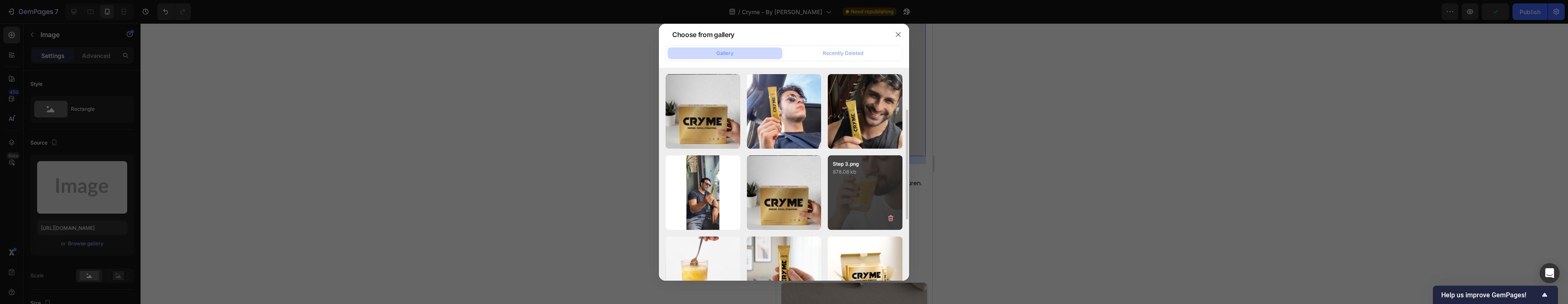
click at [865, 177] on div "Step 3.png 878.08 kb" at bounding box center [865, 193] width 75 height 75
type input "[URL][DOMAIN_NAME]"
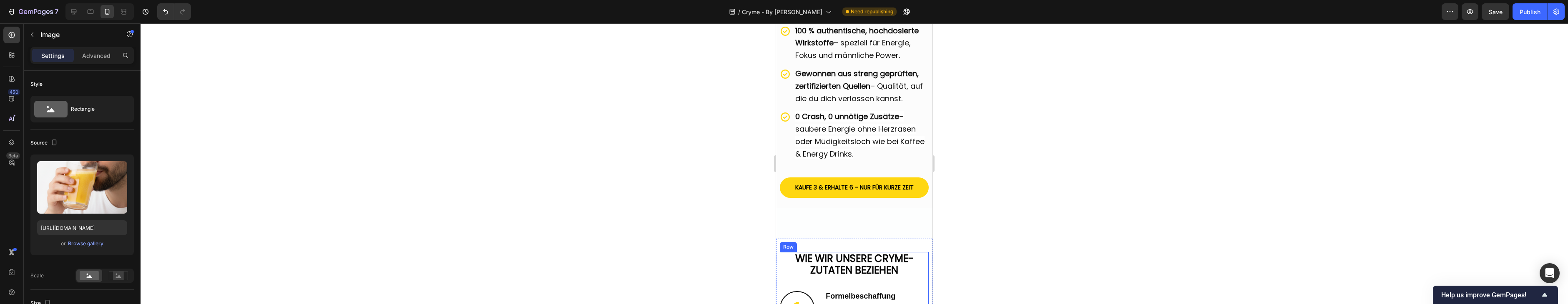
scroll to position [1682, 0]
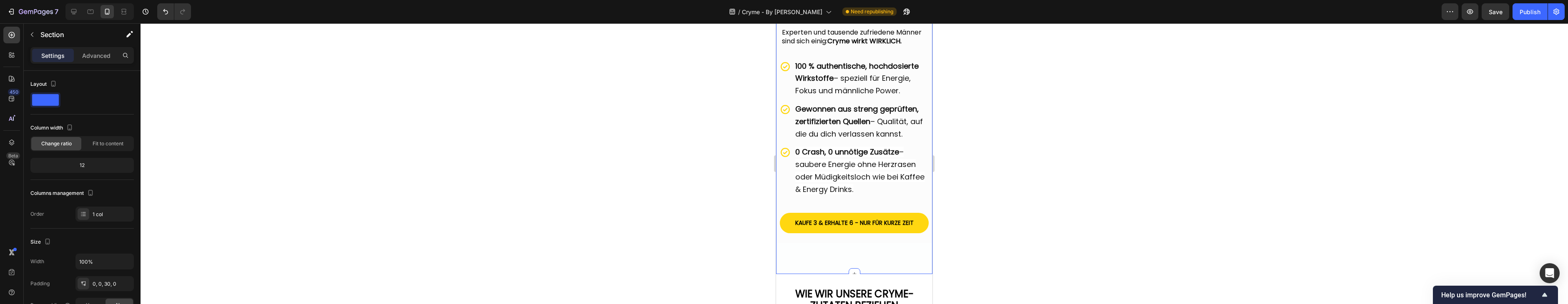
click at [861, 253] on div "Image Icon Icon Icon Icon Icon Icon List 100 % reine Power - 100% Natürlich Hea…" at bounding box center [854, 36] width 156 height 452
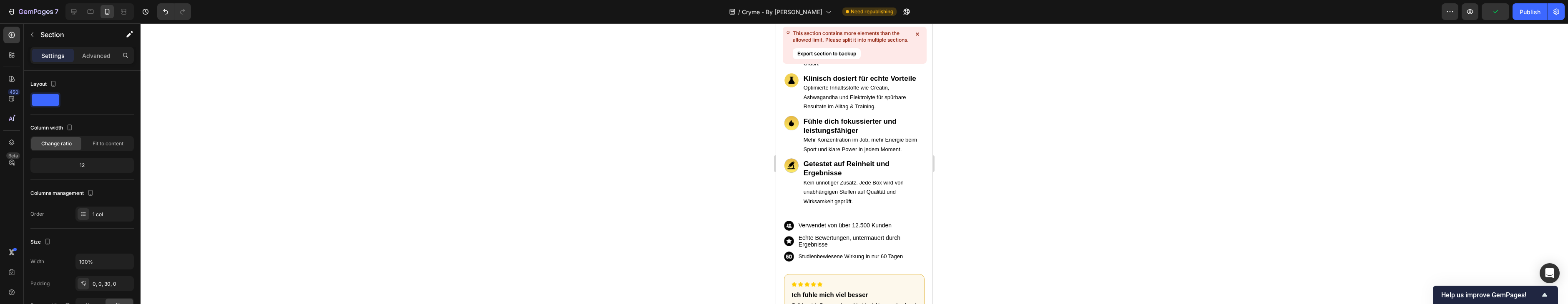
scroll to position [0, 0]
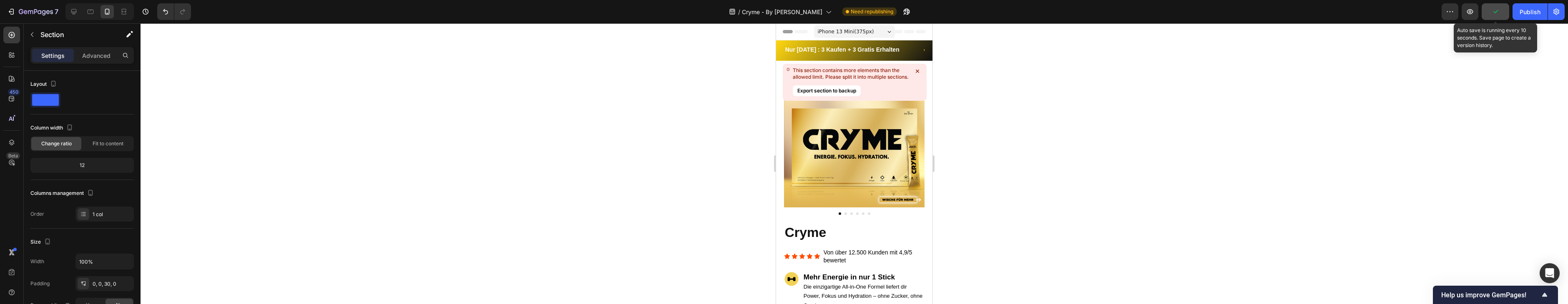
click at [1491, 15] on button "button" at bounding box center [1495, 12] width 28 height 17
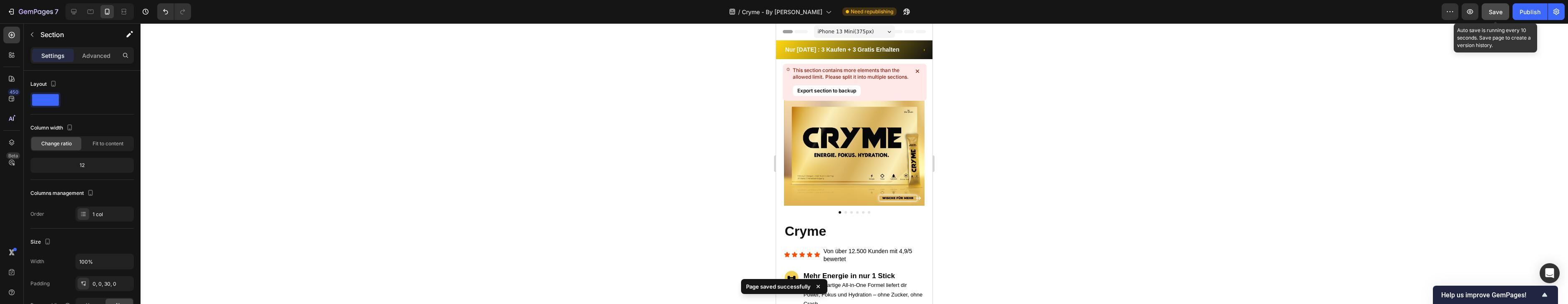
click at [1491, 15] on div "Save" at bounding box center [1495, 12] width 13 height 8
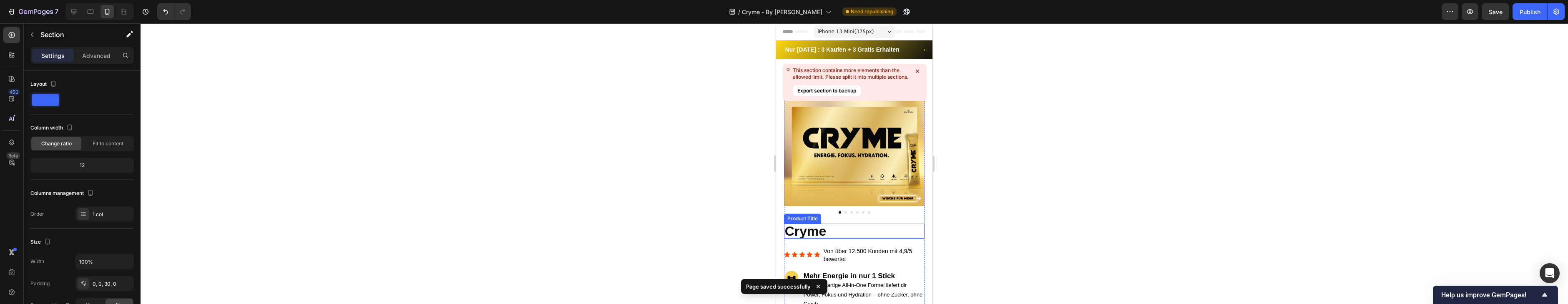
click at [817, 233] on h1 "Cryme" at bounding box center [854, 231] width 141 height 15
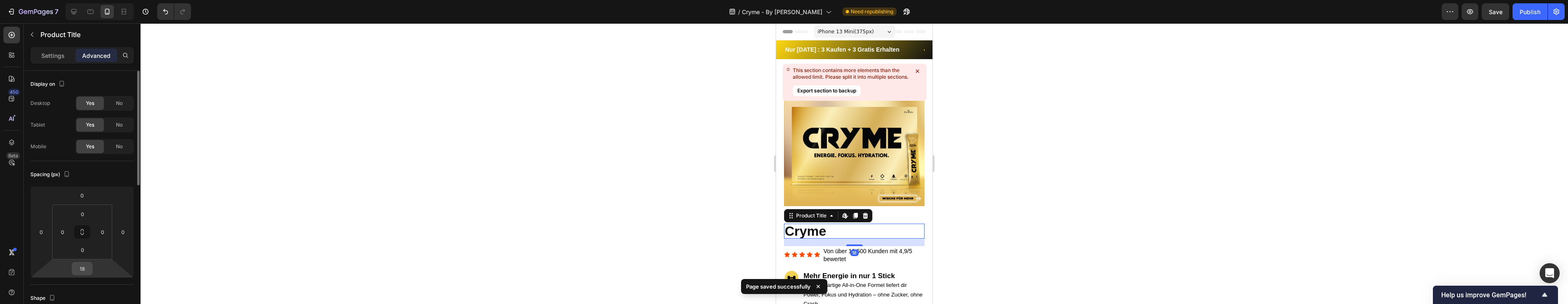
click at [79, 264] on input "18" at bounding box center [82, 269] width 17 height 13
type input "9"
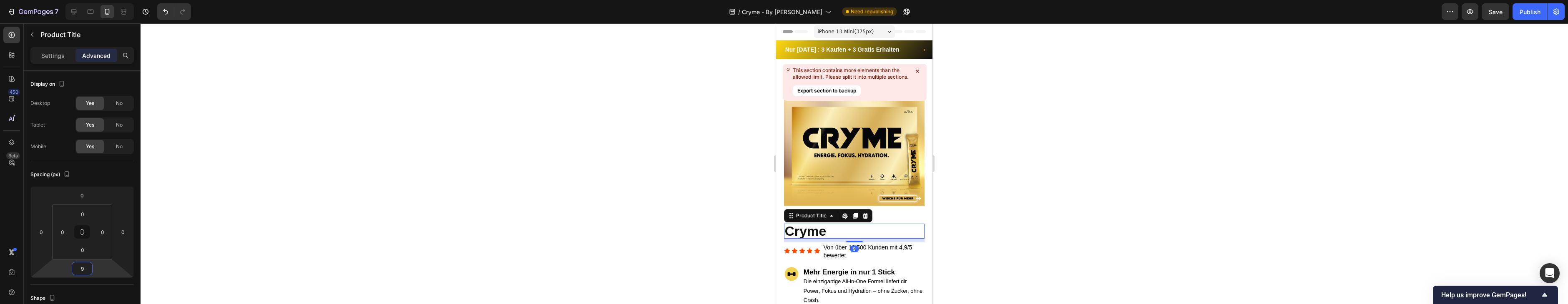
click at [574, 115] on div at bounding box center [854, 163] width 1427 height 281
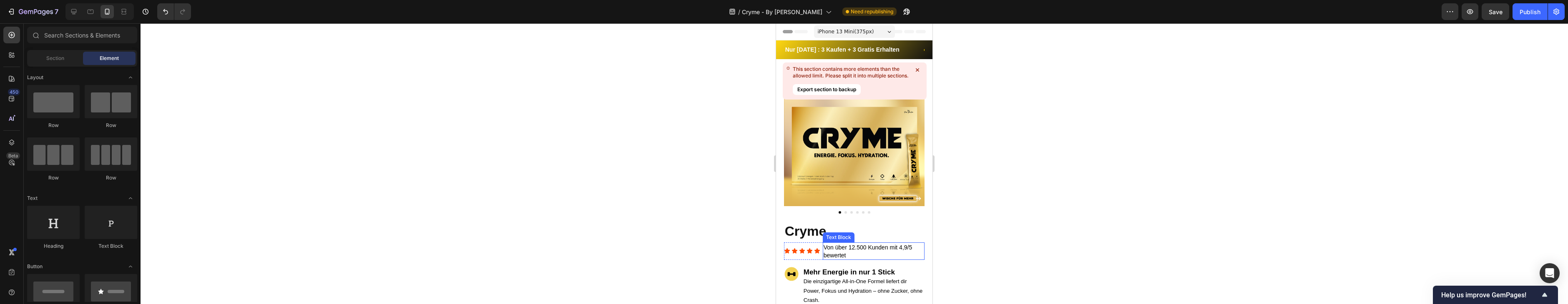
click at [844, 254] on span "Von über 12.500 Kunden mit 4,9/5 bewertet" at bounding box center [868, 251] width 89 height 15
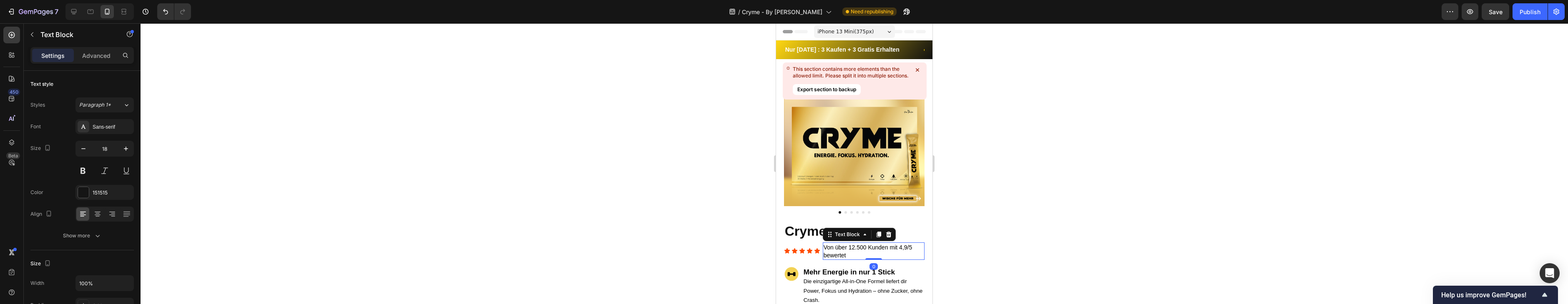
click at [850, 248] on span "Von über 12.500 Kunden mit 4,9/5 bewertet" at bounding box center [868, 251] width 89 height 15
click at [840, 247] on span "Von über 12.500 Kunden mit 4,9/5 bewertet" at bounding box center [868, 251] width 89 height 15
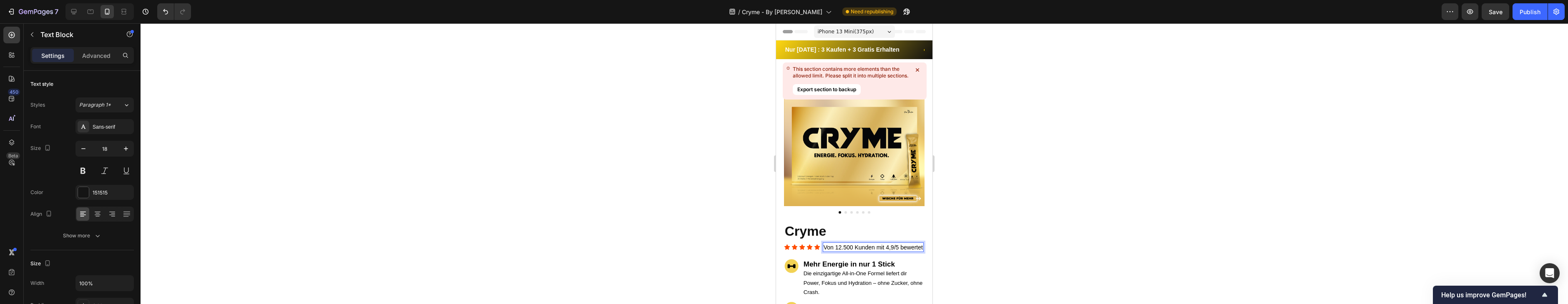
click at [836, 247] on span "Von 12.500 Kunden mit 4,9/5 bewertet" at bounding box center [873, 247] width 99 height 6
click at [849, 247] on span "Von 12.500 Kunden mit 4,9/5 bewertet" at bounding box center [873, 247] width 99 height 6
click at [1500, 12] on button "button" at bounding box center [1495, 12] width 28 height 17
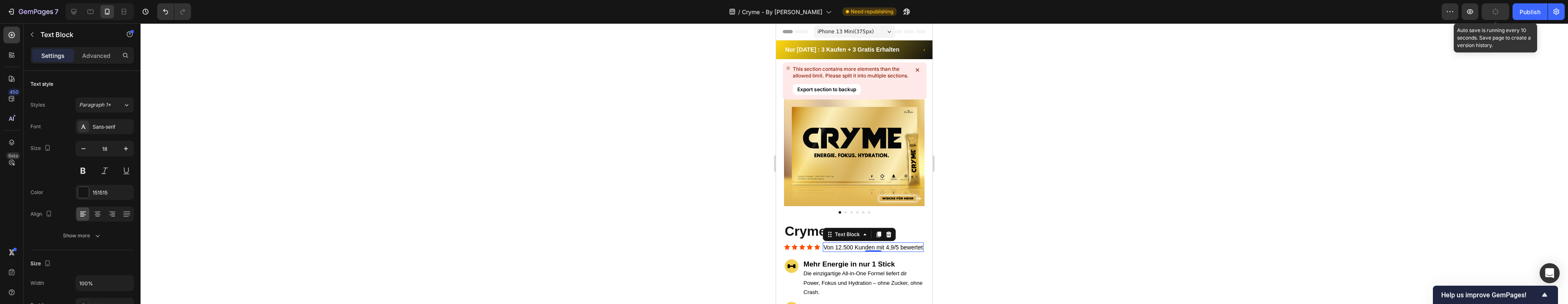
click at [1500, 12] on button "button" at bounding box center [1495, 12] width 28 height 17
click at [1499, 12] on icon "button" at bounding box center [1495, 12] width 8 height 8
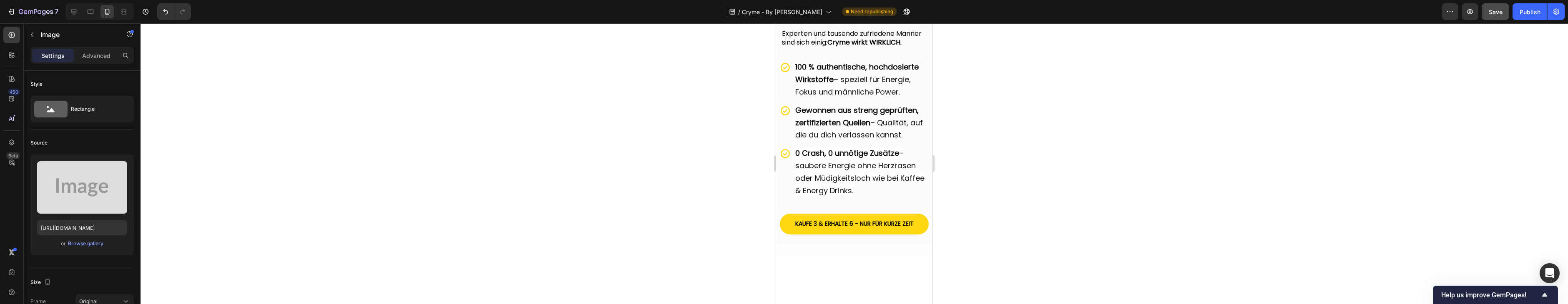
scroll to position [1523, 0]
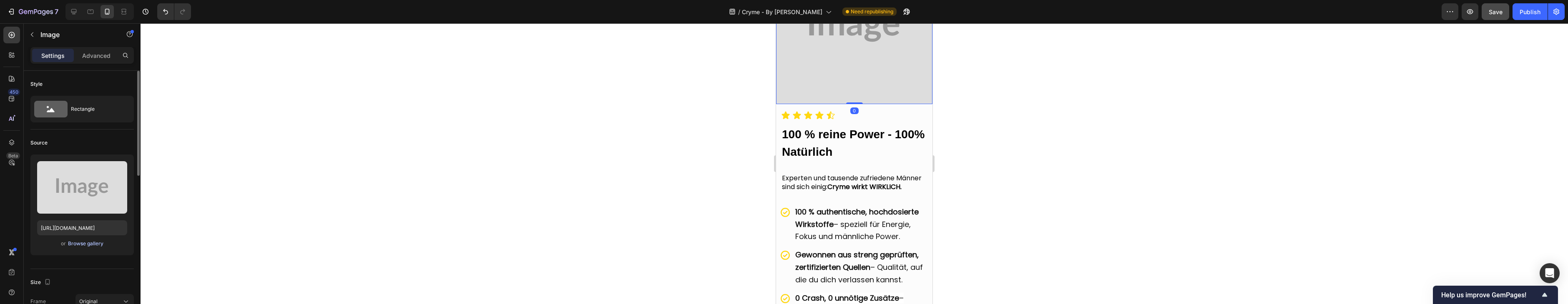
click at [100, 246] on div "Browse gallery" at bounding box center [86, 244] width 35 height 8
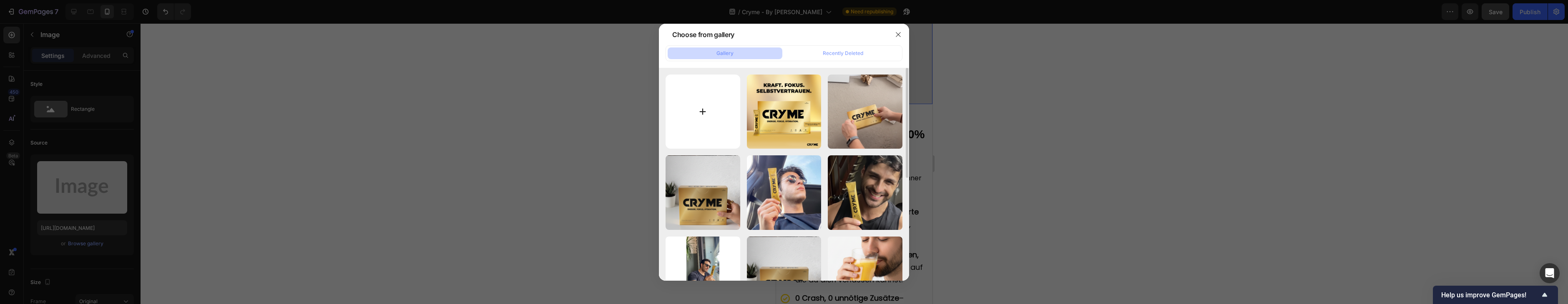
click at [674, 120] on input "file" at bounding box center [703, 112] width 75 height 75
type input "C:\fakepath\1.png"
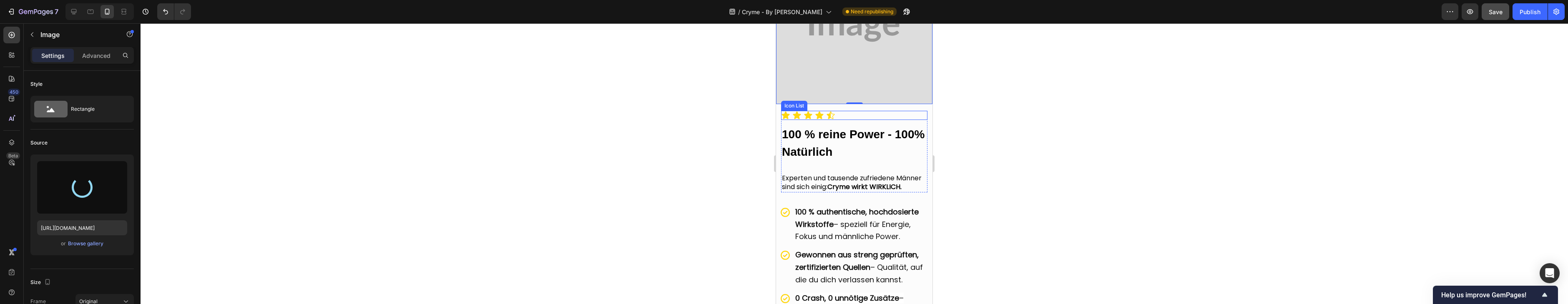
type input "[URL][DOMAIN_NAME]"
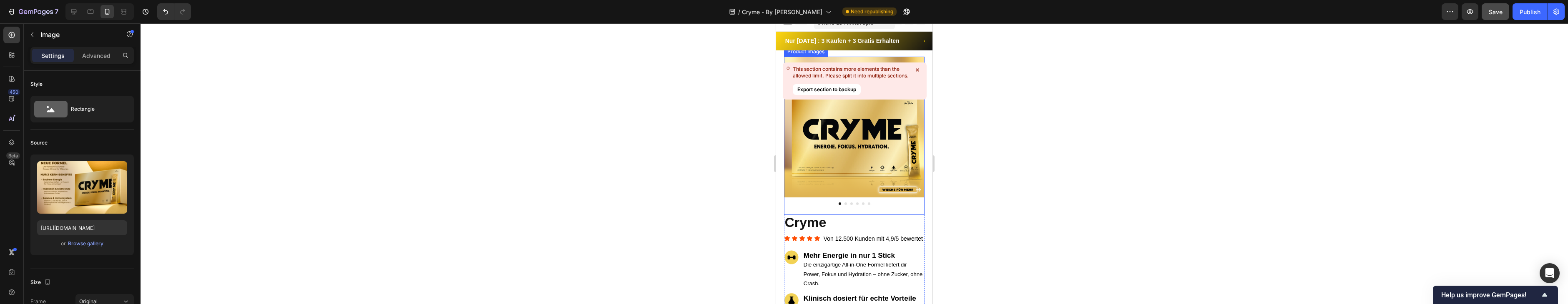
scroll to position [9, 0]
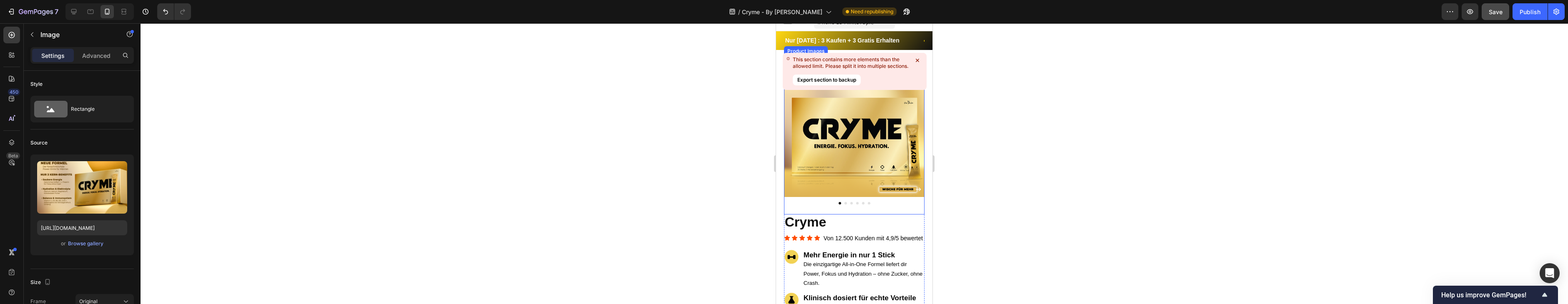
drag, startPoint x: 919, startPoint y: 60, endPoint x: 915, endPoint y: 74, distance: 14.6
click at [918, 60] on icon at bounding box center [917, 61] width 8 height 8
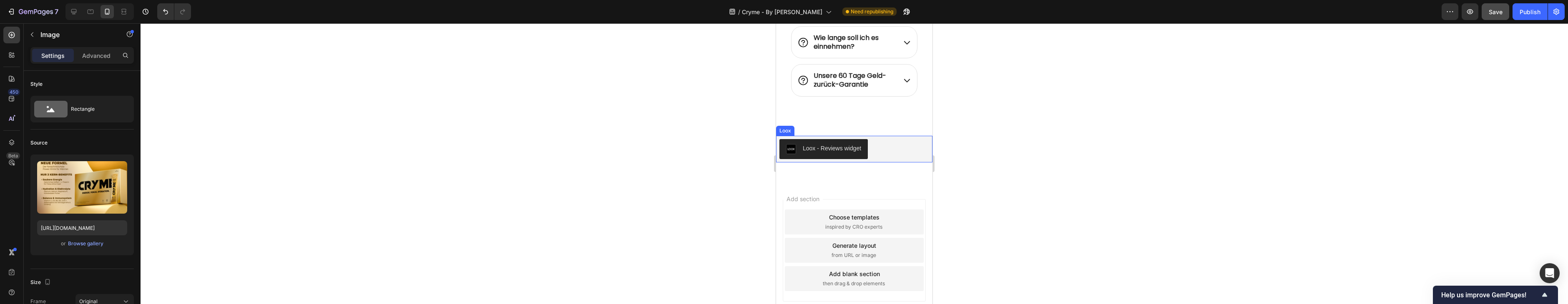
scroll to position [3434, 0]
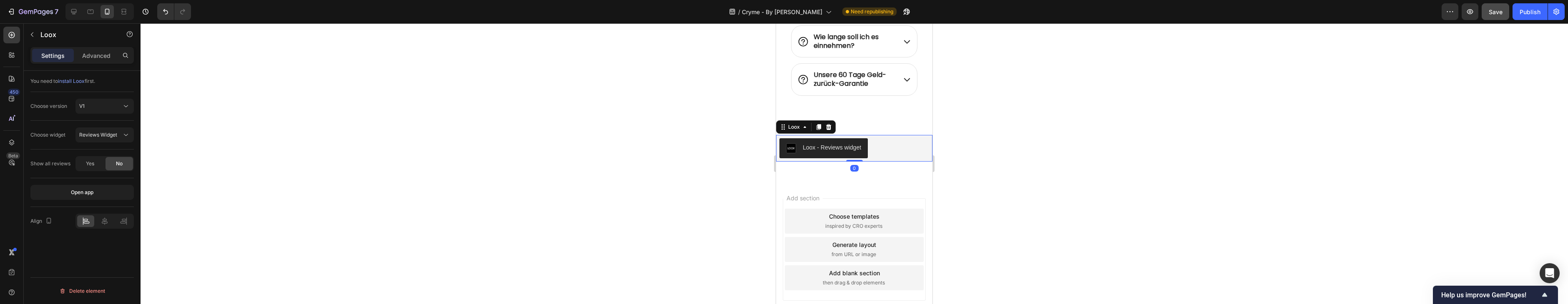
click at [889, 153] on div "Loox - Reviews widget" at bounding box center [854, 148] width 150 height 20
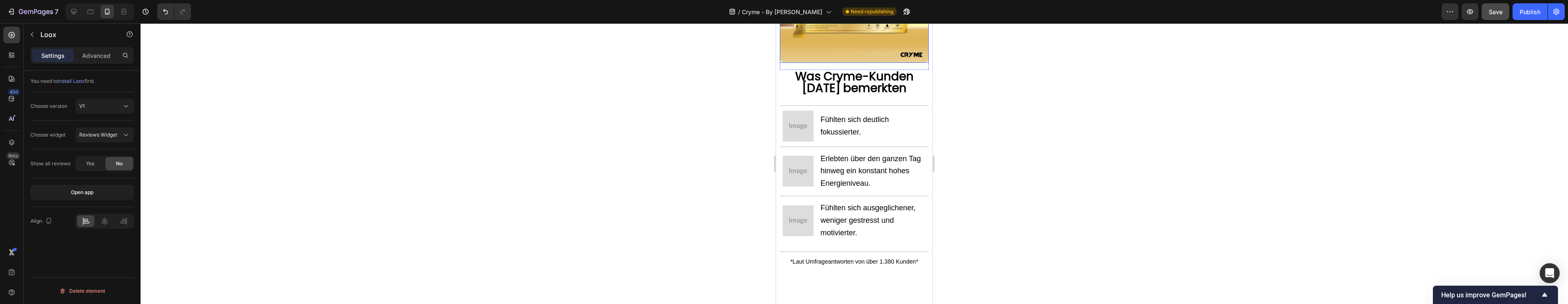
scroll to position [1181, 0]
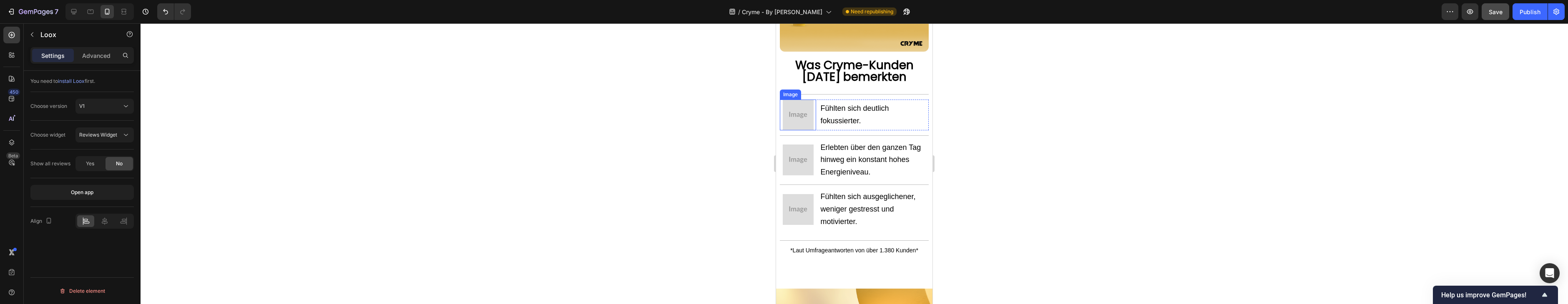
click at [803, 122] on img at bounding box center [798, 115] width 31 height 31
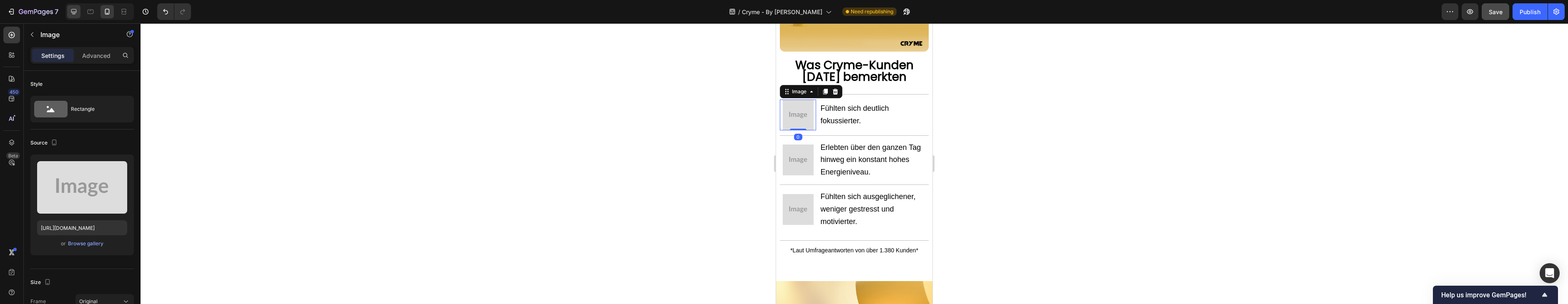
drag, startPoint x: 81, startPoint y: 17, endPoint x: 75, endPoint y: 16, distance: 6.1
click at [80, 17] on div at bounding box center [100, 12] width 69 height 17
drag, startPoint x: 74, startPoint y: 16, endPoint x: 88, endPoint y: 18, distance: 14.1
click at [74, 16] on div at bounding box center [74, 11] width 13 height 13
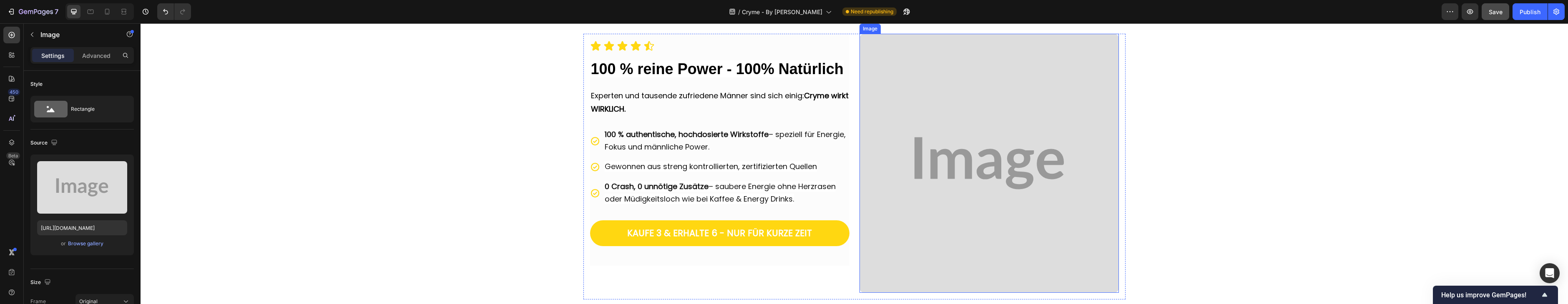
scroll to position [1430, 0]
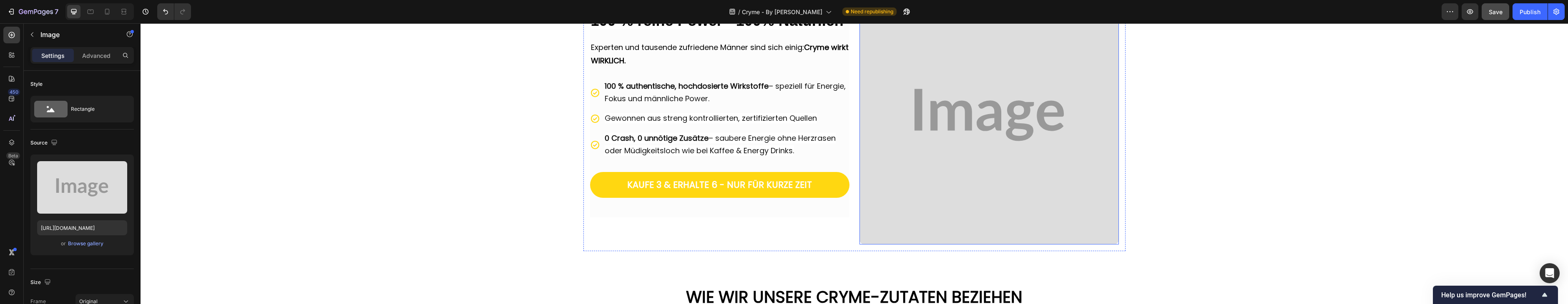
click at [934, 115] on img at bounding box center [989, 115] width 260 height 259
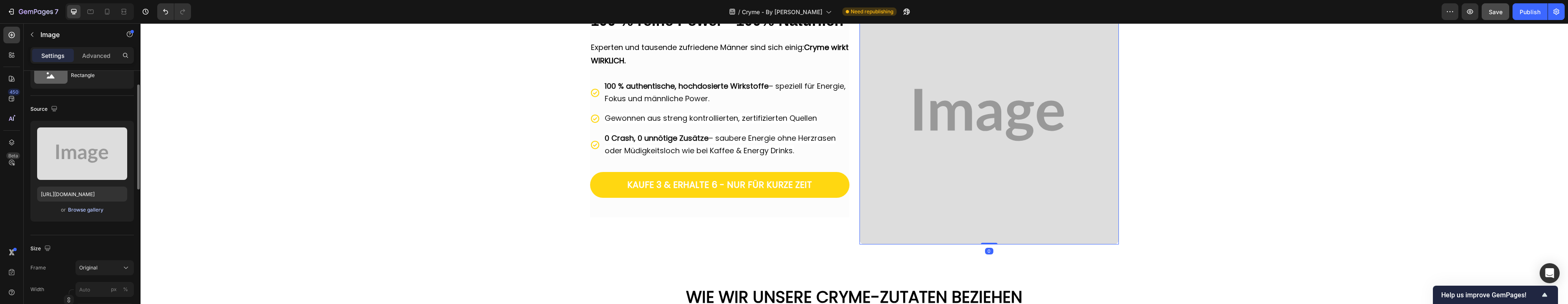
click at [93, 210] on div "Browse gallery" at bounding box center [86, 210] width 35 height 8
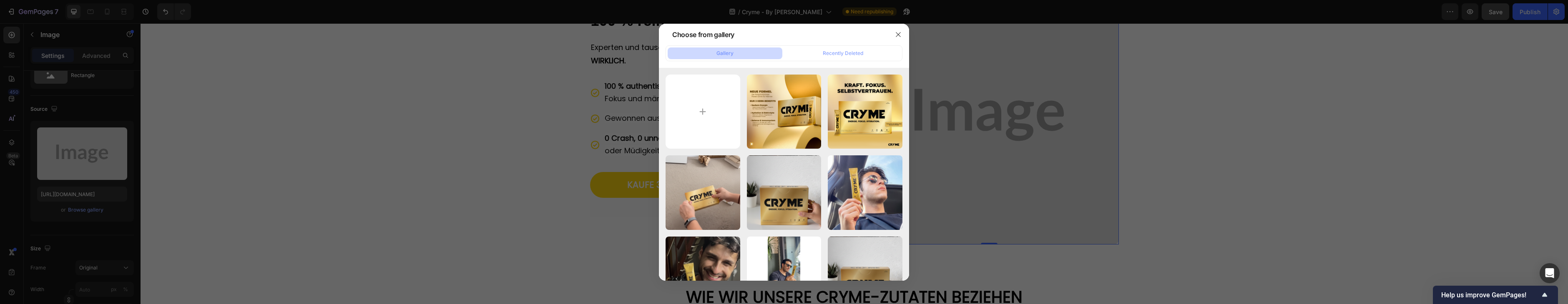
click at [0, 0] on div "1.png 1261.12 kb" at bounding box center [0, 0] width 0 height 0
type input "[URL][DOMAIN_NAME]"
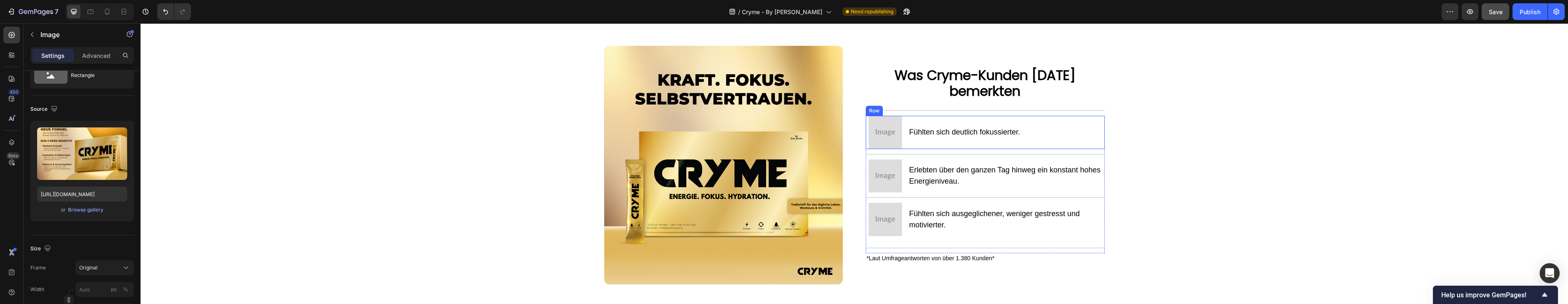
scroll to position [930, 0]
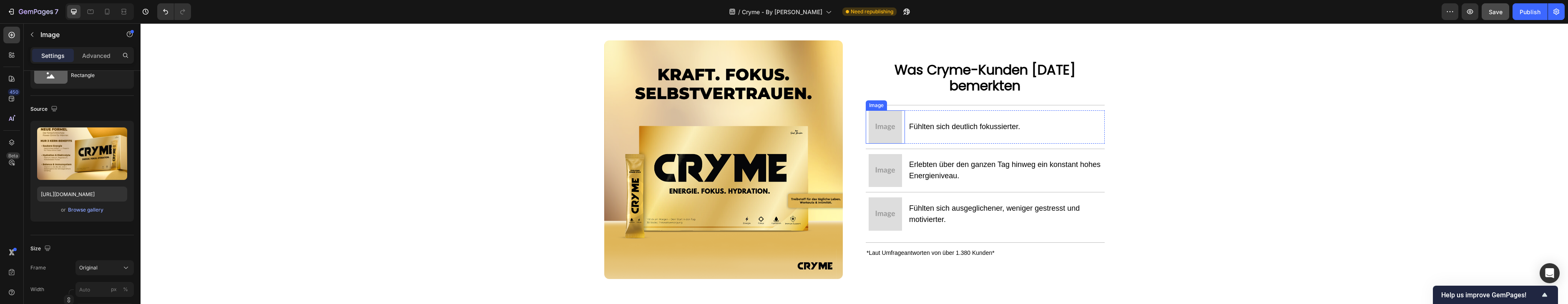
click at [888, 122] on img at bounding box center [885, 127] width 33 height 33
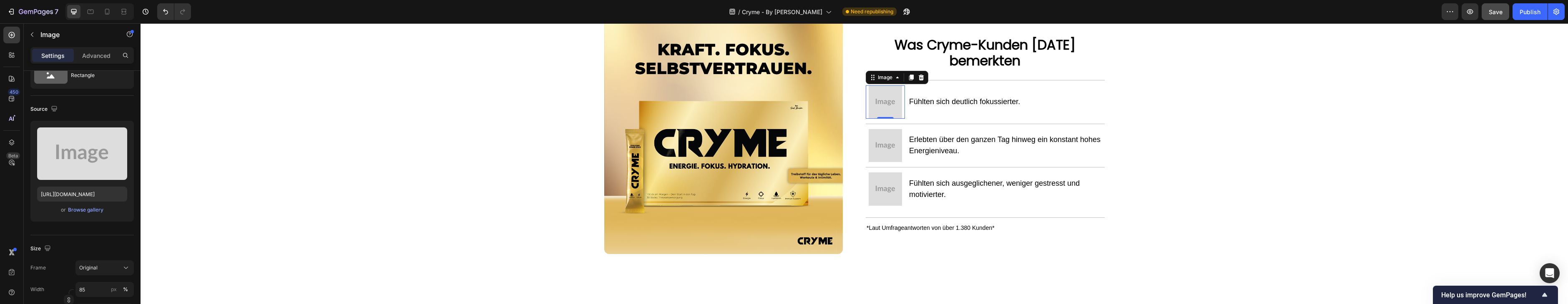
scroll to position [970, 0]
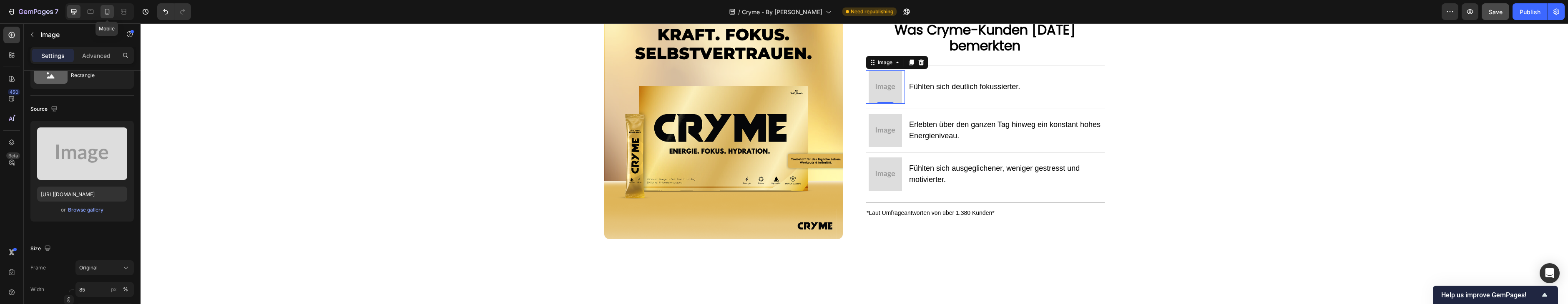
click at [100, 8] on div at bounding box center [107, 11] width 13 height 13
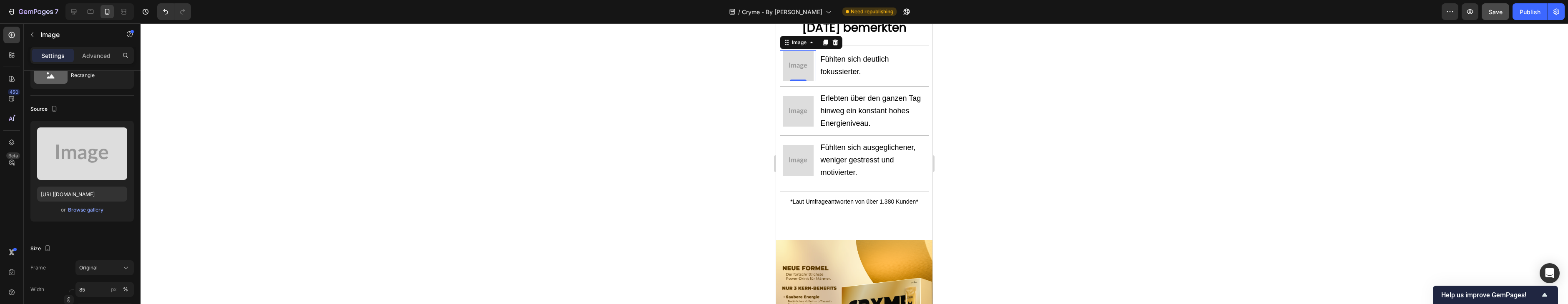
scroll to position [1099, 0]
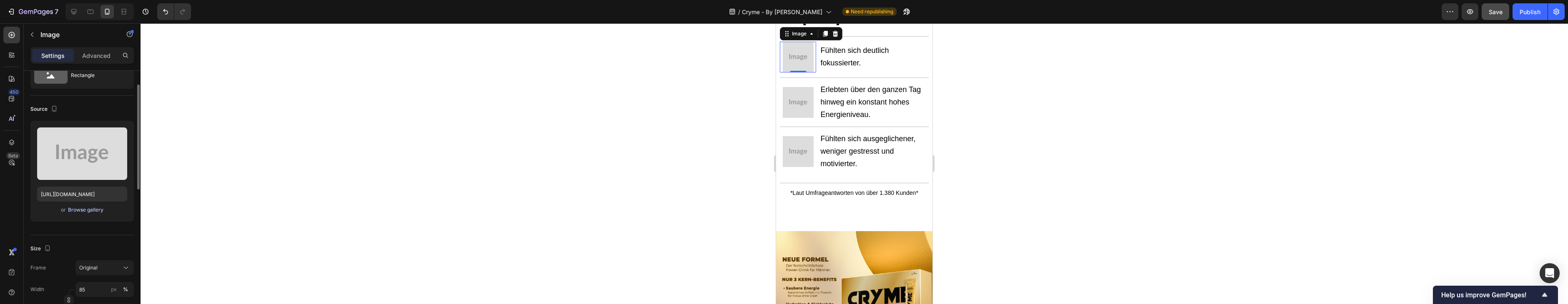
click at [94, 209] on div "Browse gallery" at bounding box center [86, 210] width 35 height 8
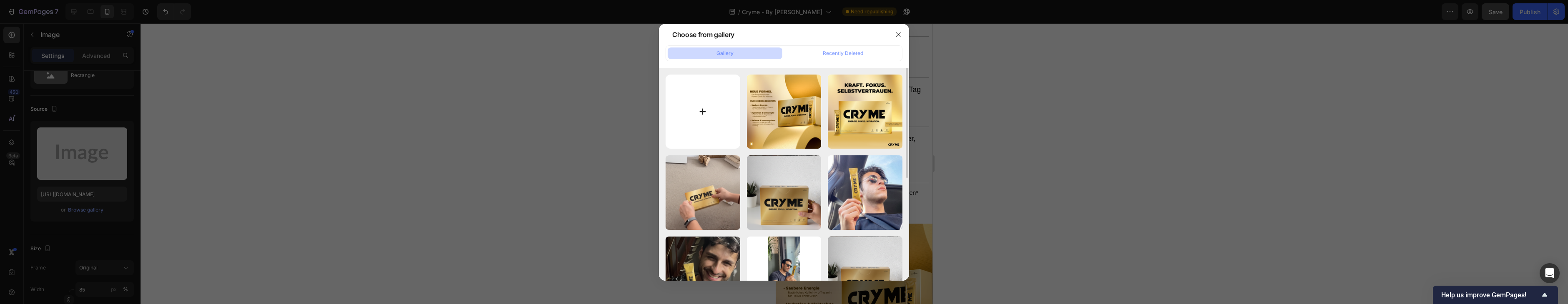
click at [722, 93] on input "file" at bounding box center [703, 112] width 75 height 75
type input "C:\fakepath\20.png"
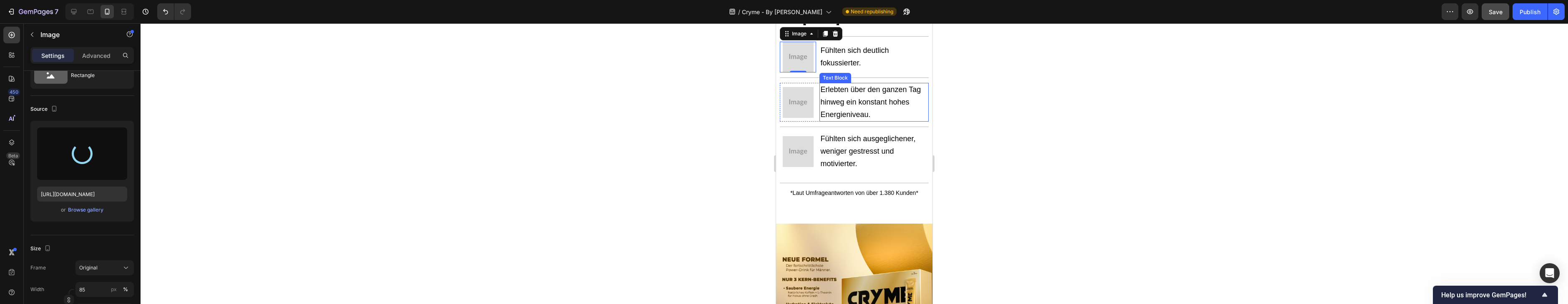
type input "[URL][DOMAIN_NAME]"
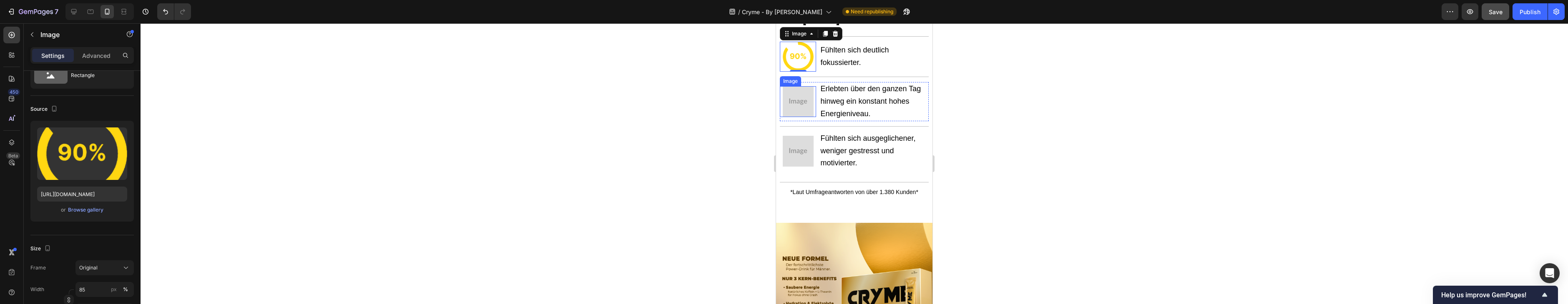
click at [796, 109] on img at bounding box center [798, 102] width 31 height 31
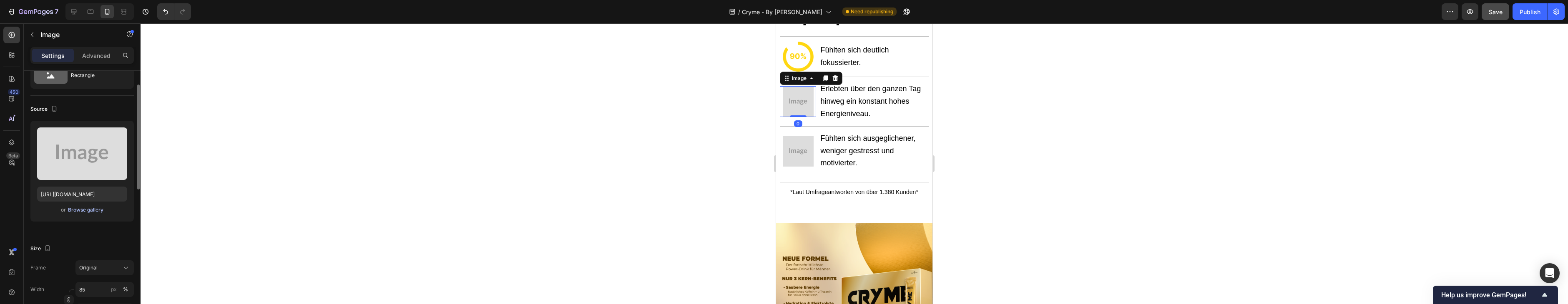
click at [100, 208] on div "Browse gallery" at bounding box center [86, 210] width 35 height 8
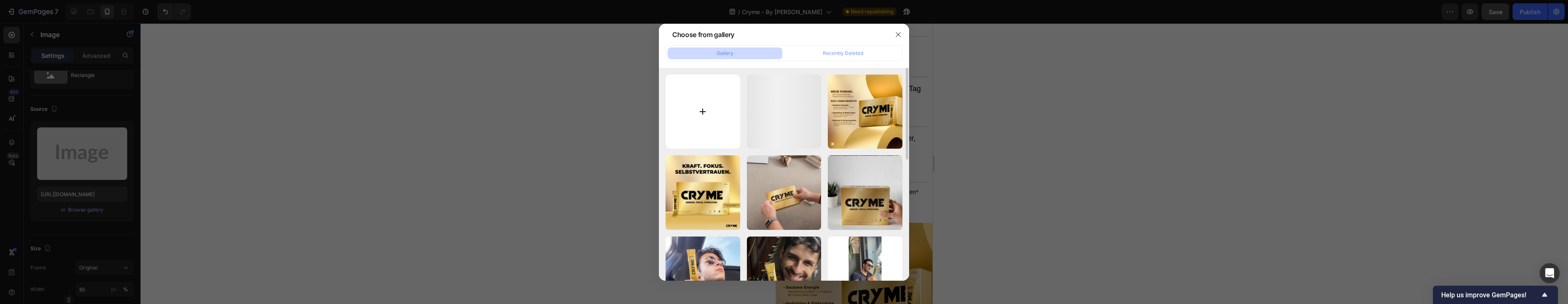
click at [706, 99] on input "file" at bounding box center [703, 112] width 75 height 75
type input "C:\fakepath\22.png"
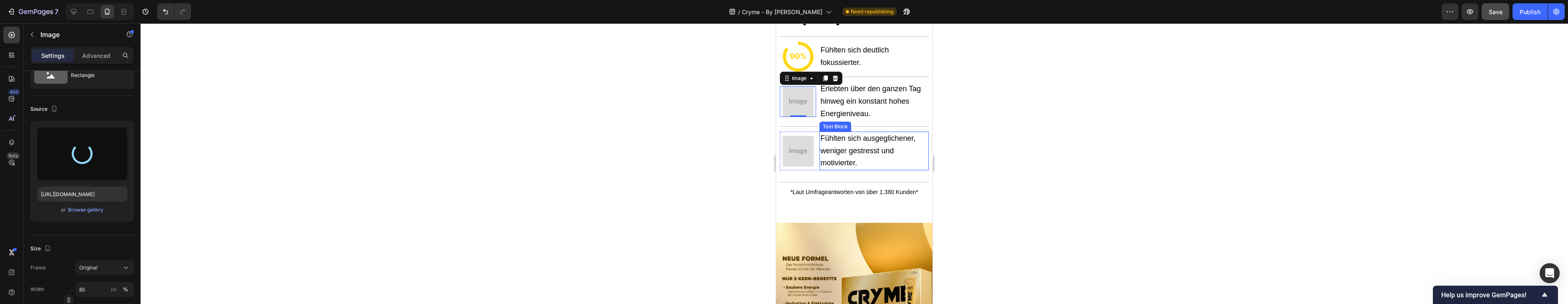
type input "[URL][DOMAIN_NAME]"
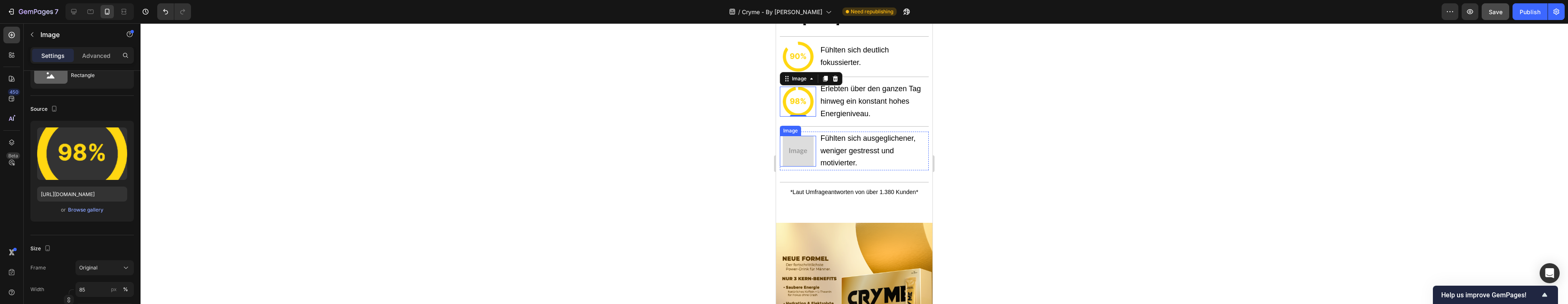
click at [811, 158] on img at bounding box center [798, 151] width 31 height 31
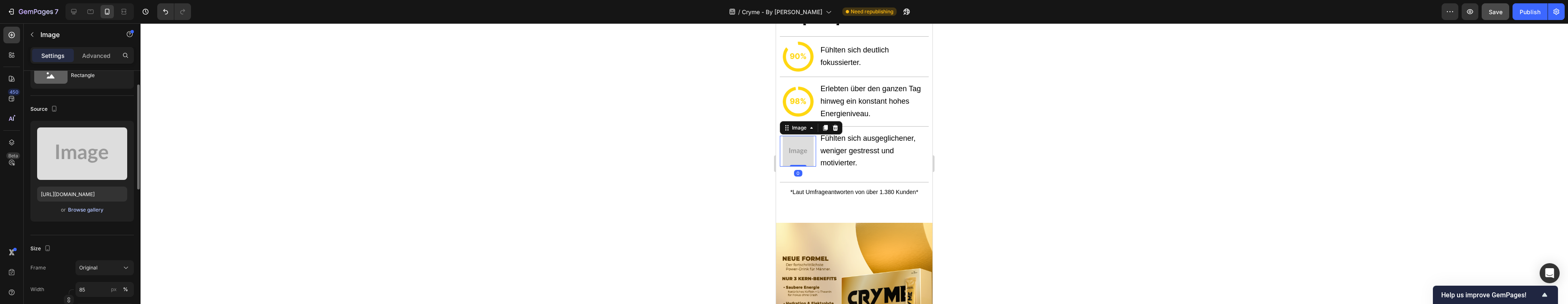
click at [87, 210] on div "Browse gallery" at bounding box center [86, 210] width 35 height 8
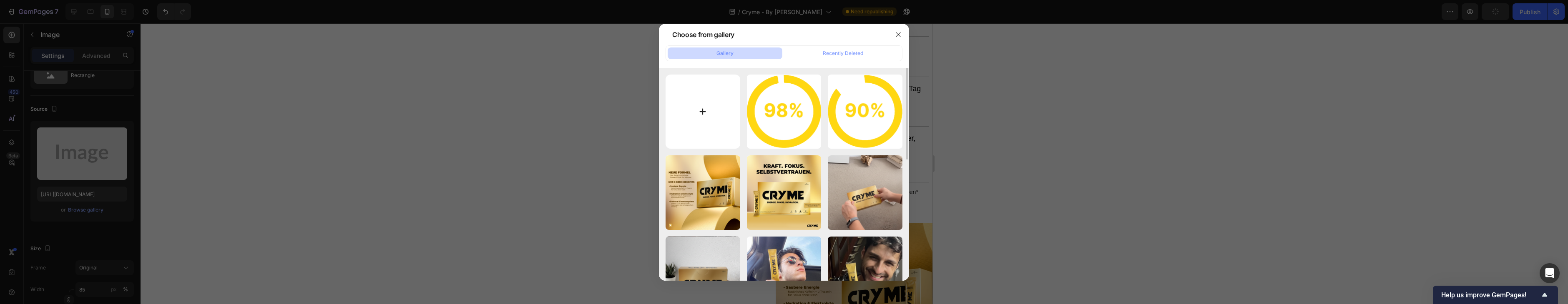
click at [699, 115] on input "file" at bounding box center [703, 112] width 75 height 75
type input "C:\fakepath\21.png"
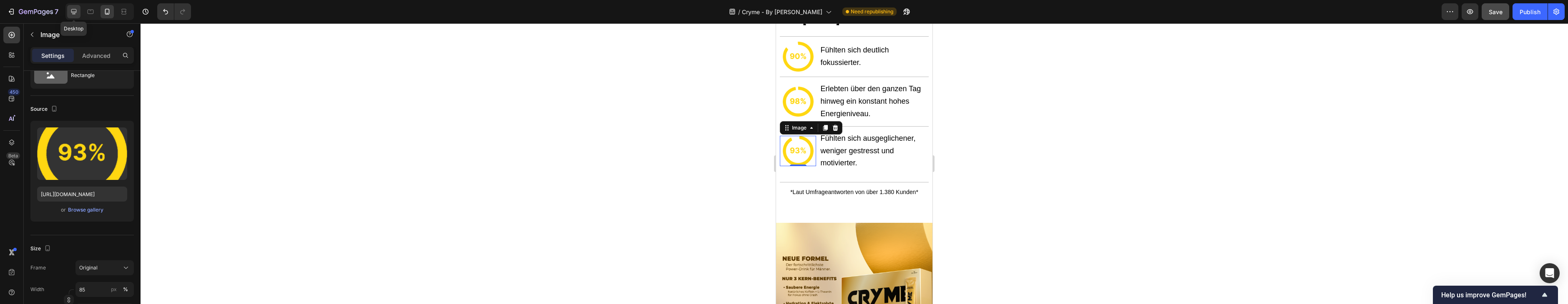
click at [76, 13] on icon at bounding box center [74, 12] width 8 height 8
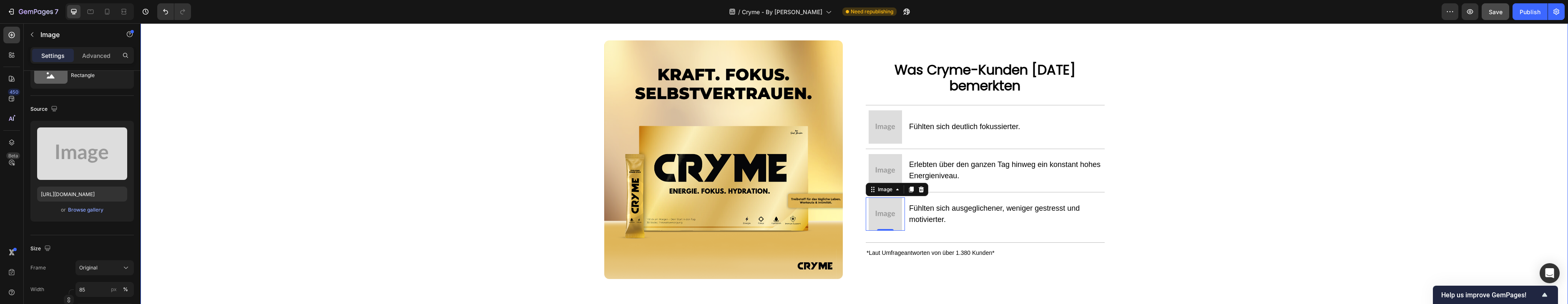
scroll to position [930, 0]
click at [95, 214] on div "or Browse gallery" at bounding box center [81, 210] width 90 height 10
click at [98, 206] on div "Browse gallery" at bounding box center [86, 210] width 35 height 8
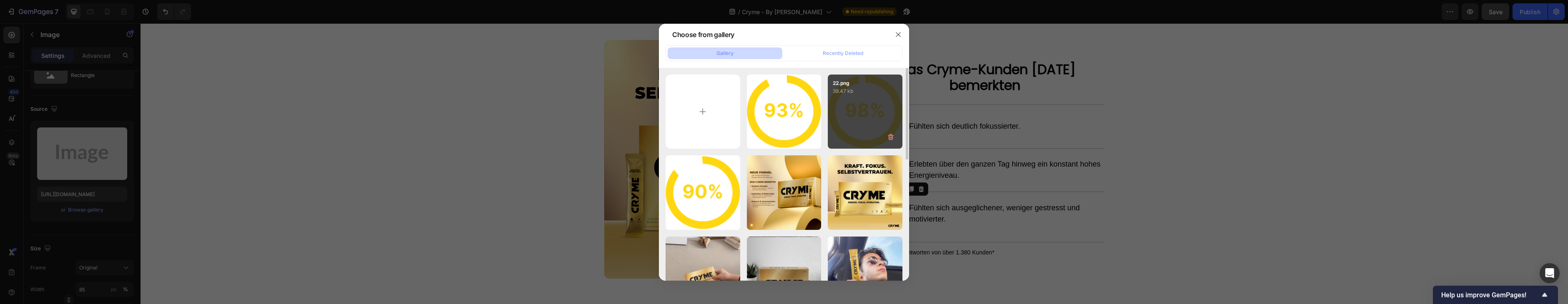
drag, startPoint x: 794, startPoint y: 122, endPoint x: 873, endPoint y: 141, distance: 81.3
click at [0, 0] on div "21.png 59.12 kb" at bounding box center [0, 0] width 0 height 0
type input "[URL][DOMAIN_NAME]"
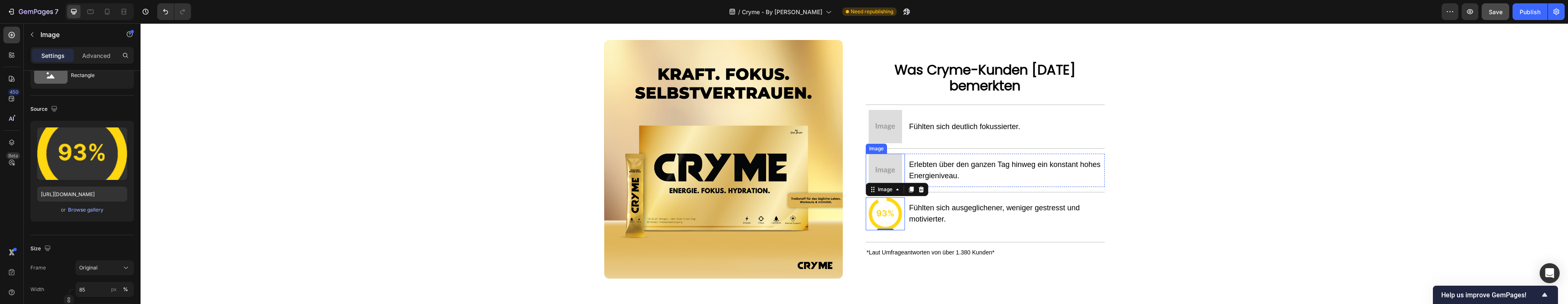
click at [883, 170] on img at bounding box center [885, 170] width 33 height 33
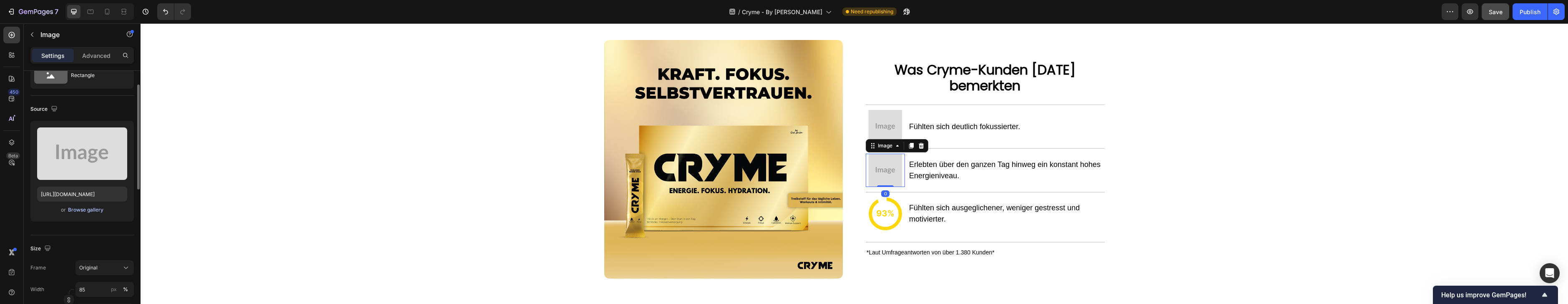
click at [80, 210] on div "Browse gallery" at bounding box center [86, 210] width 35 height 8
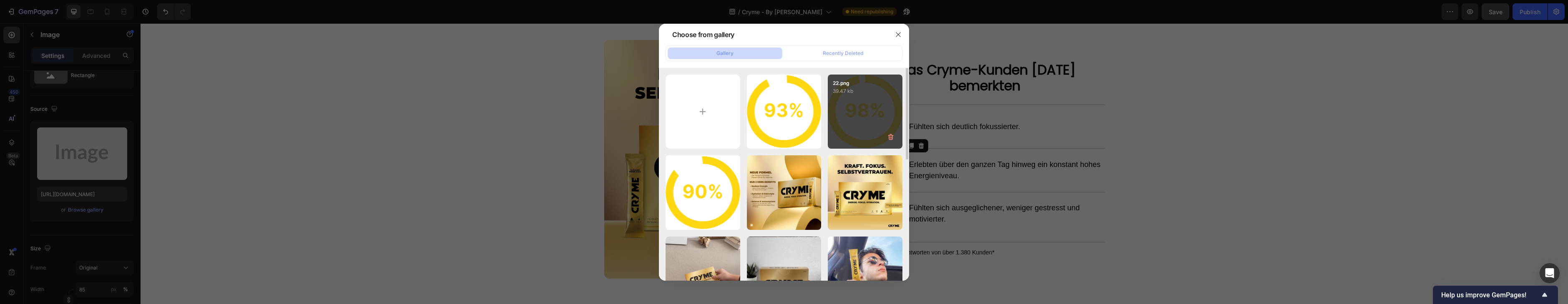
drag, startPoint x: 889, startPoint y: 110, endPoint x: 901, endPoint y: 117, distance: 13.9
click at [889, 110] on div "22.png 39.47 kb" at bounding box center [865, 112] width 75 height 75
type input "[URL][DOMAIN_NAME]"
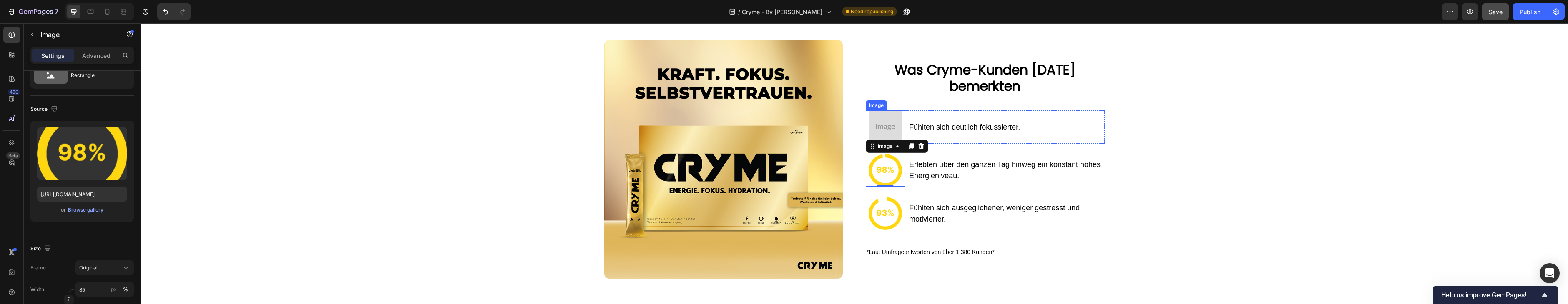
click at [879, 127] on img at bounding box center [885, 127] width 33 height 33
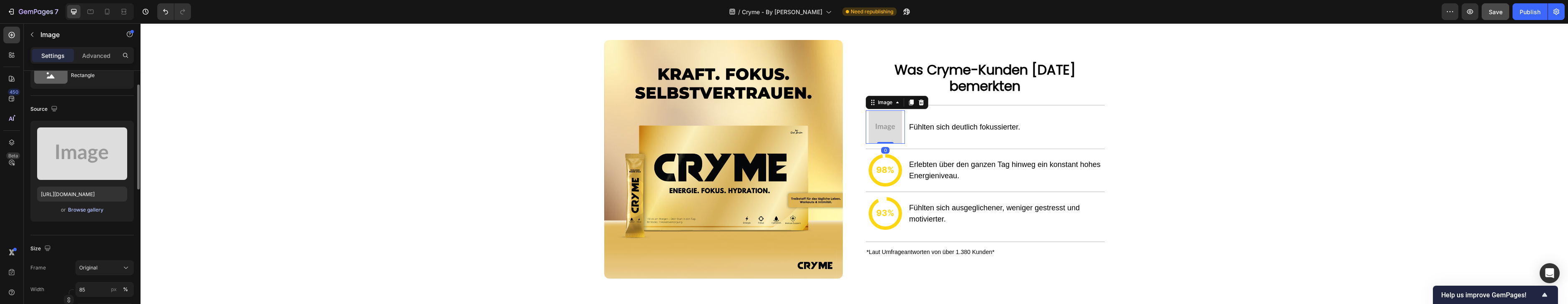
click at [101, 208] on div "Browse gallery" at bounding box center [86, 210] width 35 height 8
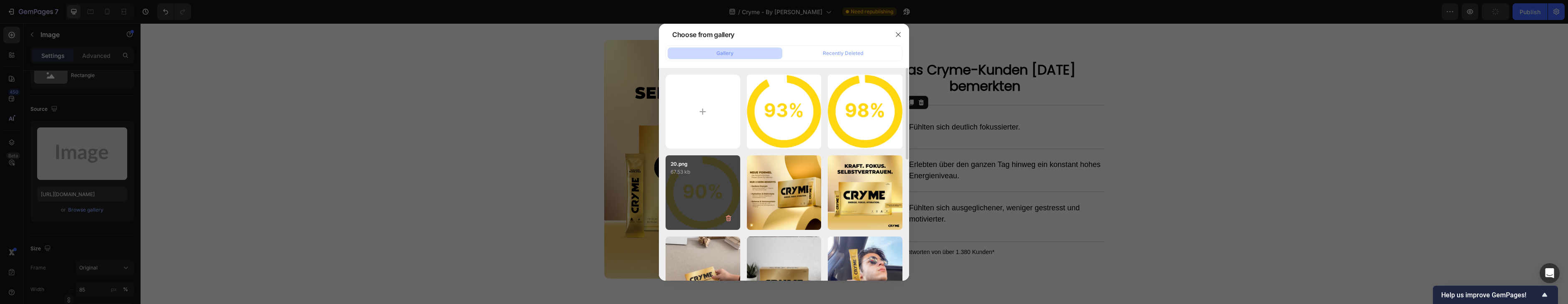
click at [692, 173] on p "67.53 kb" at bounding box center [702, 173] width 64 height 8
type input "[URL][DOMAIN_NAME]"
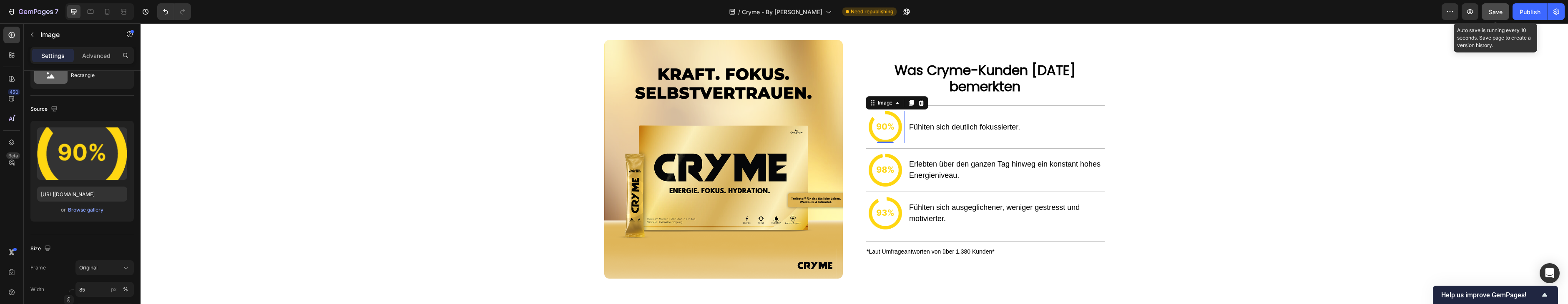
click at [1496, 13] on span "Save" at bounding box center [1495, 12] width 13 height 7
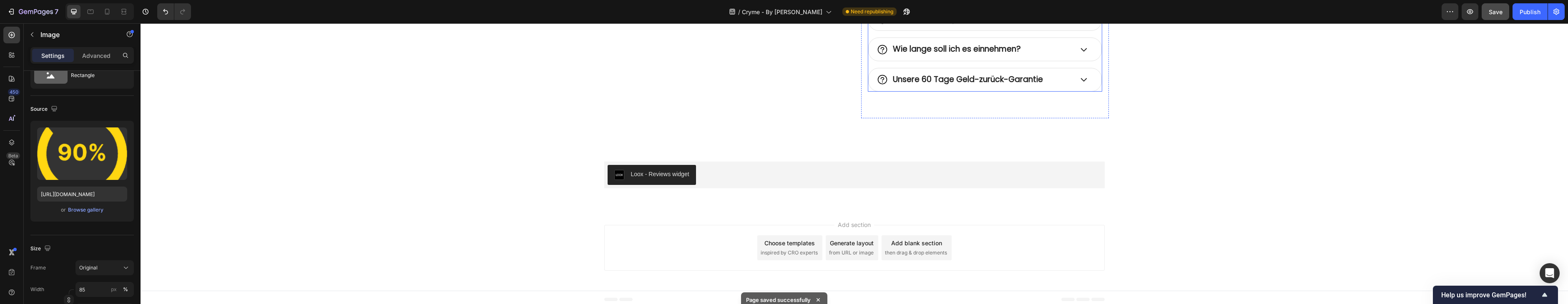
scroll to position [2836, 0]
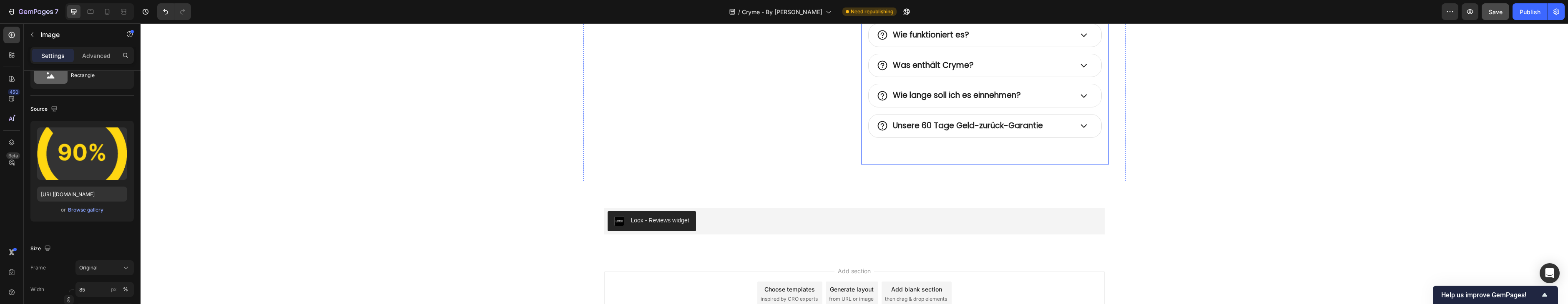
click at [1088, 122] on div "Unsere 60 Tage Geld-zurück-Garantie" at bounding box center [985, 126] width 233 height 23
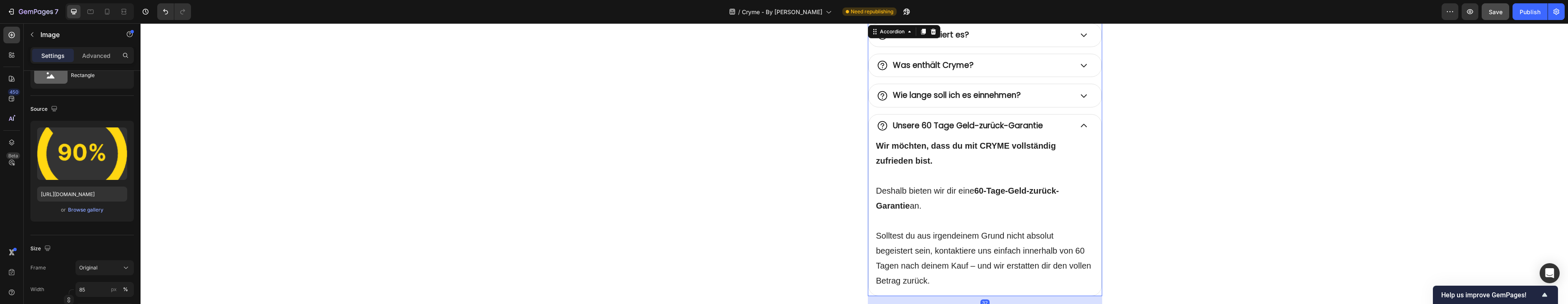
scroll to position [0, 0]
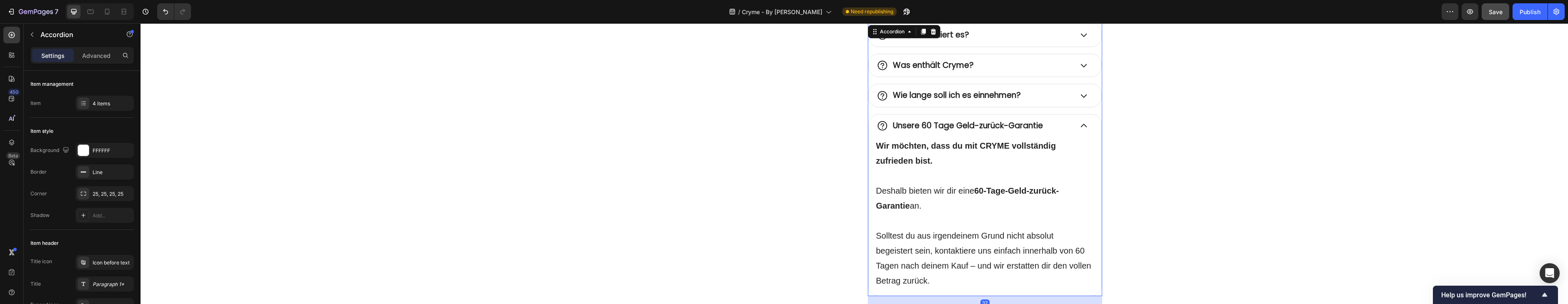
click at [1083, 100] on div "Wie lange soll ich es einnehmen?" at bounding box center [985, 95] width 233 height 23
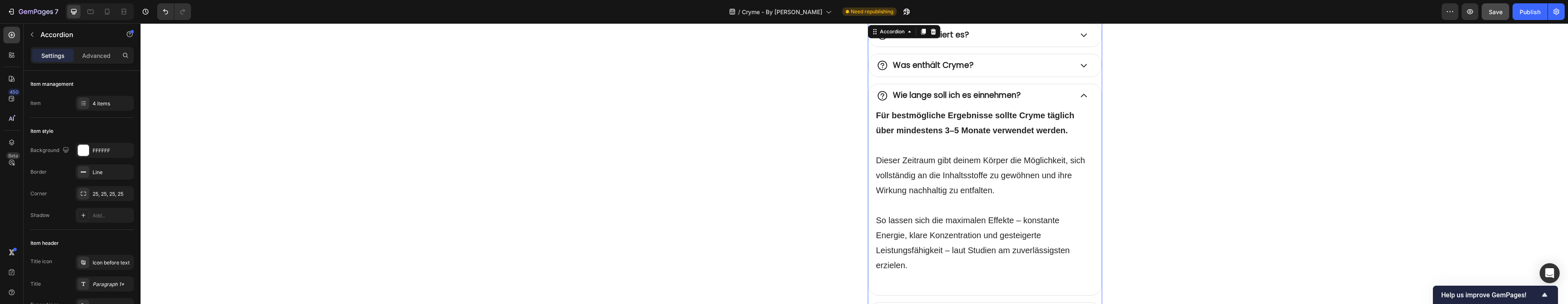
click at [1070, 68] on div "Was enthält Cryme?" at bounding box center [975, 66] width 197 height 13
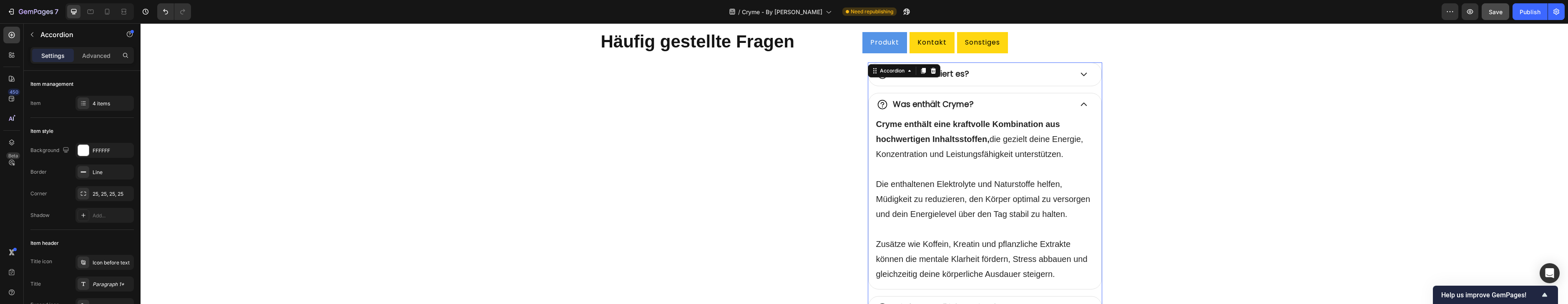
drag, startPoint x: 1065, startPoint y: 78, endPoint x: 963, endPoint y: 51, distance: 105.5
click at [1065, 78] on div "Wie funktioniert es?" at bounding box center [975, 74] width 197 height 13
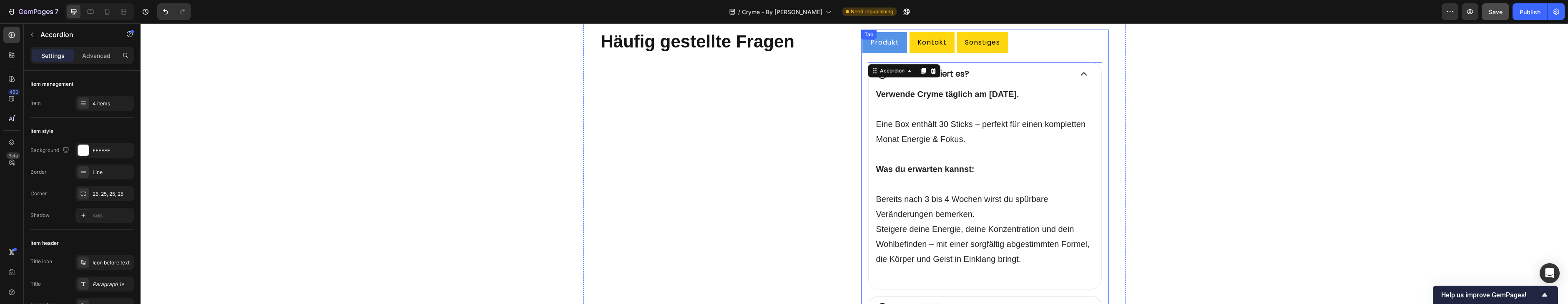
click at [930, 44] on p "Kontakt" at bounding box center [931, 42] width 29 height 12
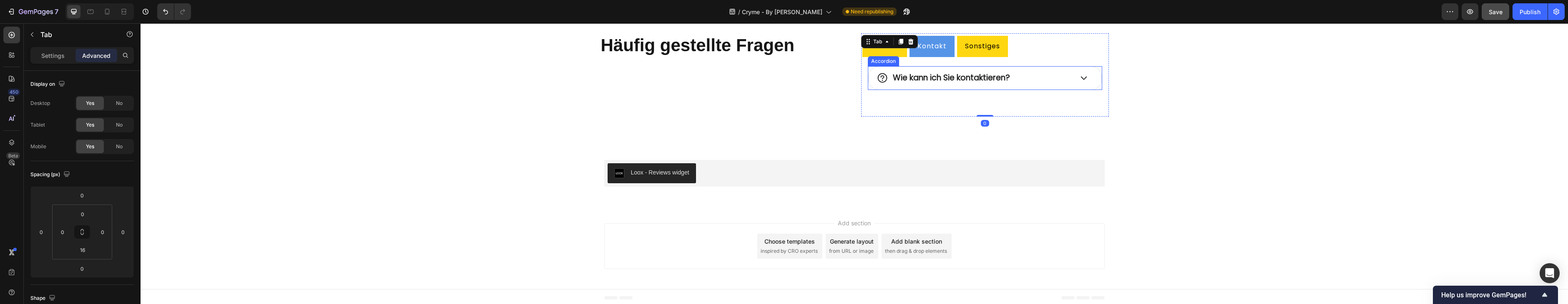
click at [1065, 80] on div "Wie kann ich Sie kontaktieren?" at bounding box center [975, 78] width 197 height 13
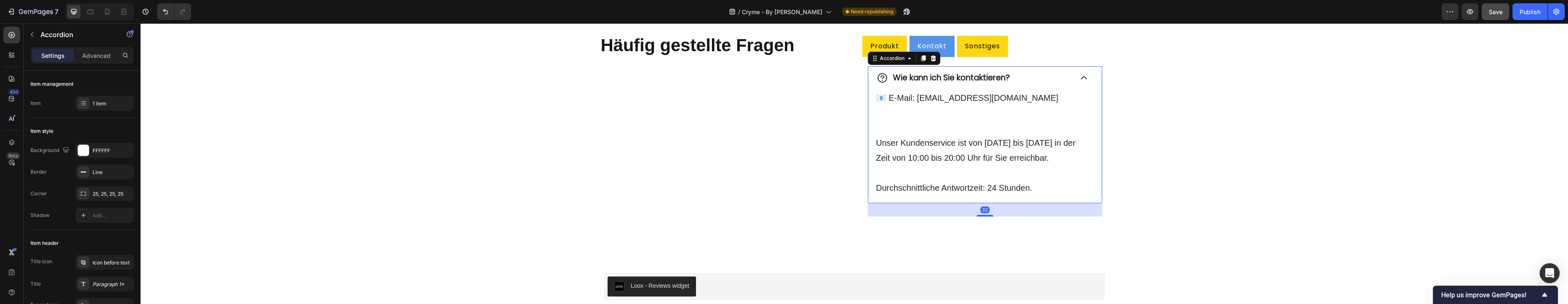
scroll to position [2797, 0]
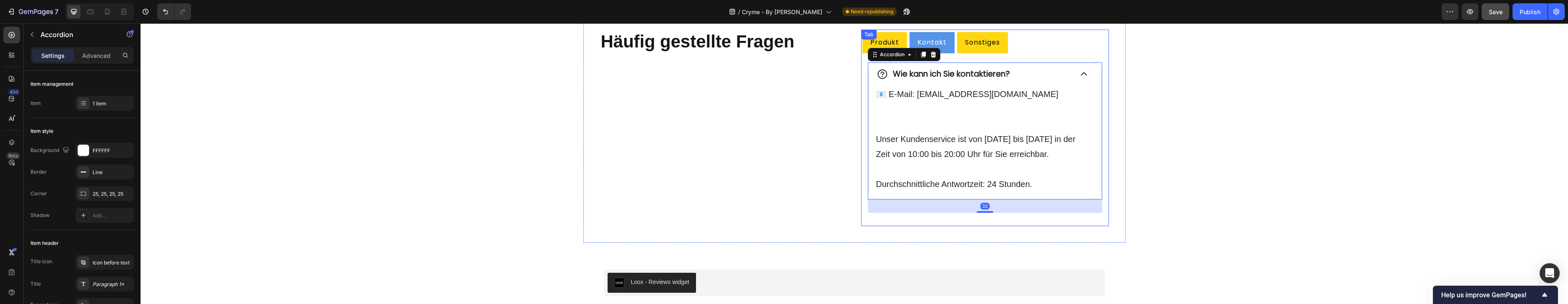
click at [968, 44] on p "Sonstiges" at bounding box center [982, 42] width 35 height 12
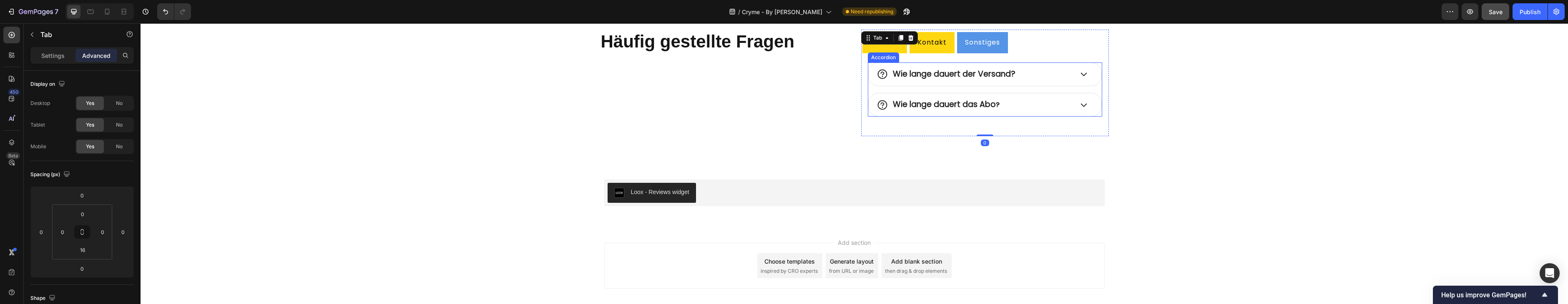
drag, startPoint x: 1069, startPoint y: 73, endPoint x: 1086, endPoint y: 97, distance: 29.4
click at [1069, 73] on div "Wie lange dauert der Versand?" at bounding box center [975, 74] width 197 height 13
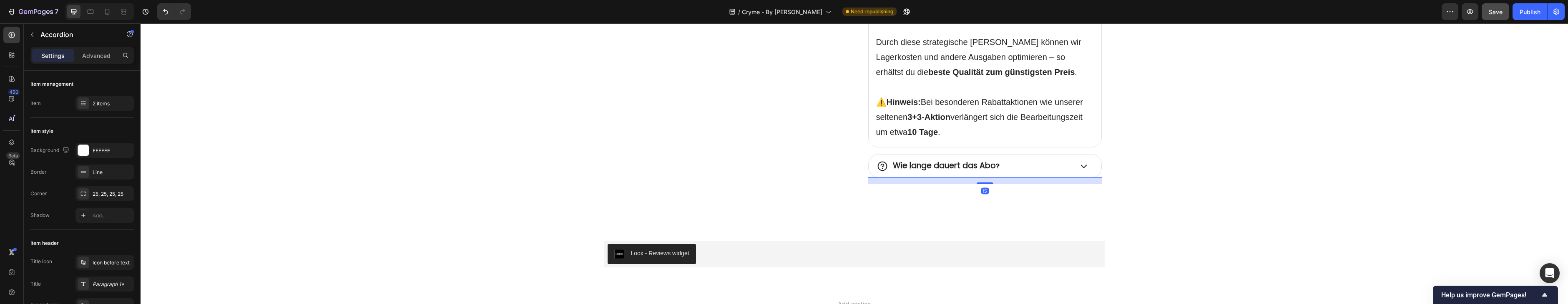
click at [1078, 155] on div "Wie lange dauert das Abo ?" at bounding box center [985, 166] width 233 height 23
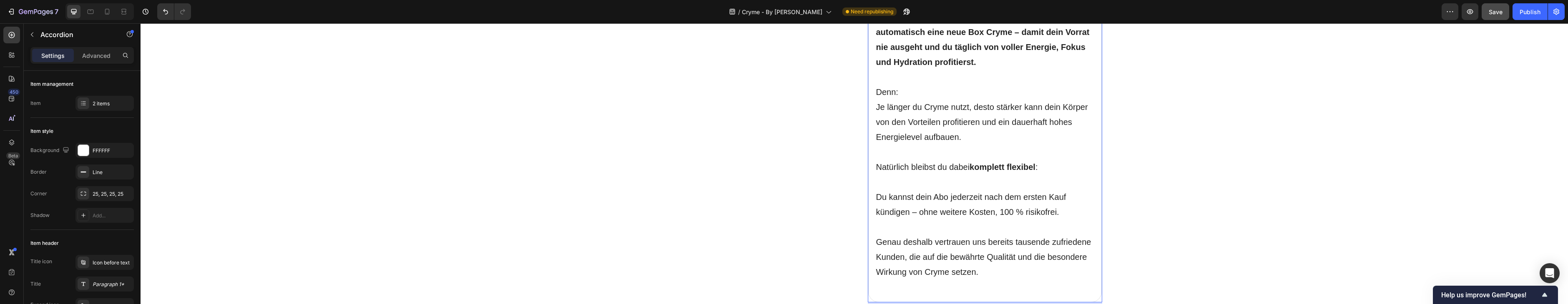
scroll to position [3138, 0]
drag, startPoint x: 1488, startPoint y: 11, endPoint x: 1308, endPoint y: 21, distance: 180.3
click at [1488, 11] on button "Save" at bounding box center [1495, 12] width 28 height 17
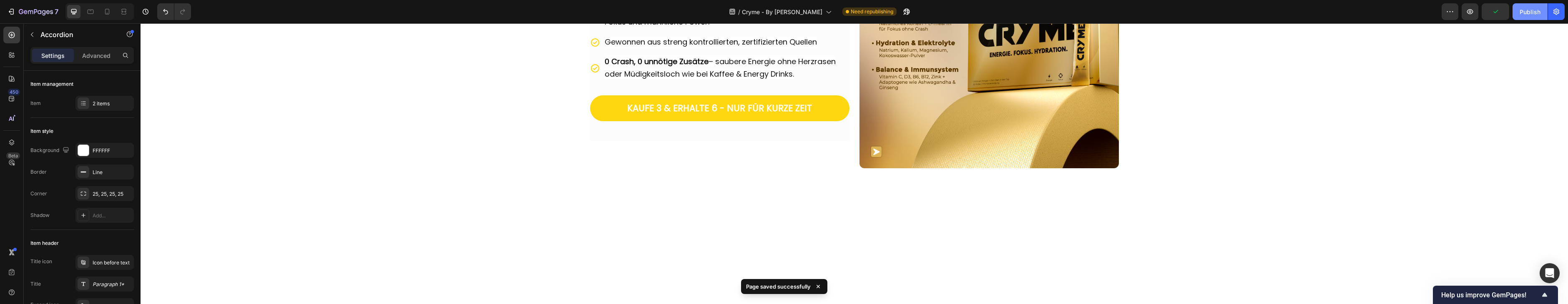
scroll to position [1211, 0]
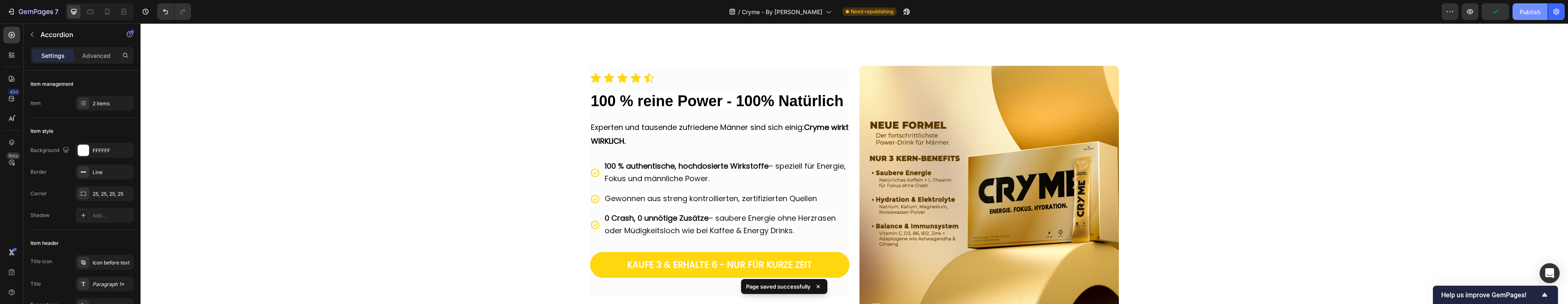
click at [1527, 15] on div "Publish" at bounding box center [1529, 12] width 21 height 8
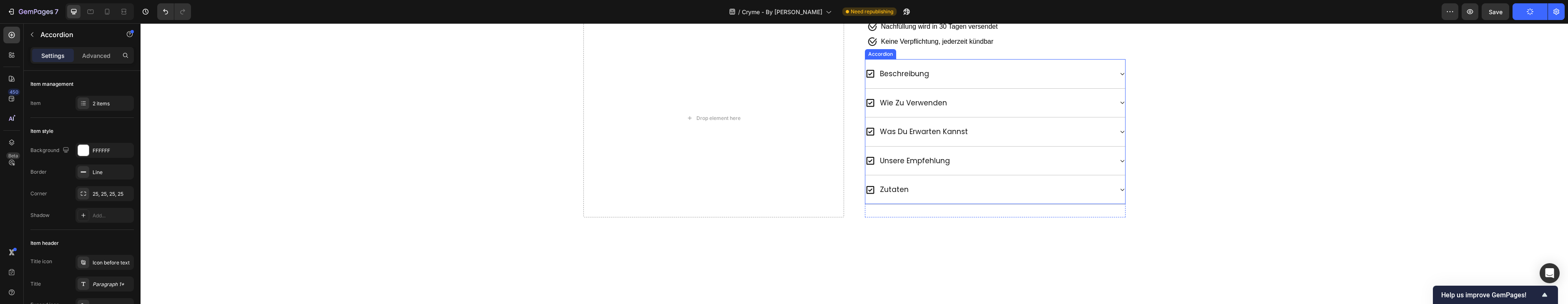
scroll to position [450, 0]
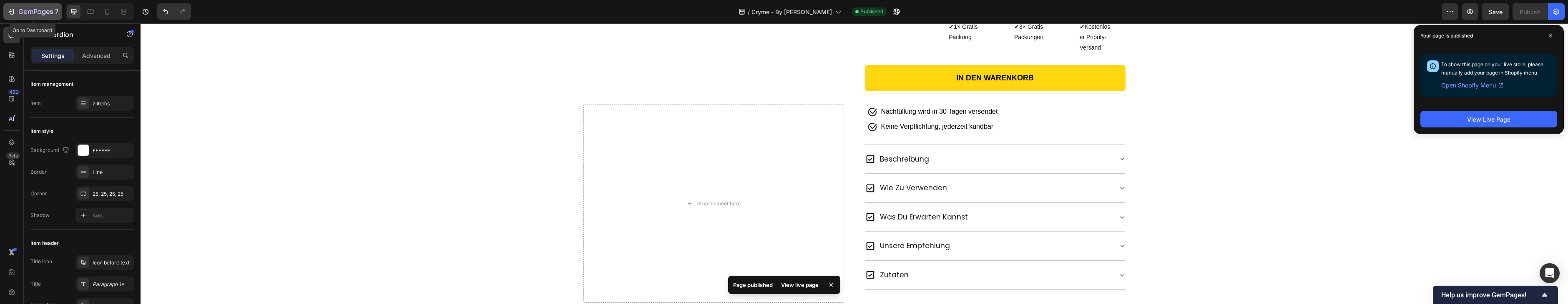
click at [23, 15] on icon "button" at bounding box center [36, 12] width 34 height 7
